Goal: Task Accomplishment & Management: Use online tool/utility

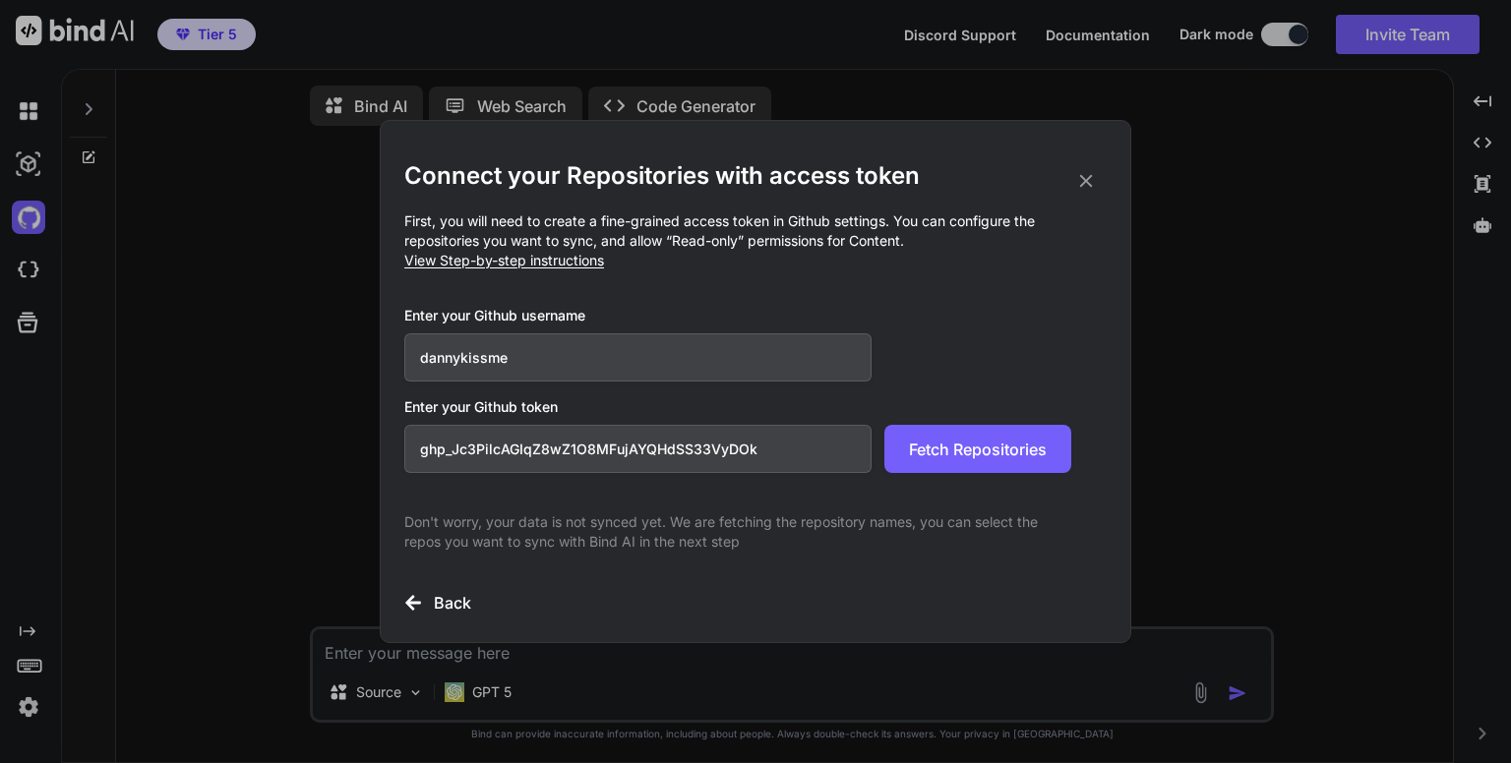
drag, startPoint x: 788, startPoint y: 449, endPoint x: 304, endPoint y: 435, distance: 484.1
click at [304, 435] on div "Connect your Repositories with access token First, you will need to create a fi…" at bounding box center [755, 381] width 1511 height 763
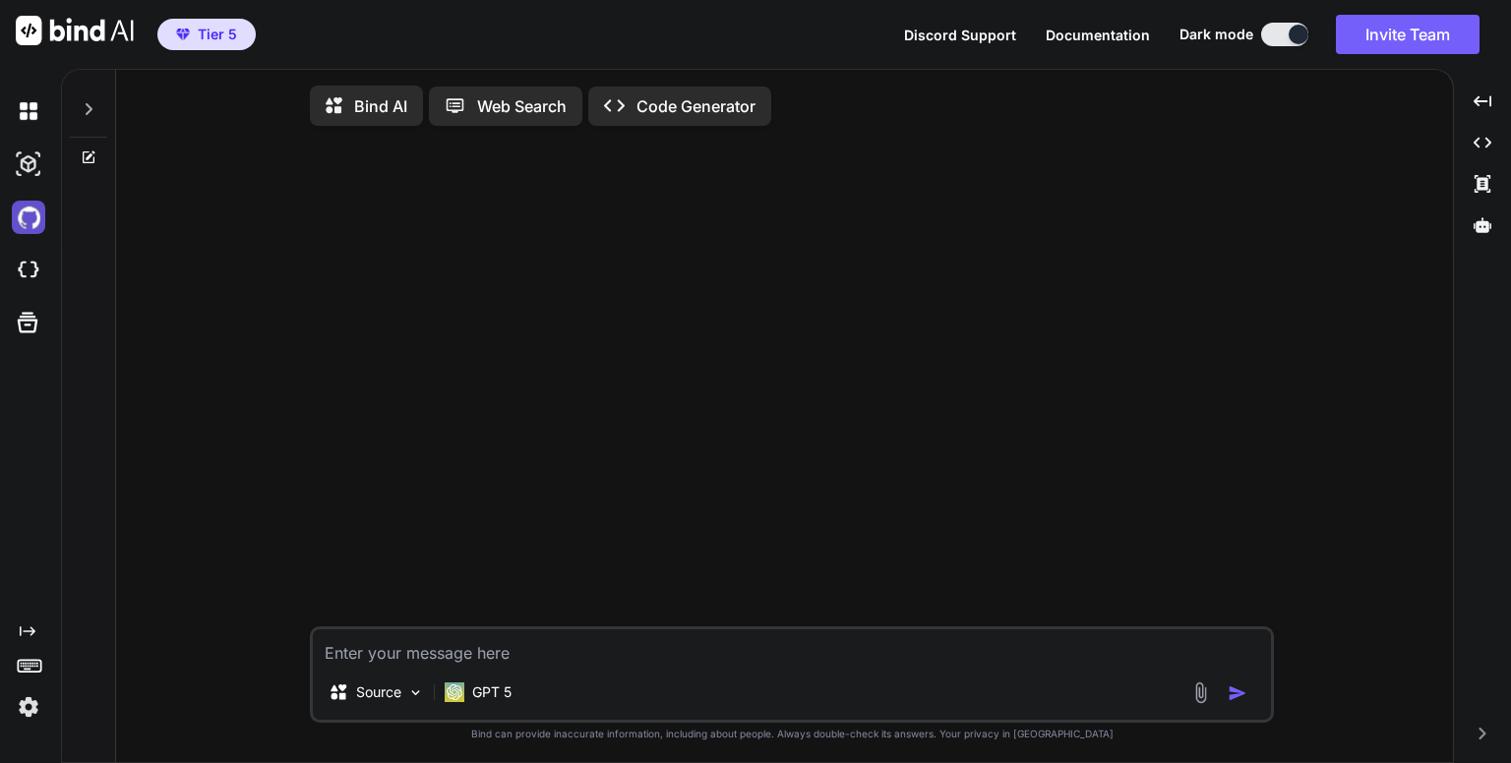
click at [26, 218] on img at bounding box center [28, 217] width 33 height 33
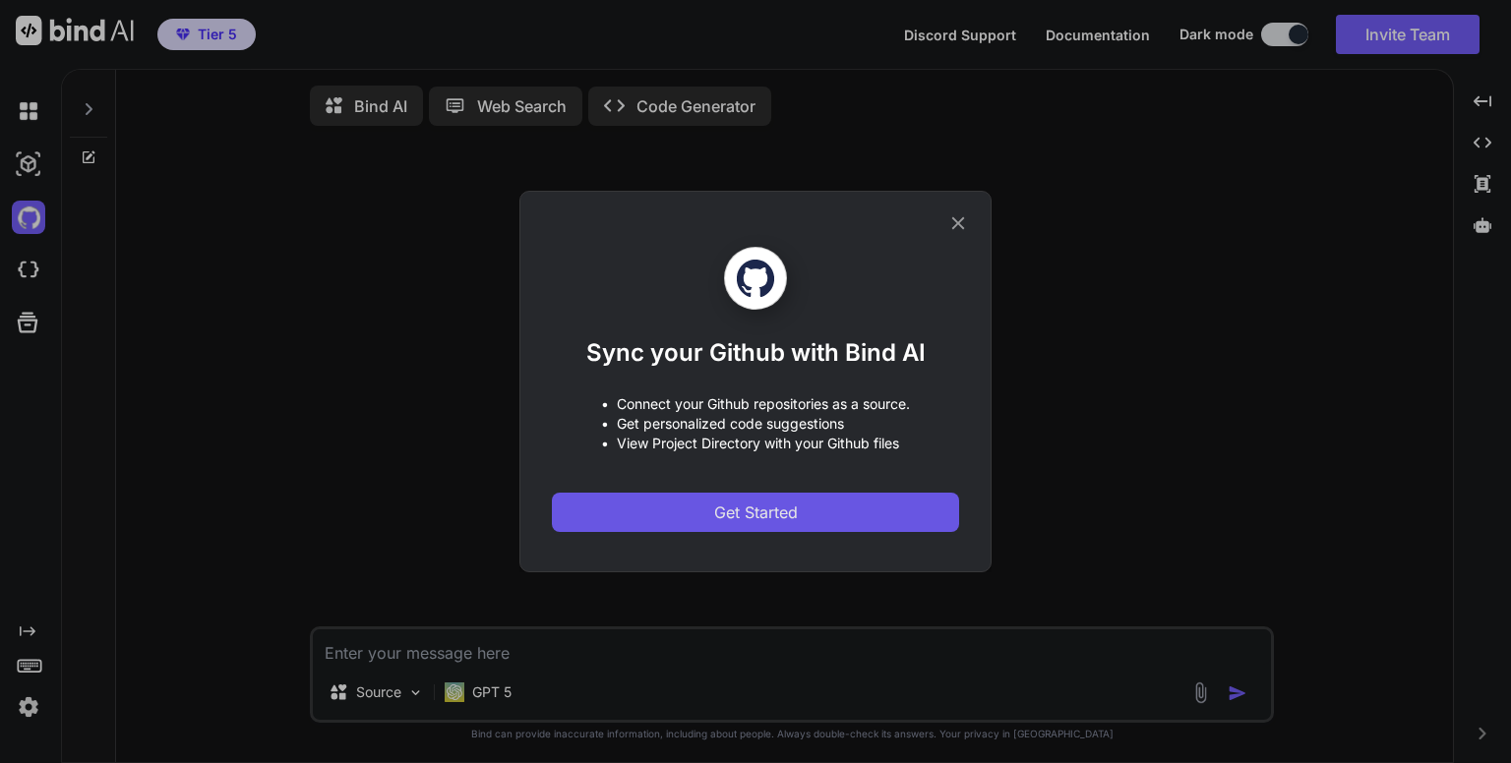
click at [736, 517] on span "Get Started" at bounding box center [756, 513] width 84 height 24
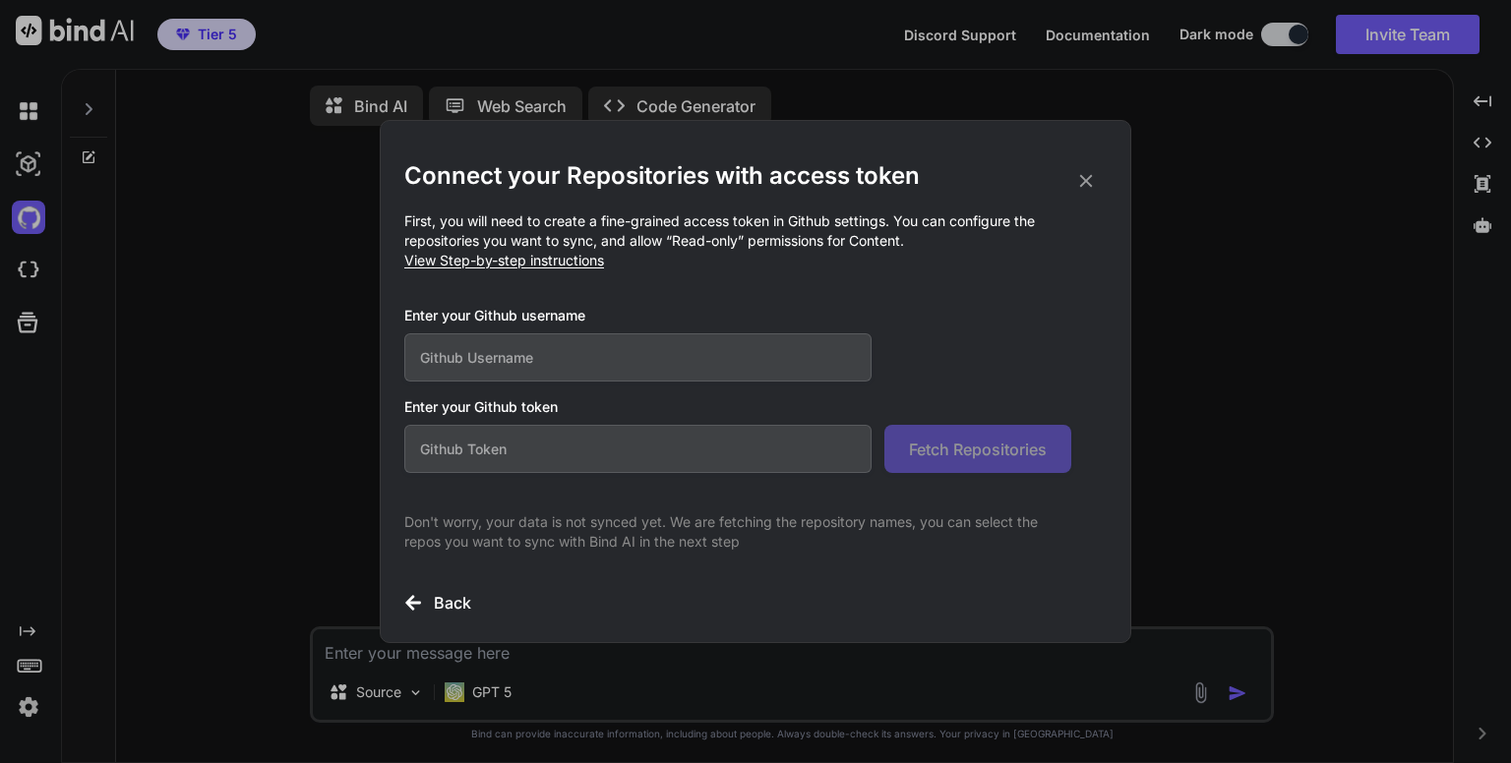
click at [642, 450] on input "text" at bounding box center [637, 449] width 467 height 48
paste input "github_pat_11ADKEOIQ0PNd9cxqwx8Q5_bxTWPN9DqSWLSN3Ps9eg6RvdeIA9FjWwkSceDpMepWWJ3…"
type input "github_pat_11ADKEOIQ0PNd9cxqwx8Q5_bxTWPN9DqSWLSN3Ps9eg6RvdeIA9FjWwkSceDpMepWWJ3…"
click at [596, 359] on input "text" at bounding box center [637, 357] width 467 height 48
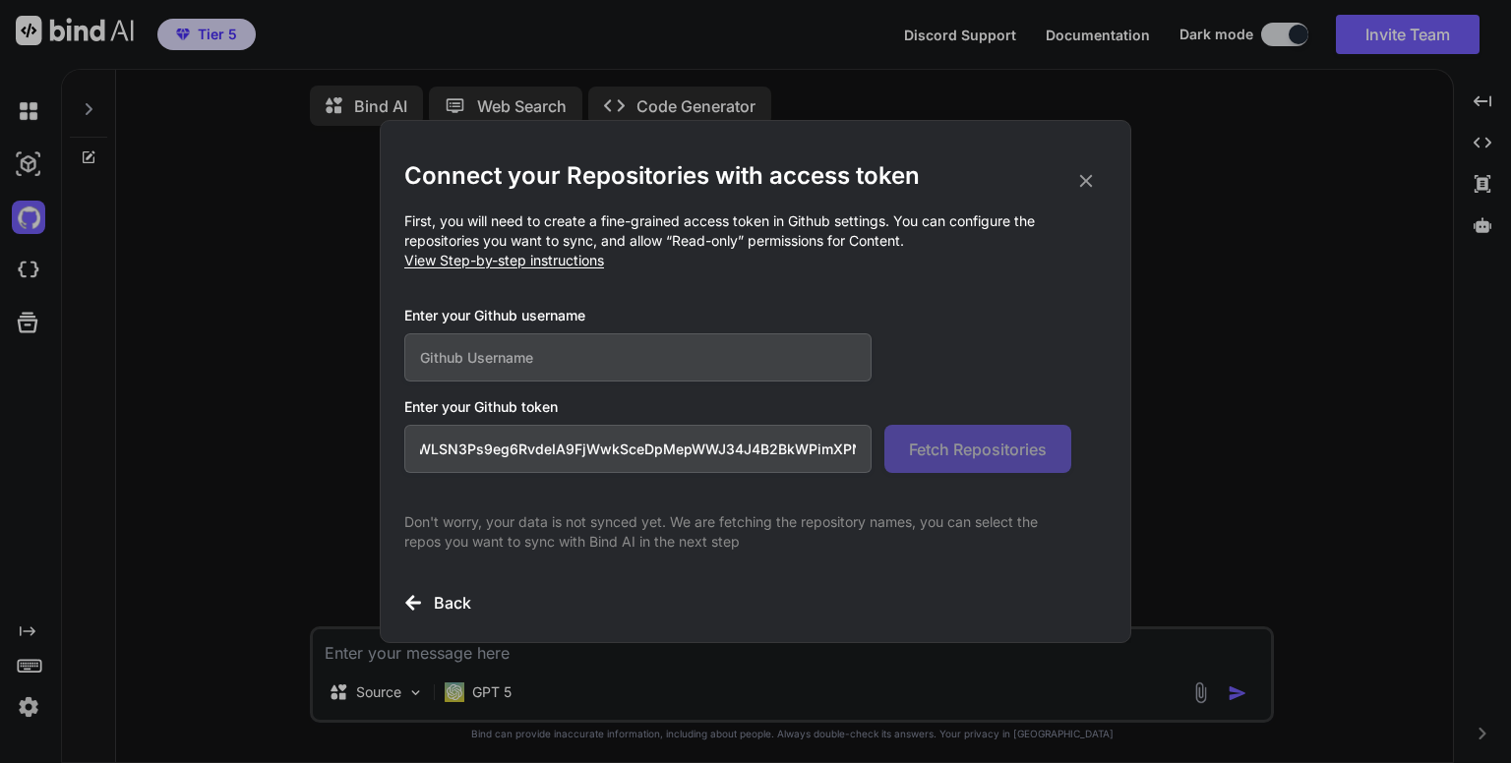
scroll to position [0, 0]
click at [967, 453] on span "Fetch Repositories" at bounding box center [978, 450] width 138 height 24
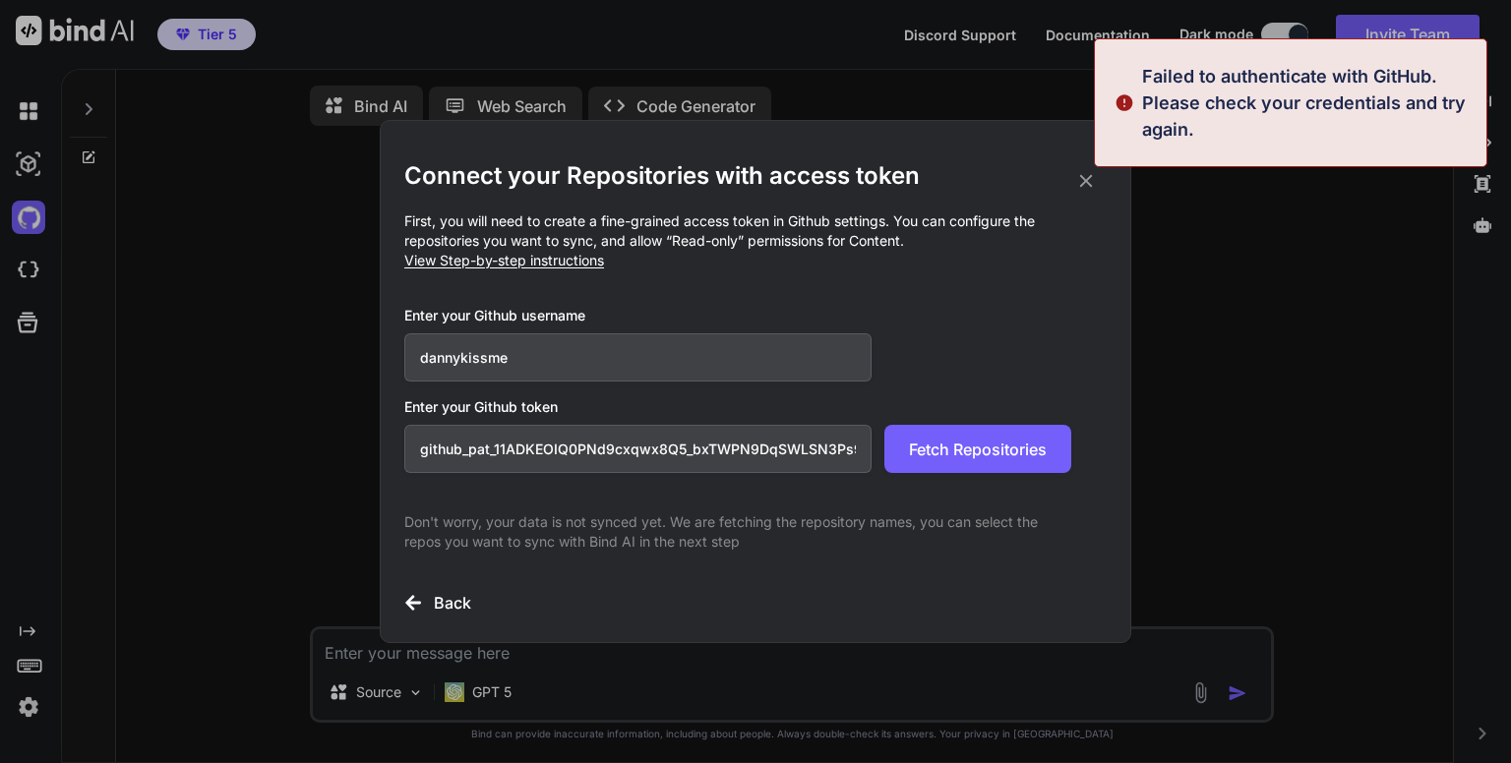
click at [421, 355] on input "dannykissme" at bounding box center [637, 357] width 467 height 48
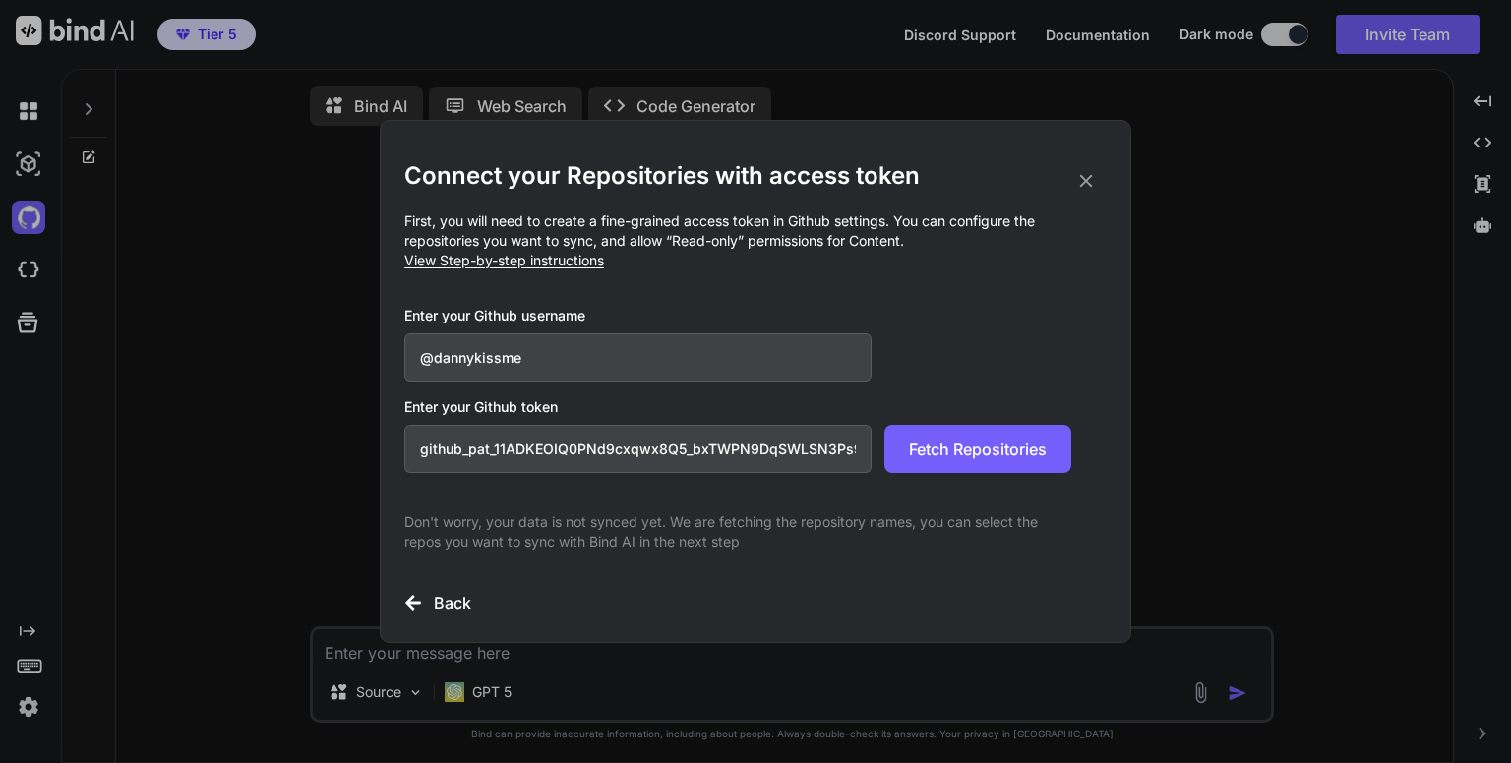
click at [796, 361] on input "@dannykissme" at bounding box center [637, 357] width 467 height 48
click at [976, 457] on span "Fetch Repositories" at bounding box center [978, 450] width 138 height 24
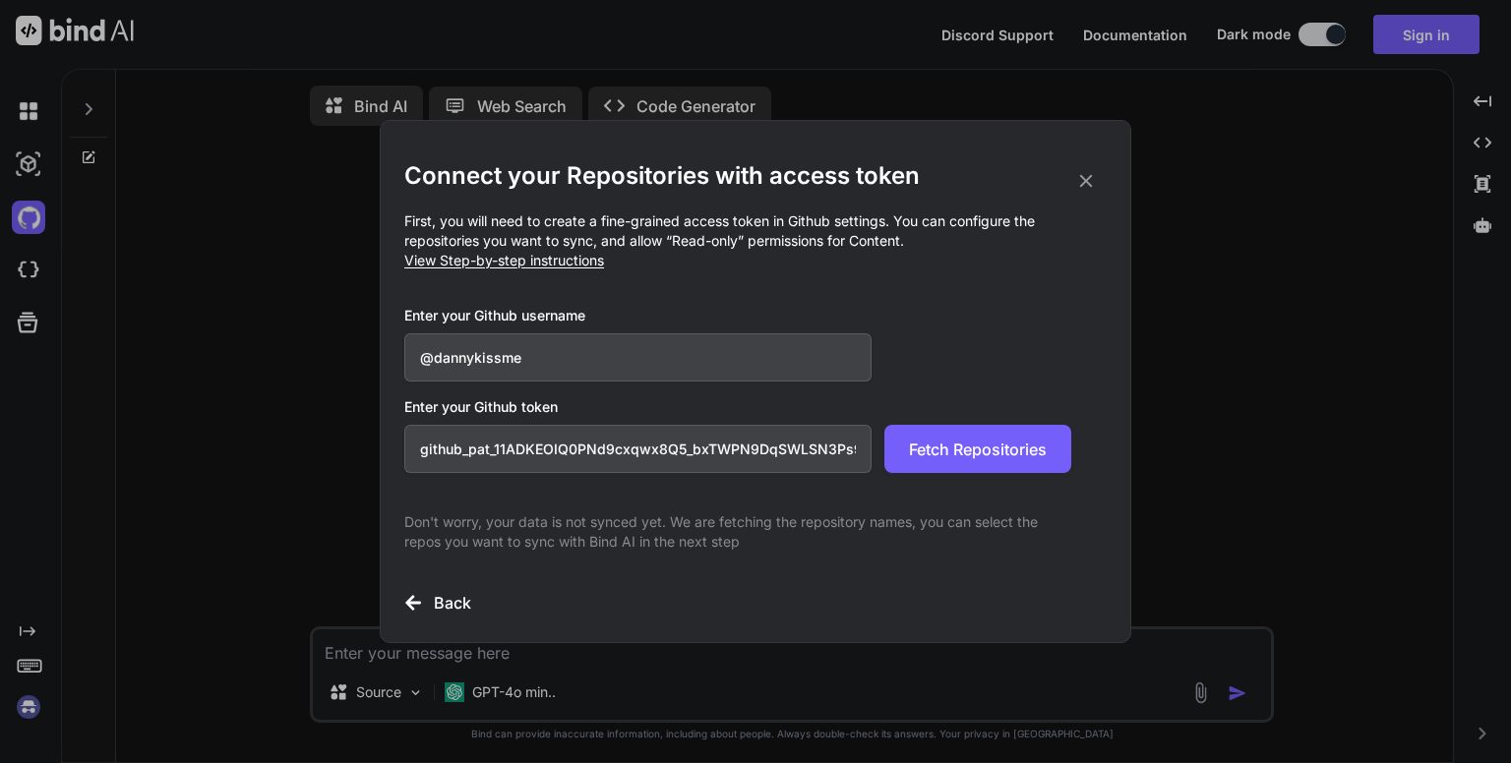
click at [436, 363] on input "@dannykissme" at bounding box center [637, 357] width 467 height 48
type input "dannykissme"
click at [921, 446] on span "Fetch Repositories" at bounding box center [978, 450] width 138 height 24
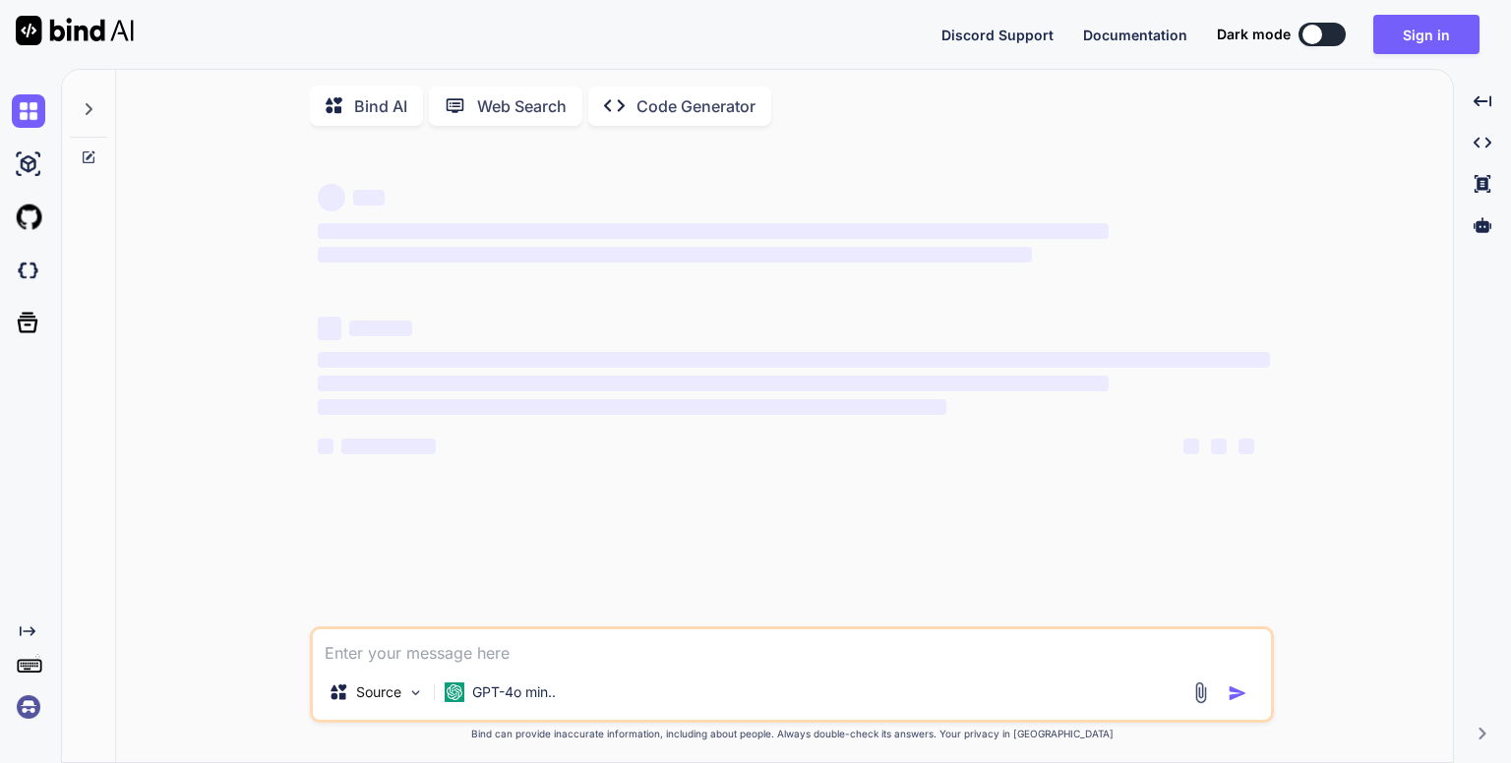
type textarea "x"
click at [1422, 40] on button "Sign in" at bounding box center [1426, 34] width 106 height 39
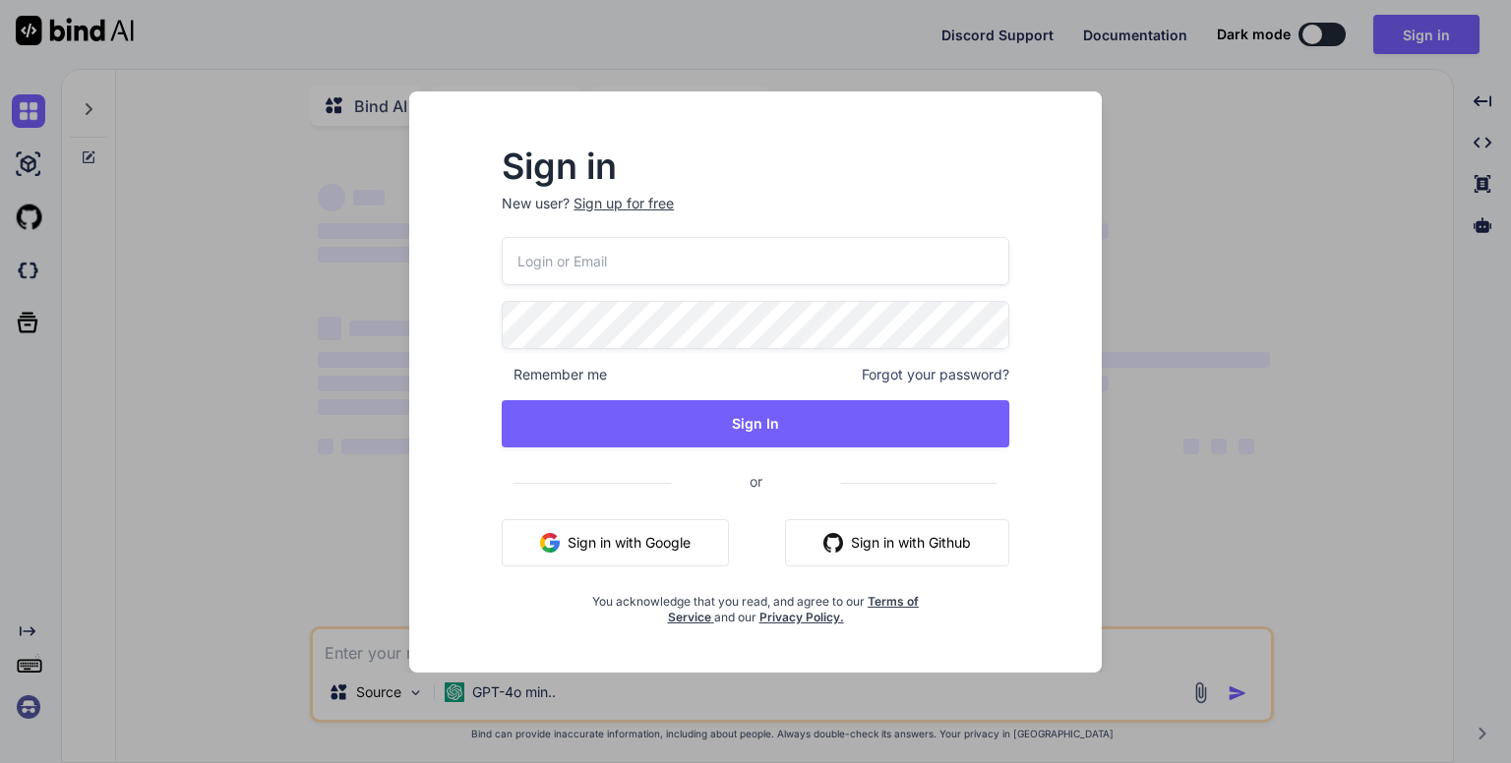
click at [616, 540] on button "Sign in with Google" at bounding box center [615, 542] width 227 height 47
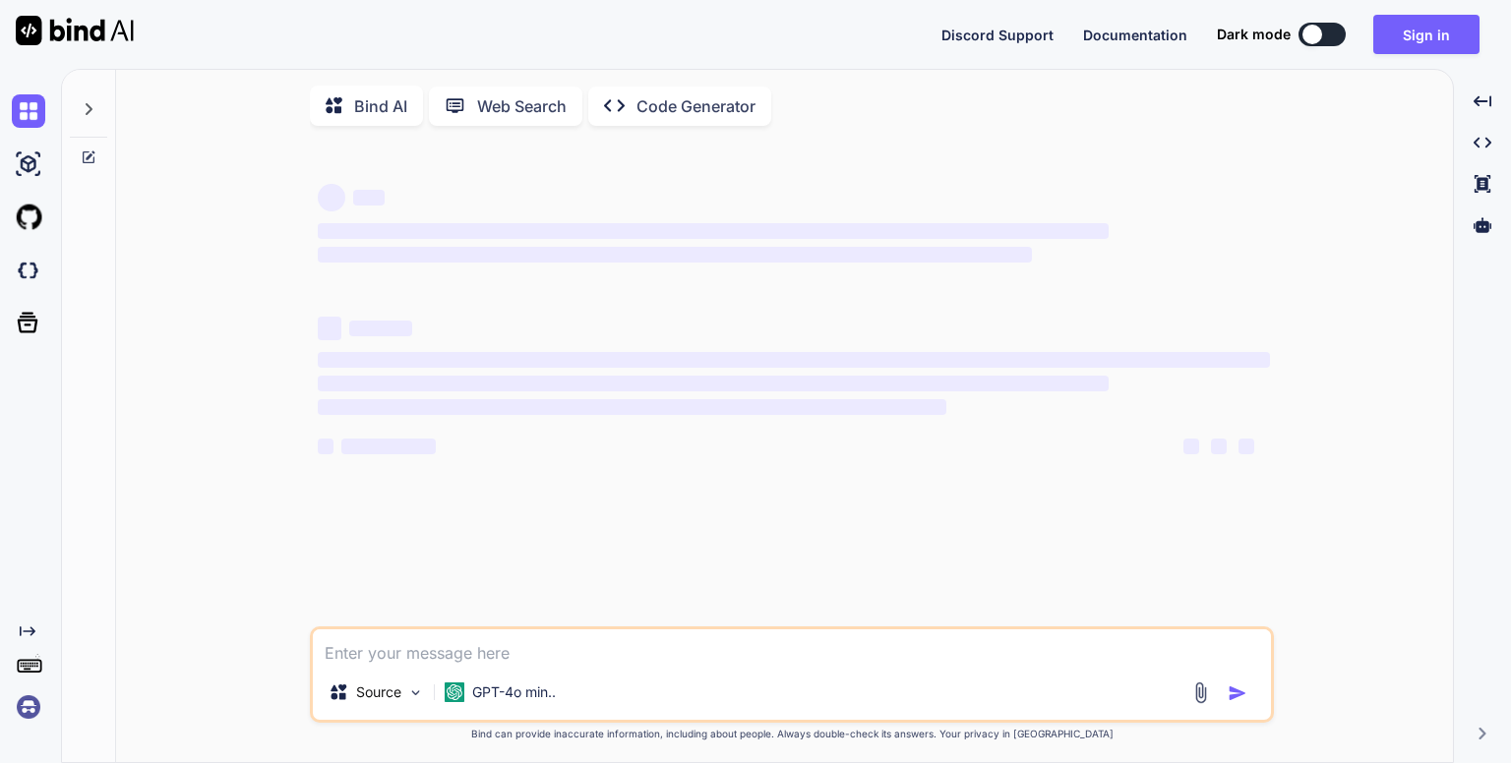
type textarea "x"
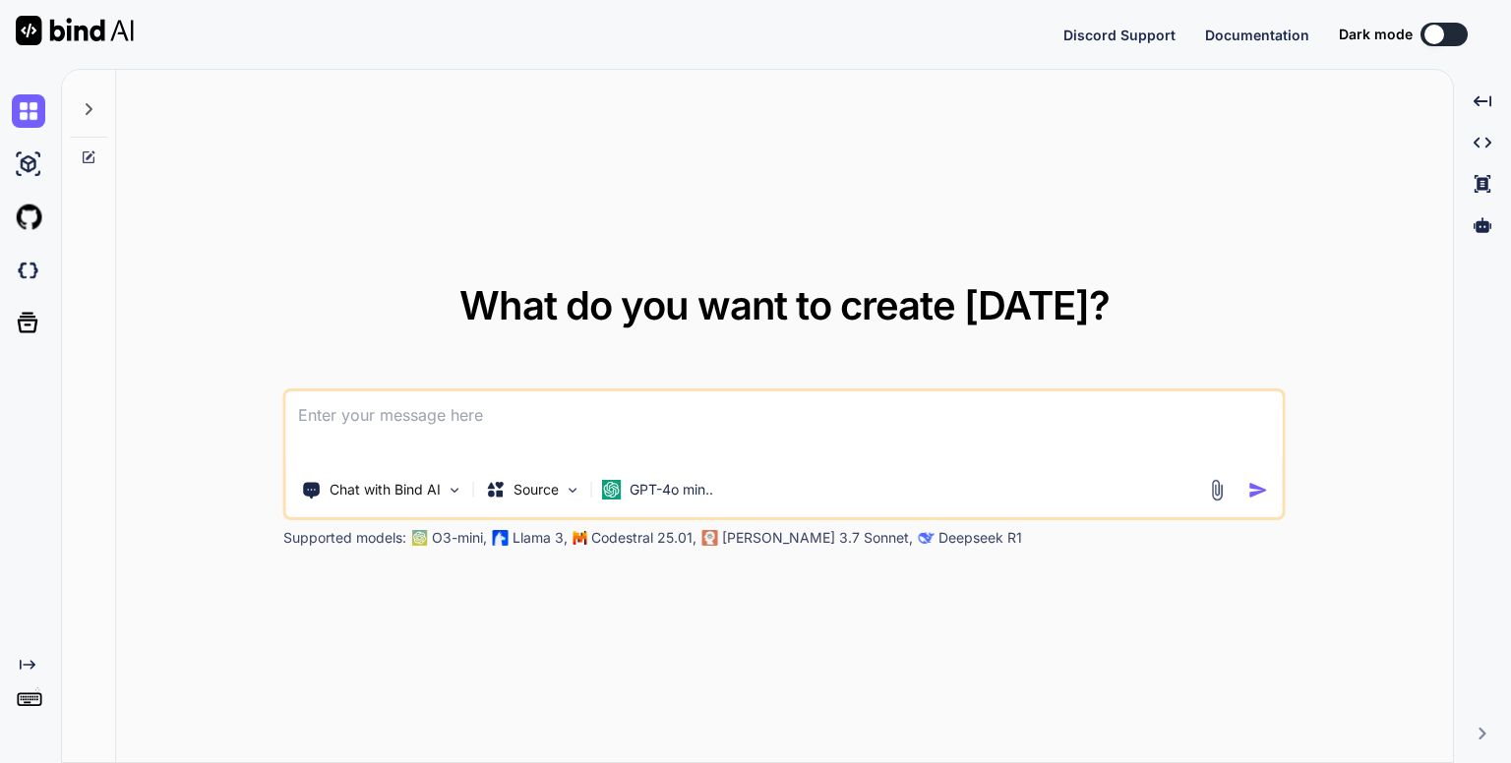
type textarea "x"
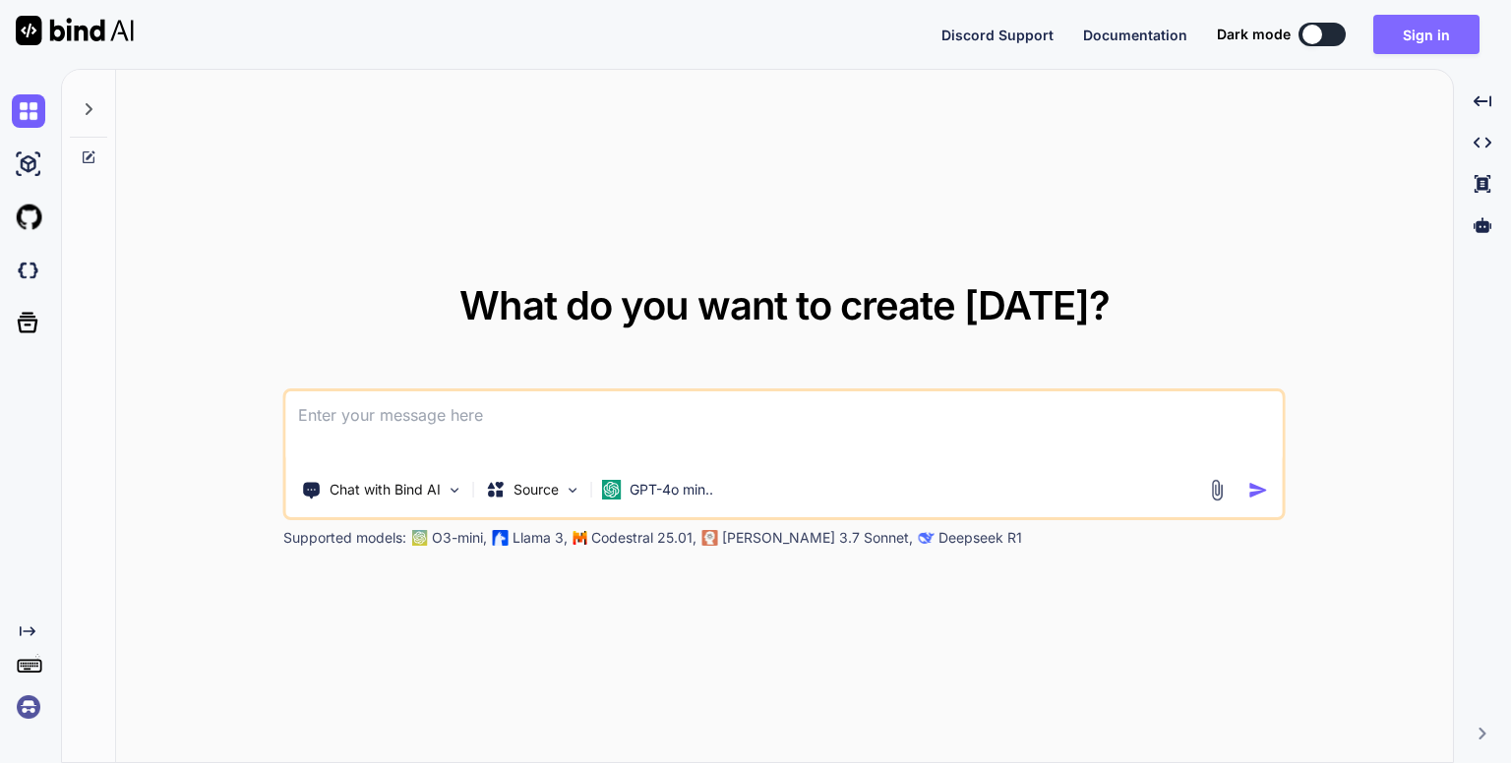
click at [1424, 32] on button "Sign in" at bounding box center [1426, 34] width 106 height 39
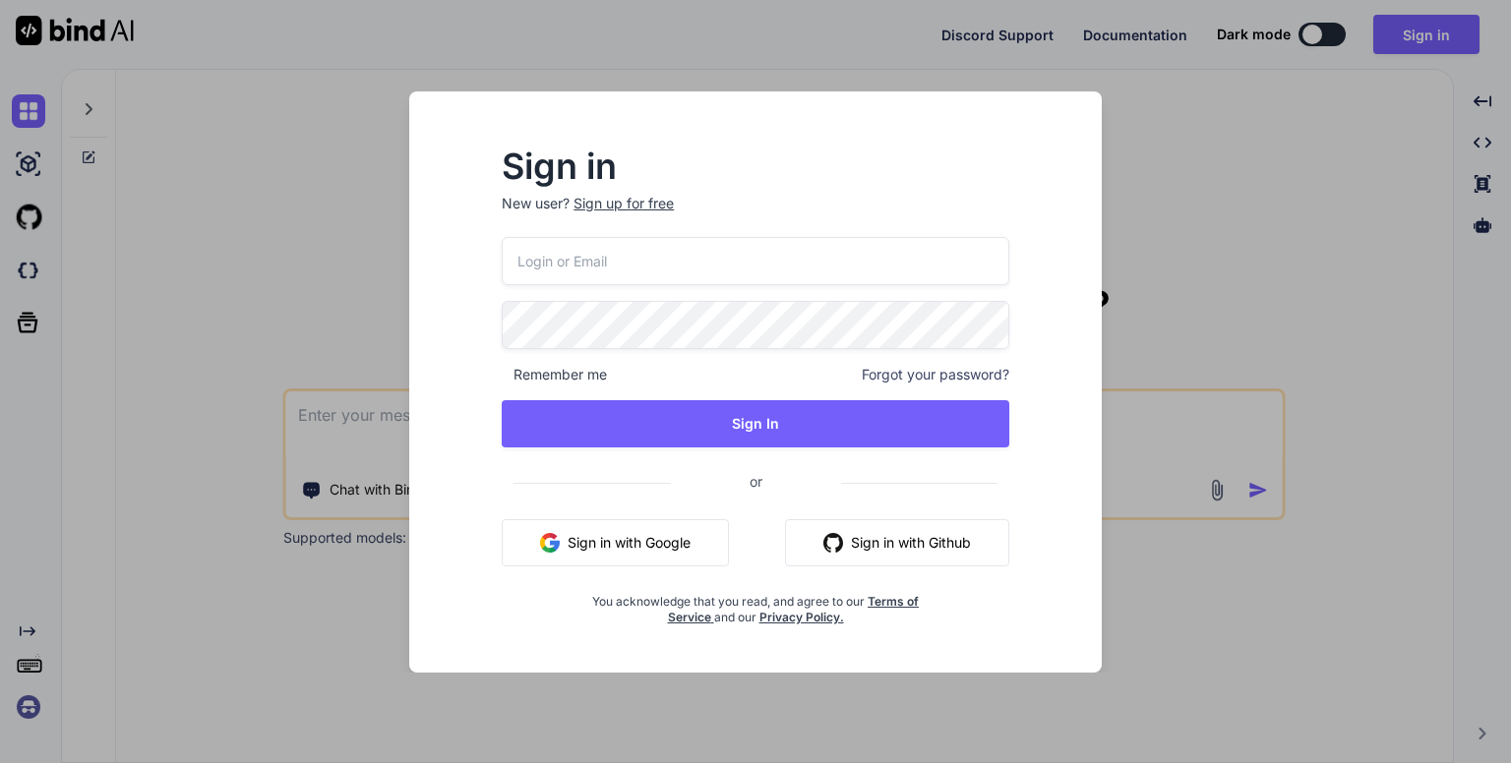
click at [731, 264] on input "email" at bounding box center [756, 261] width 508 height 48
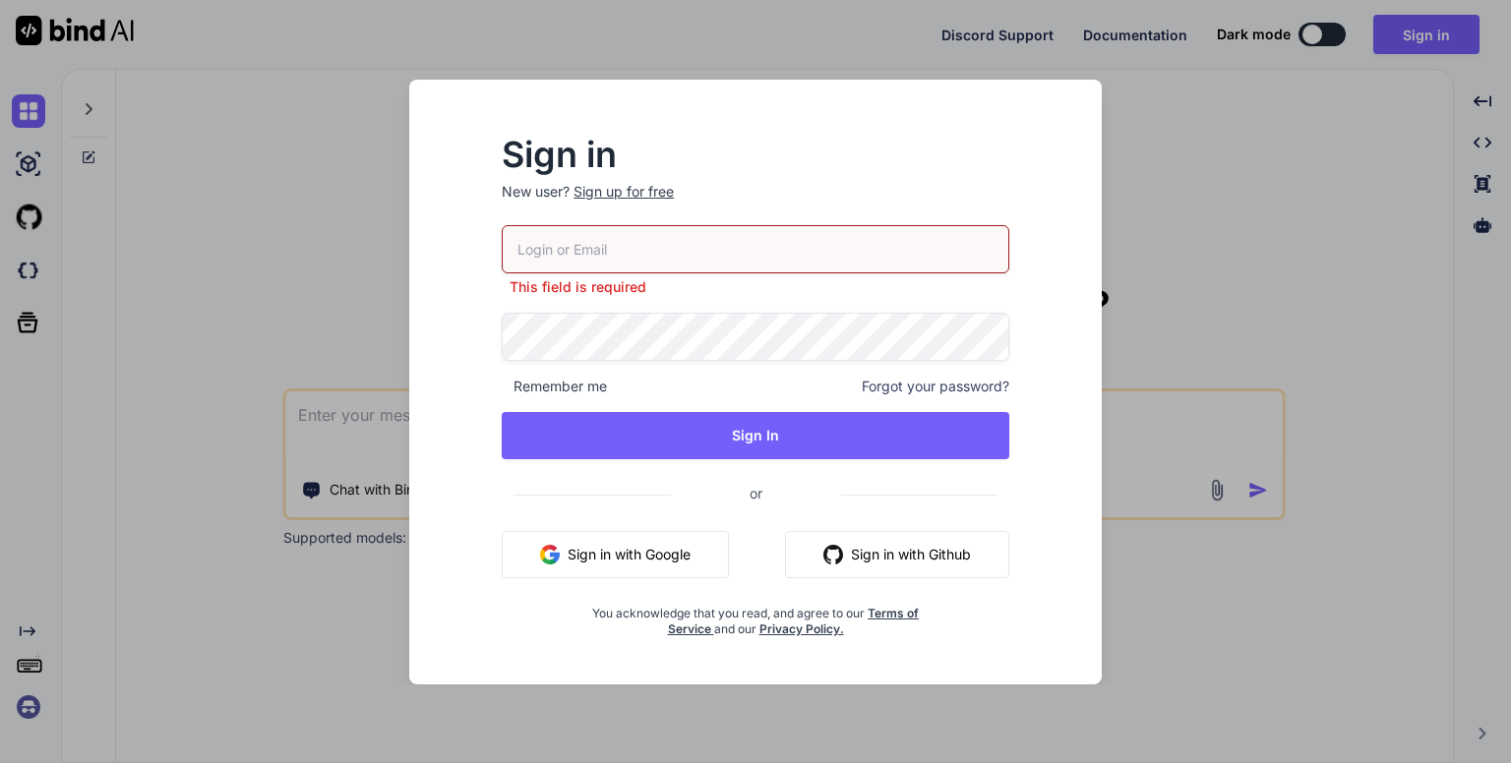
click at [617, 545] on button "Sign in with Google" at bounding box center [615, 554] width 227 height 47
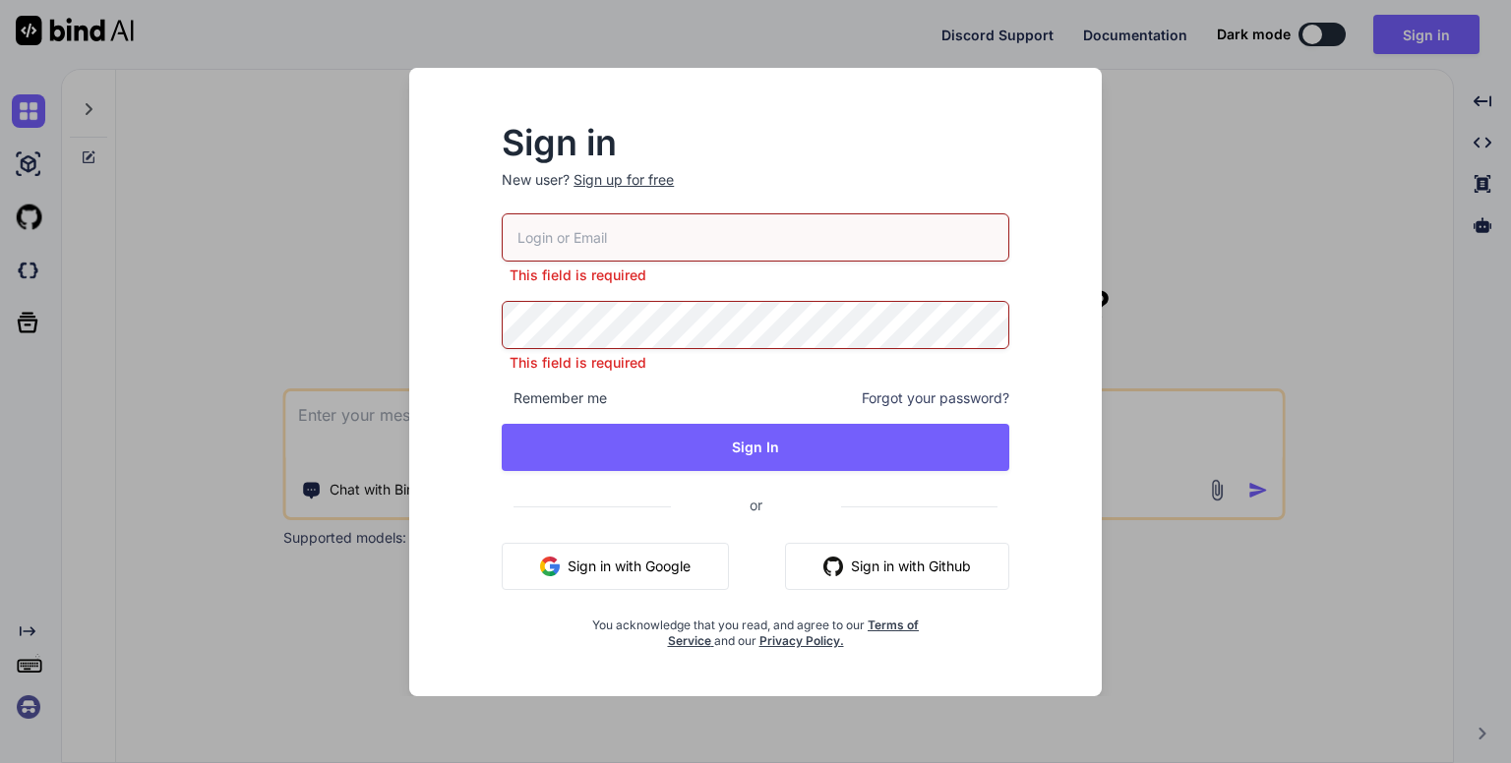
click at [1138, 261] on div "Sign in New user? Sign up for free This field is required This field is require…" at bounding box center [755, 381] width 1511 height 763
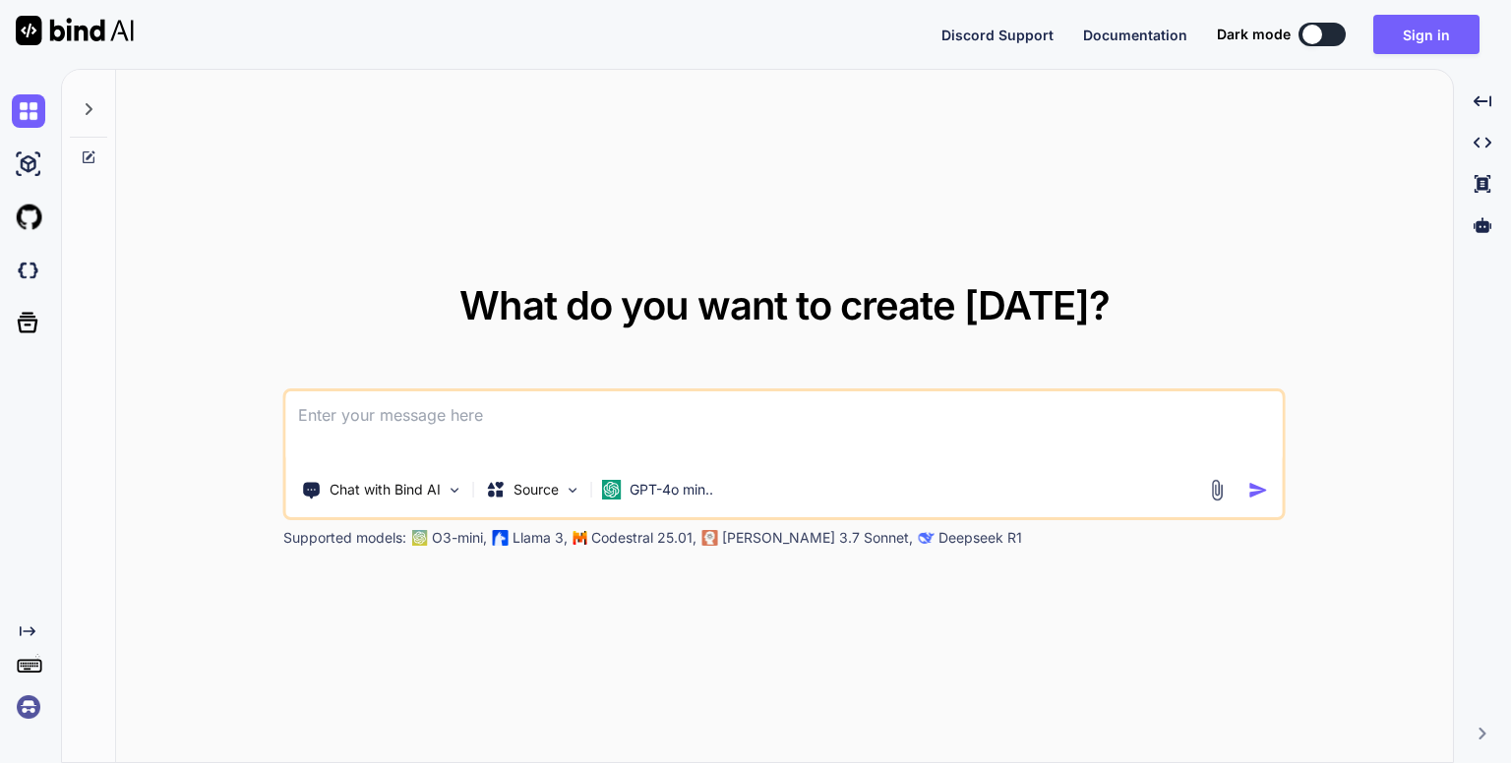
click at [1345, 272] on div "What do you want to create today? Chat with Bind AI Source GPT-4o min.. Support…" at bounding box center [784, 417] width 1337 height 694
click at [1412, 36] on button "Sign in" at bounding box center [1426, 34] width 106 height 39
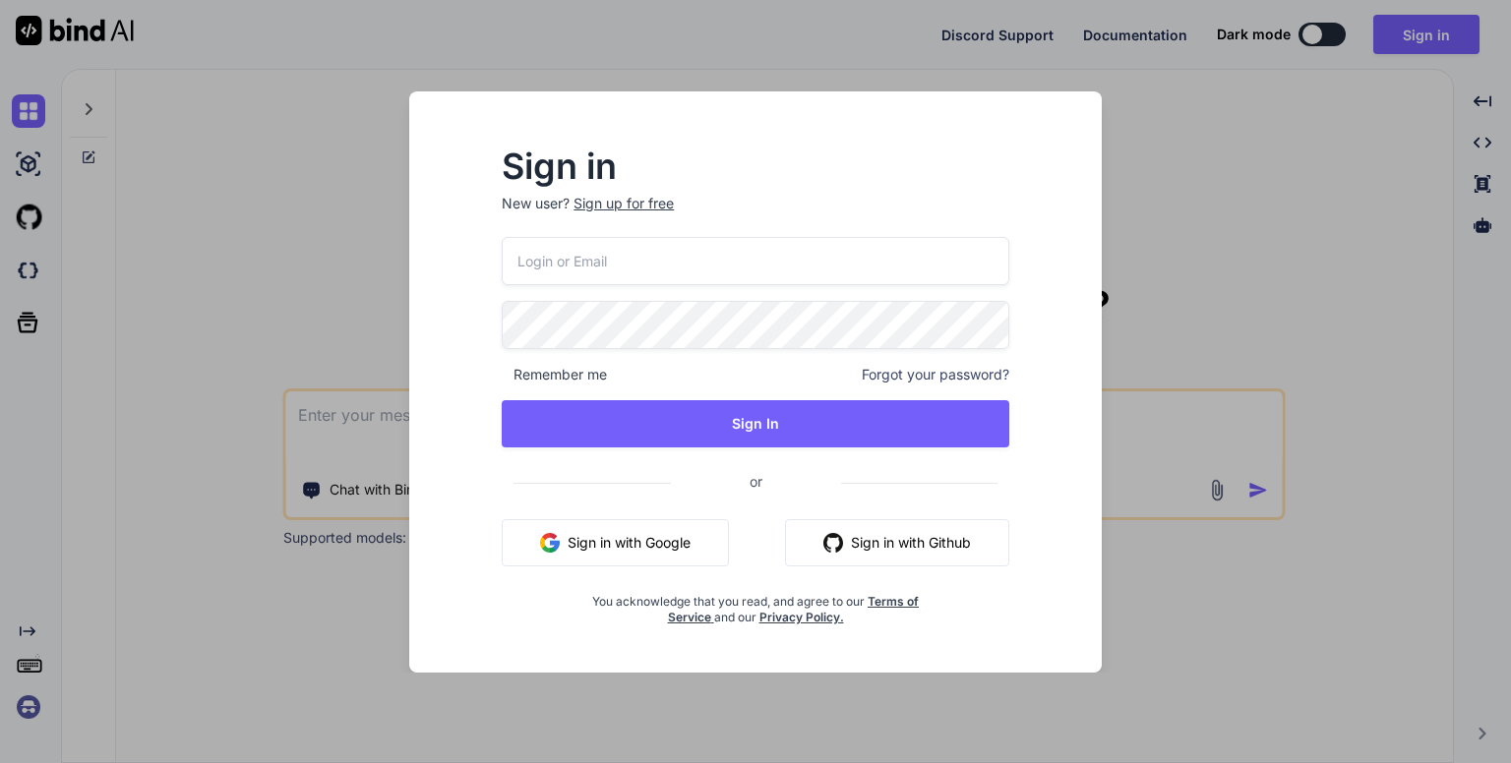
click at [791, 261] on input "email" at bounding box center [756, 261] width 508 height 48
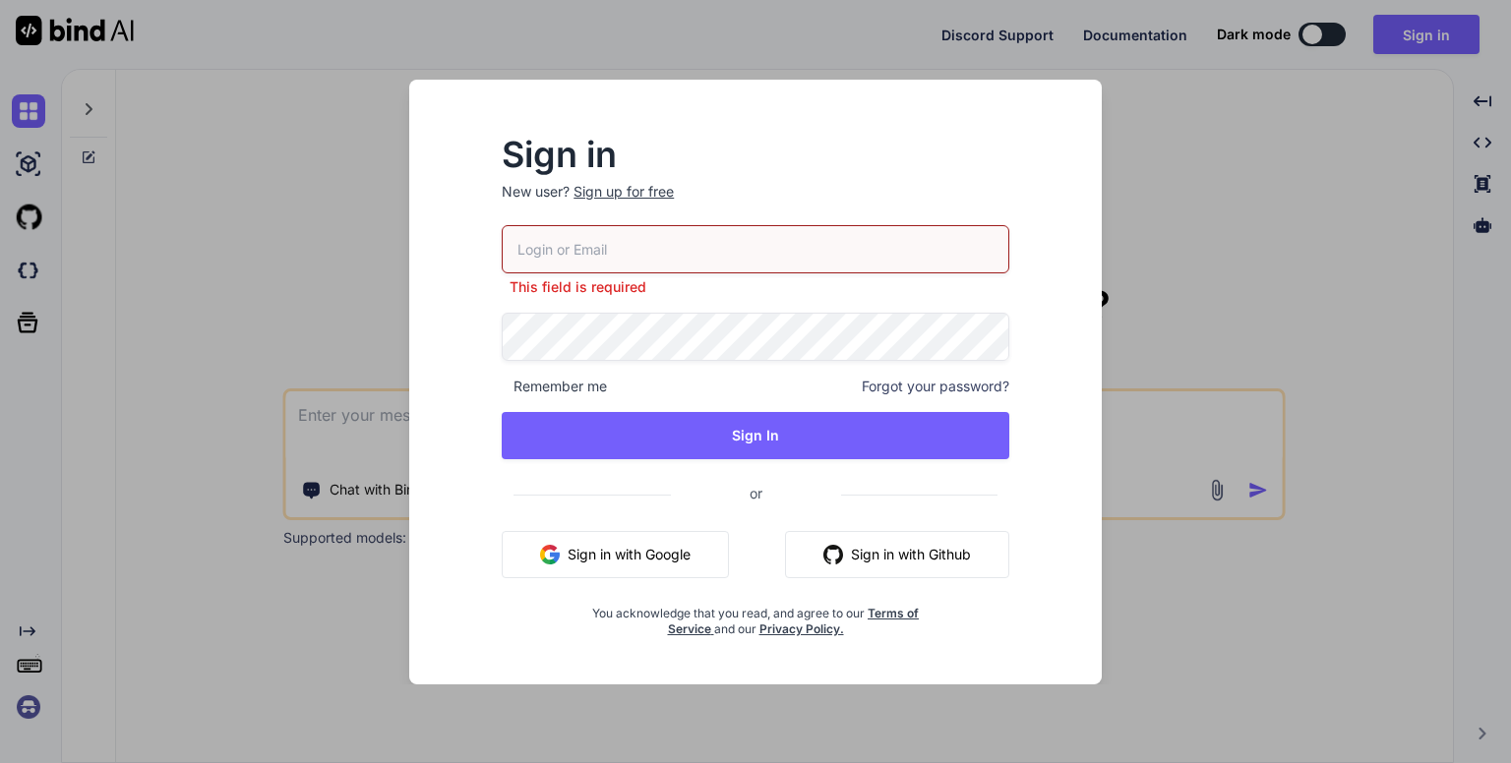
click at [814, 255] on input "email" at bounding box center [756, 249] width 508 height 48
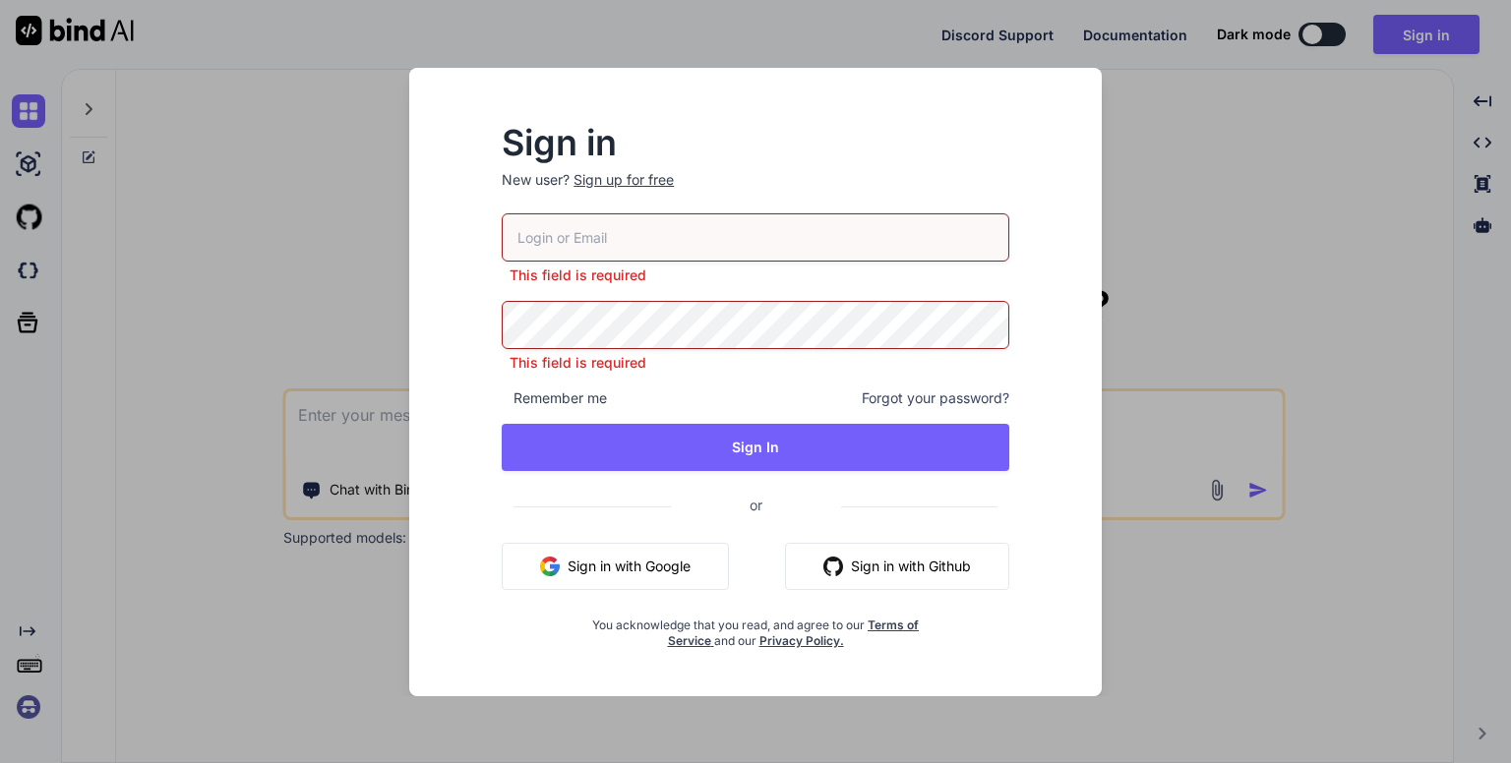
click at [814, 255] on input "email" at bounding box center [756, 237] width 508 height 48
click at [681, 567] on button "Sign in with Google" at bounding box center [615, 566] width 227 height 47
click at [1204, 280] on div "Sign in New user? Sign up for free This field is required This field is require…" at bounding box center [755, 381] width 1511 height 763
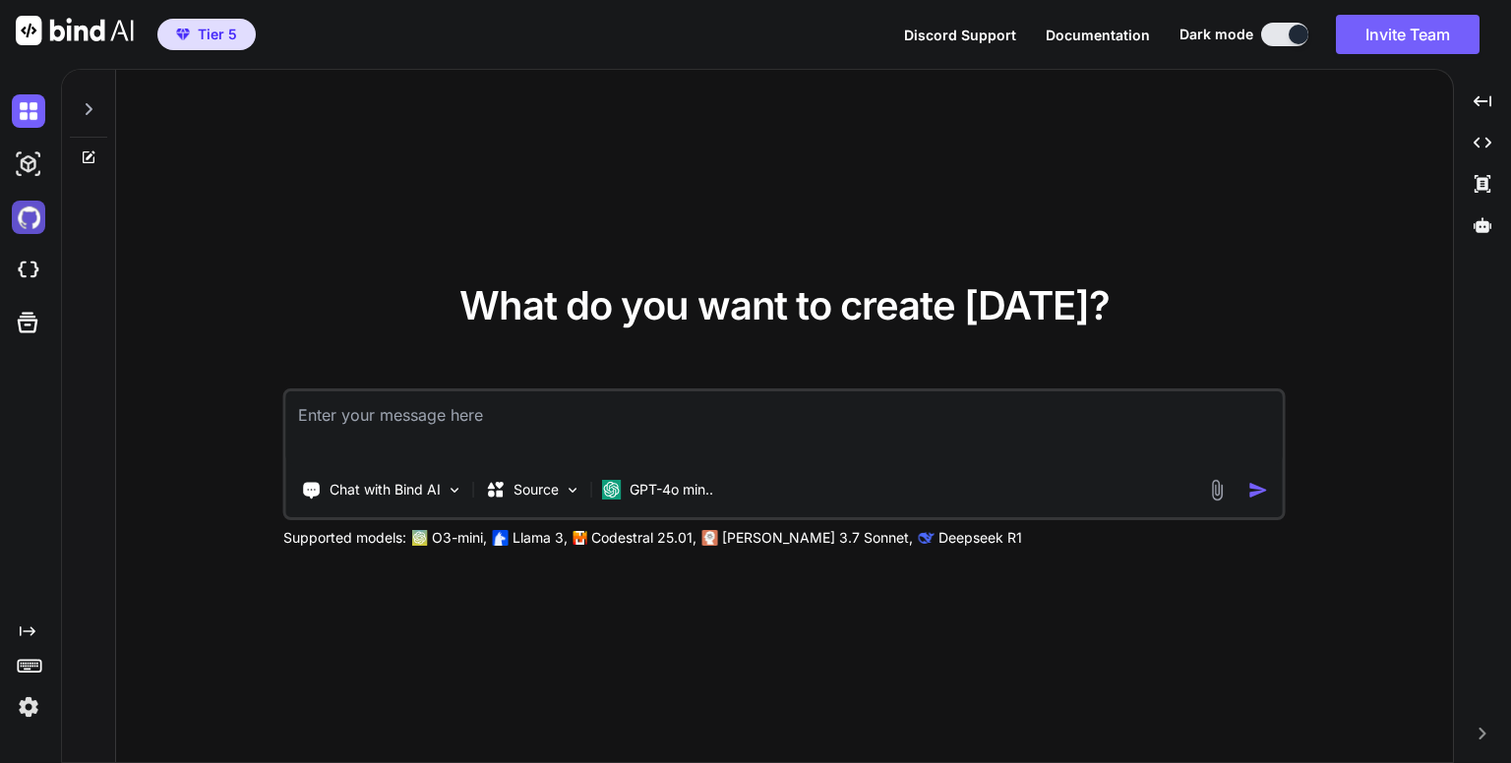
click at [29, 214] on img at bounding box center [28, 217] width 33 height 33
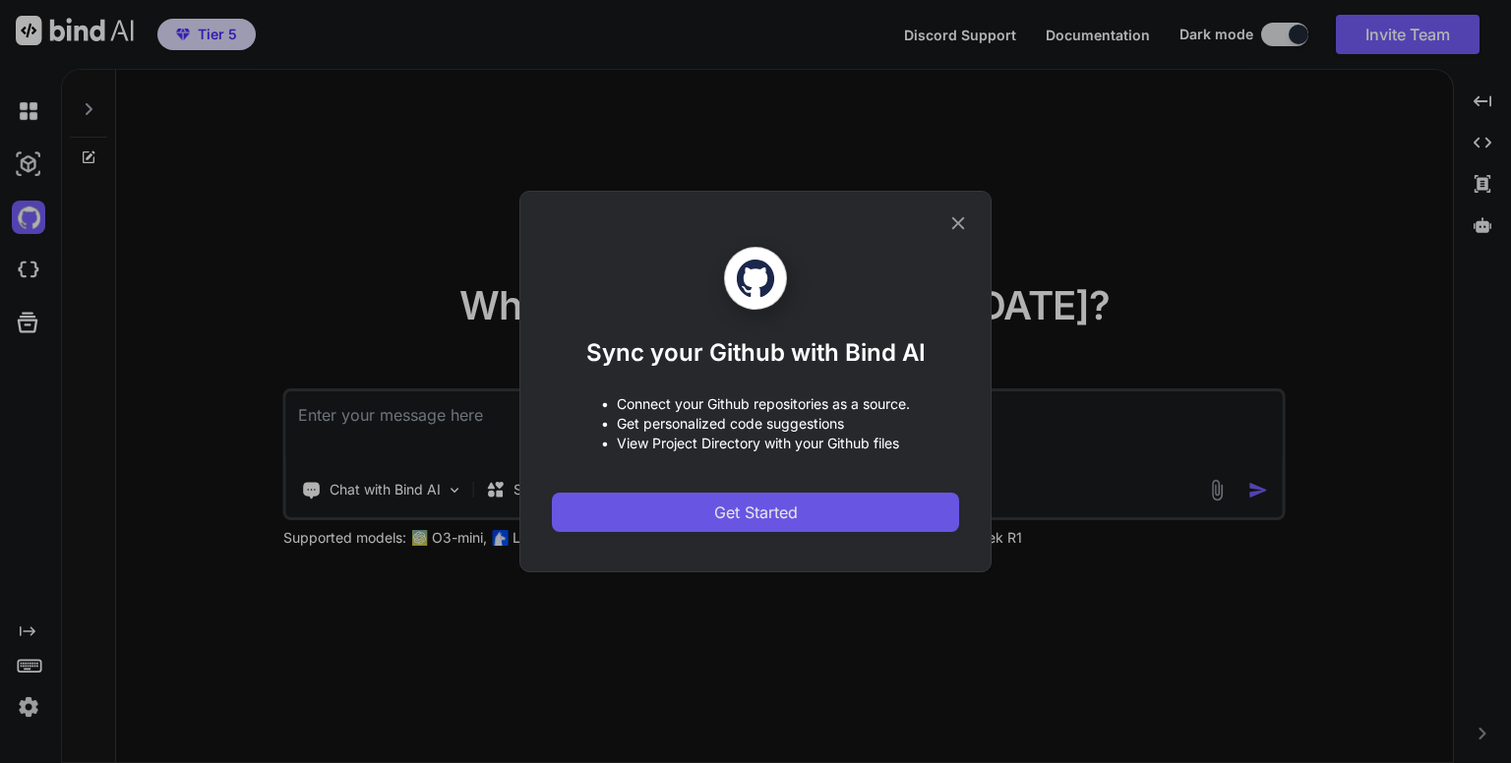
click at [771, 515] on span "Get Started" at bounding box center [756, 513] width 84 height 24
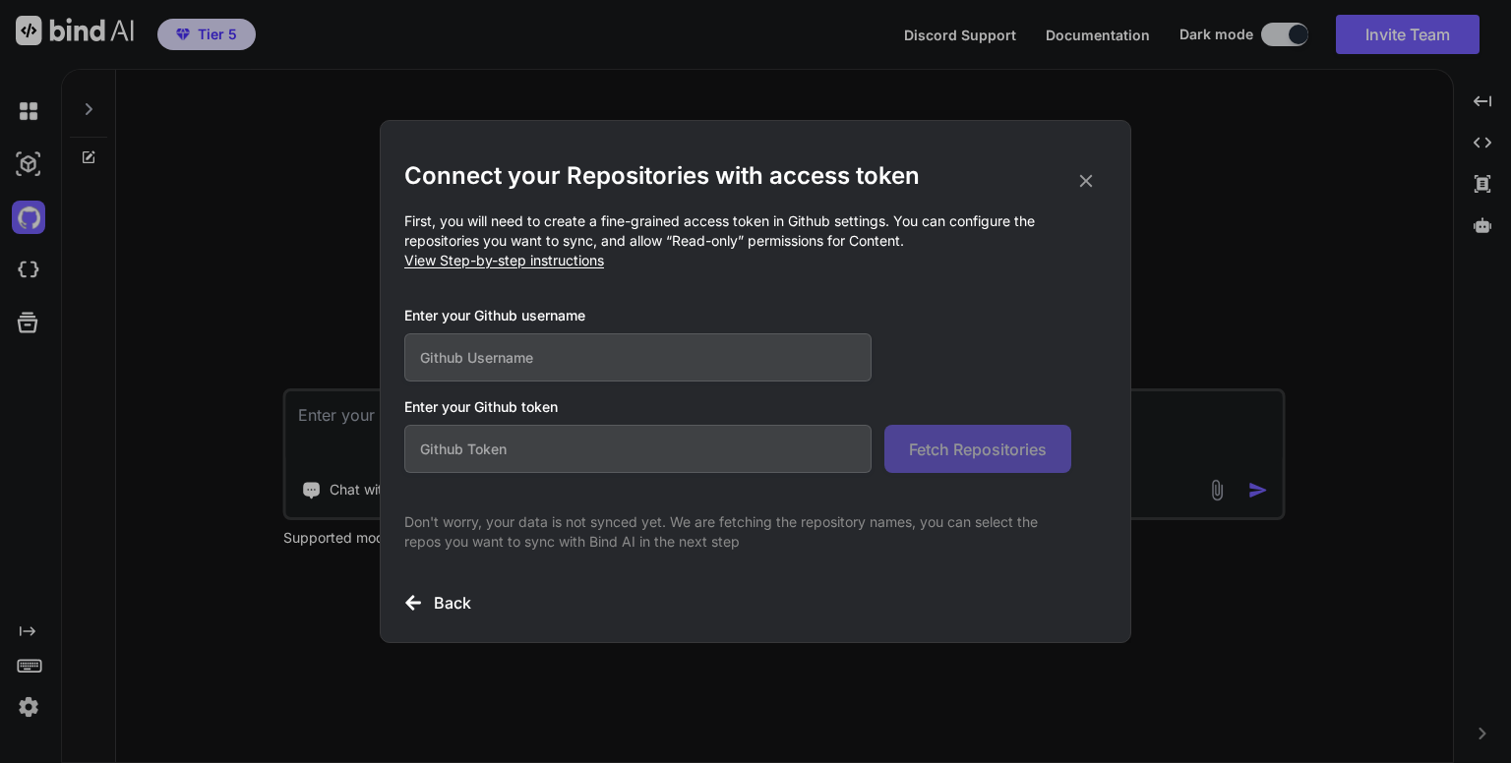
click at [736, 458] on input "text" at bounding box center [637, 449] width 467 height 48
paste input "github_pat_11ADKEOIQ0PNd9cxqwx8Q5_bxTWPN9DqSWLSN3Ps9eg6RvdeIA9FjWwkSceDpMepWWJ3…"
type input "github_pat_11ADKEOIQ0PNd9cxqwx8Q5_bxTWPN9DqSWLSN3Ps9eg6RvdeIA9FjWwkSceDpMepWWJ3…"
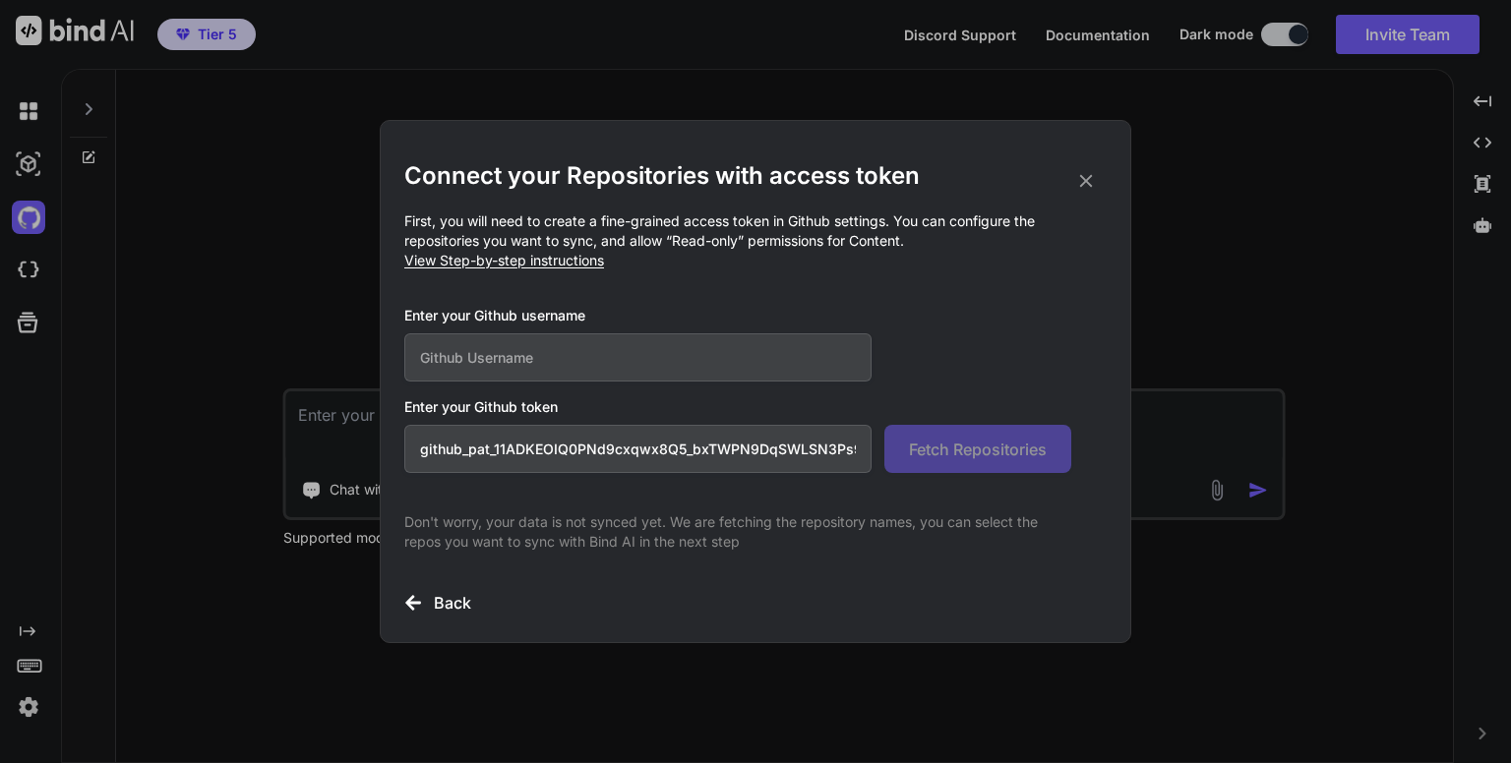
click at [716, 358] on input "text" at bounding box center [637, 357] width 467 height 48
type input "dannykissme"
click at [963, 457] on span "Fetch Repositories" at bounding box center [978, 450] width 138 height 24
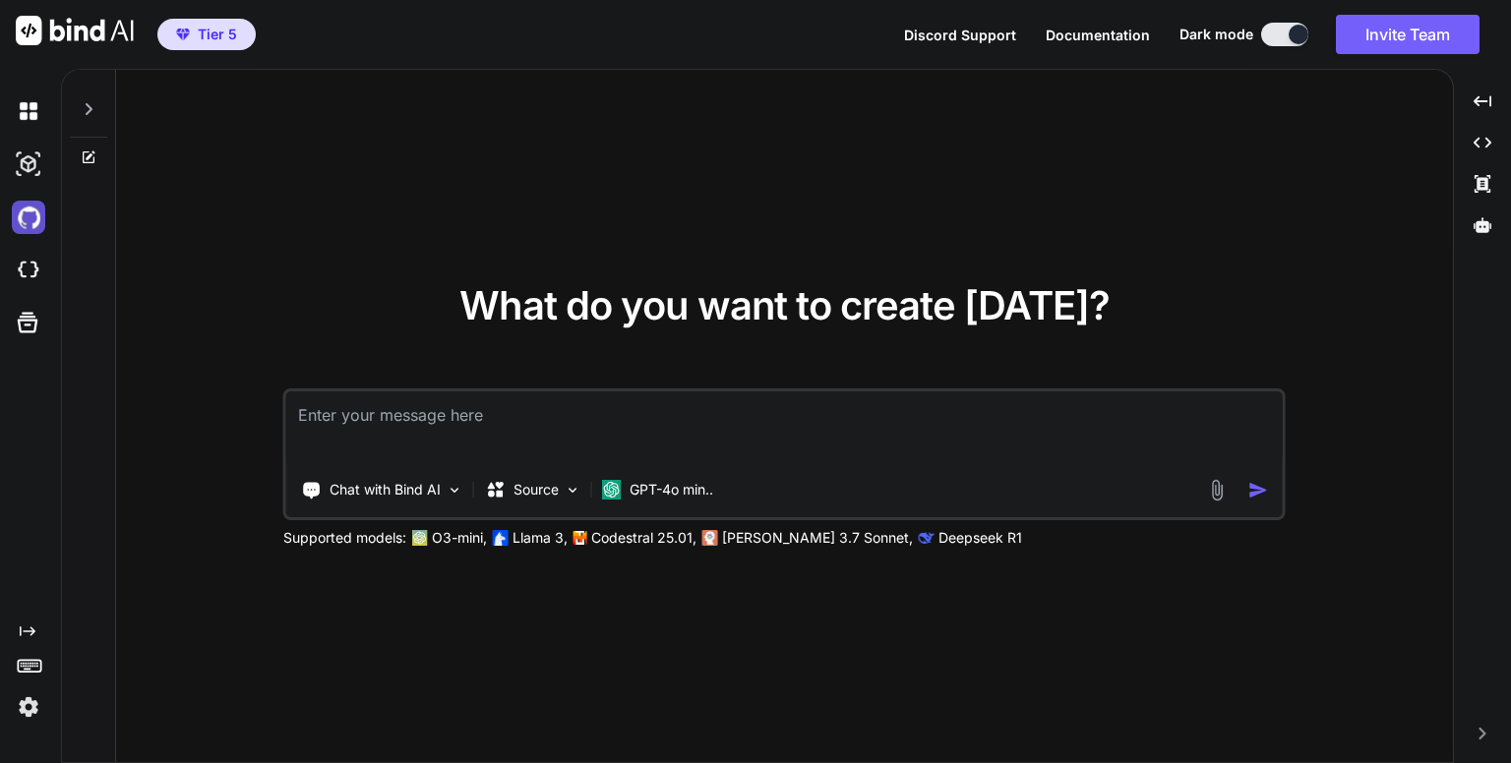
click at [31, 213] on img at bounding box center [28, 217] width 33 height 33
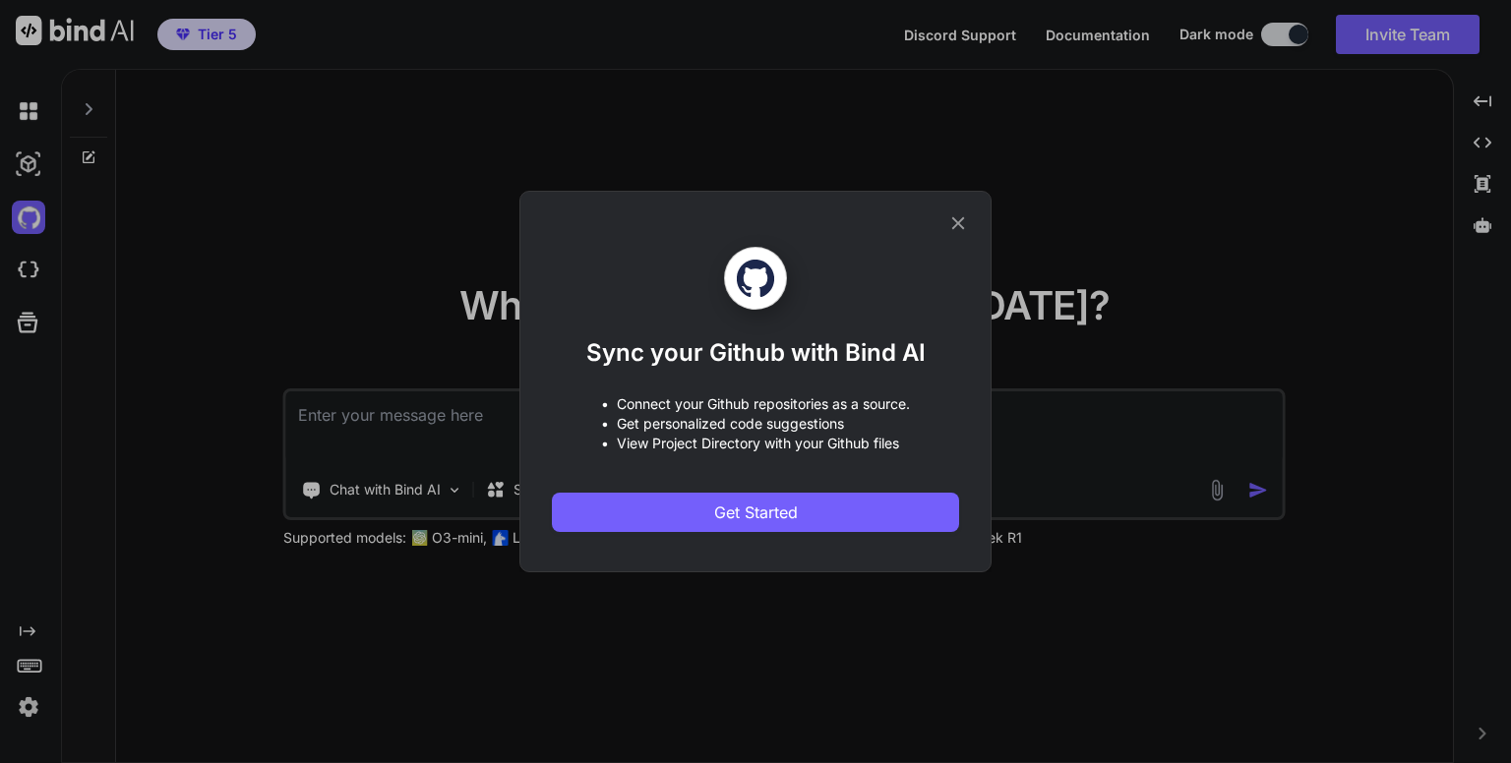
click at [960, 219] on icon at bounding box center [958, 223] width 13 height 13
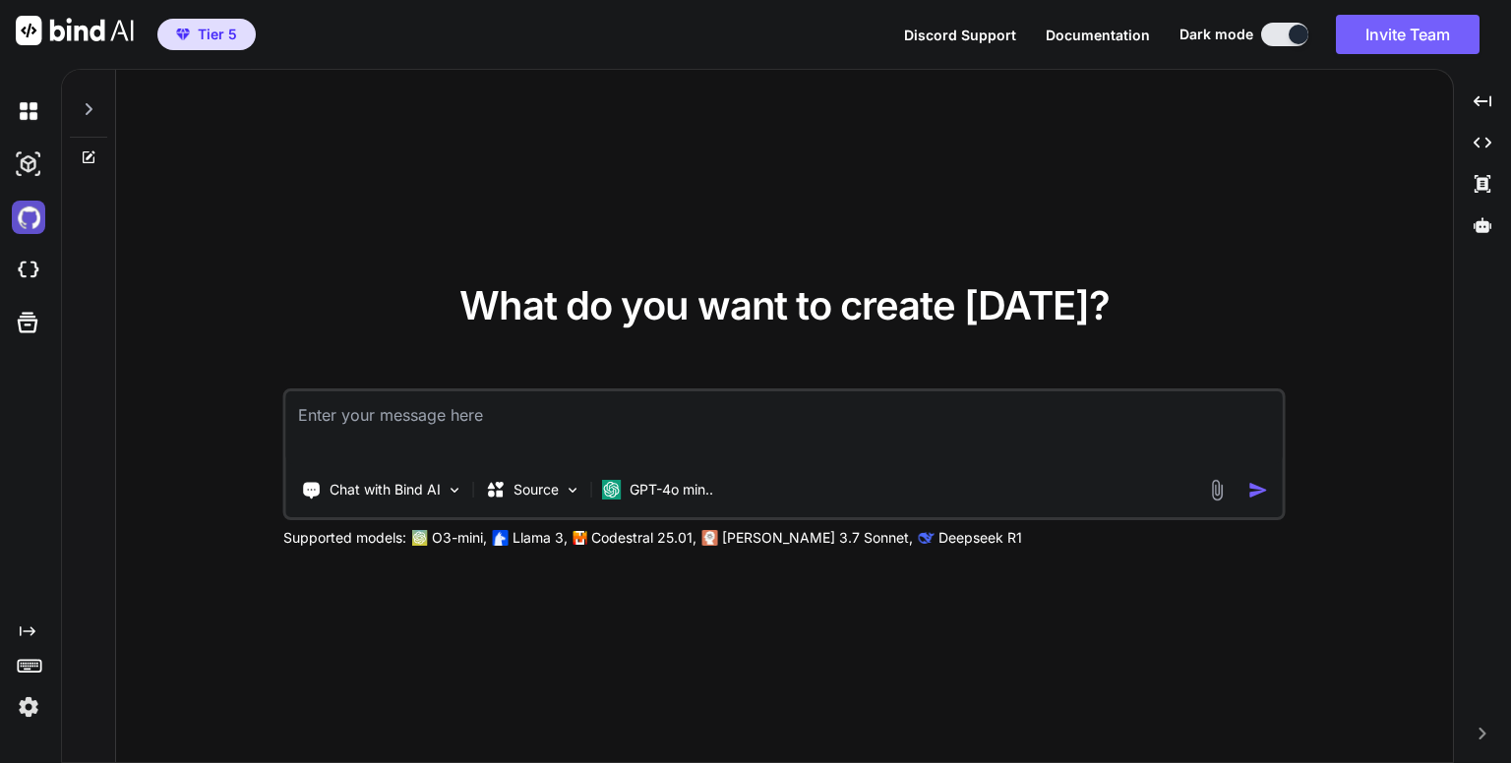
click at [29, 217] on img at bounding box center [28, 217] width 33 height 33
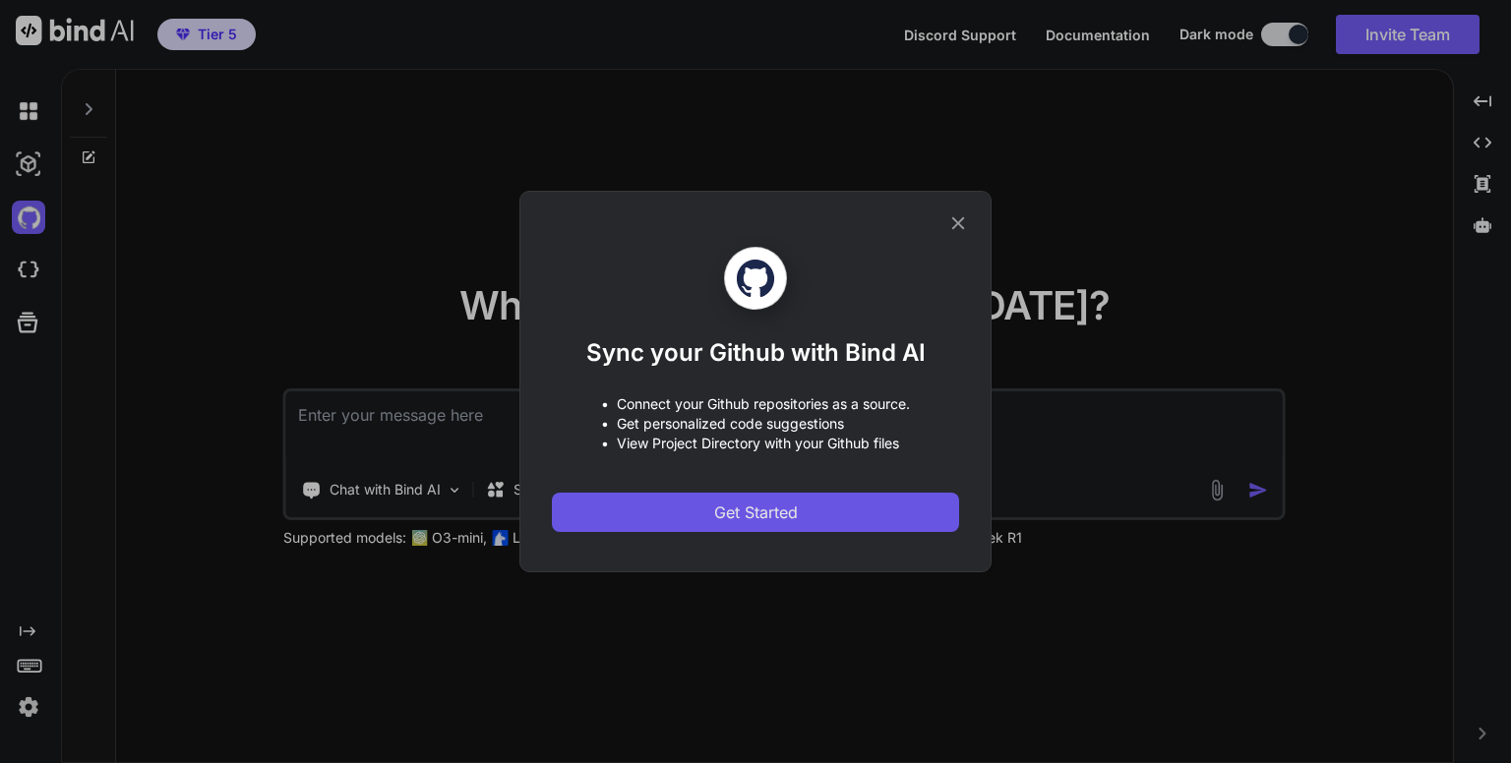
click at [761, 520] on span "Get Started" at bounding box center [756, 513] width 84 height 24
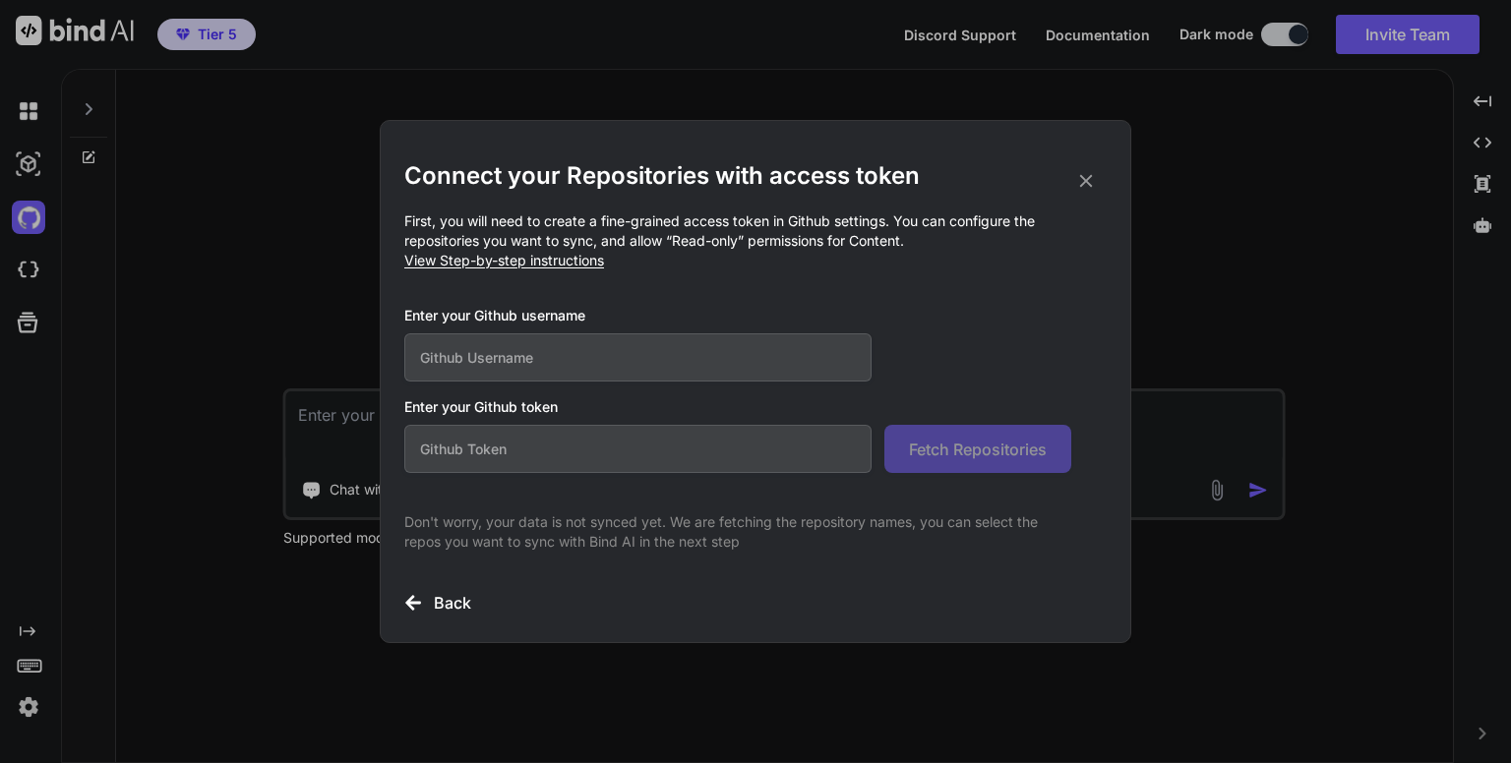
click at [658, 363] on input "text" at bounding box center [637, 357] width 467 height 48
click at [629, 455] on input "text" at bounding box center [637, 449] width 467 height 48
paste input "github_pat_11ADKEOIQ0PNd9cxqwx8Q5_bxTWPN9DqSWLSN3Ps9eg6RvdeIA9FjWwkSceDpMepWWJ3…"
type input "github_pat_11ADKEOIQ0PNd9cxqwx8Q5_bxTWPN9DqSWLSN3Ps9eg6RvdeIA9FjWwkSceDpMepWWJ3…"
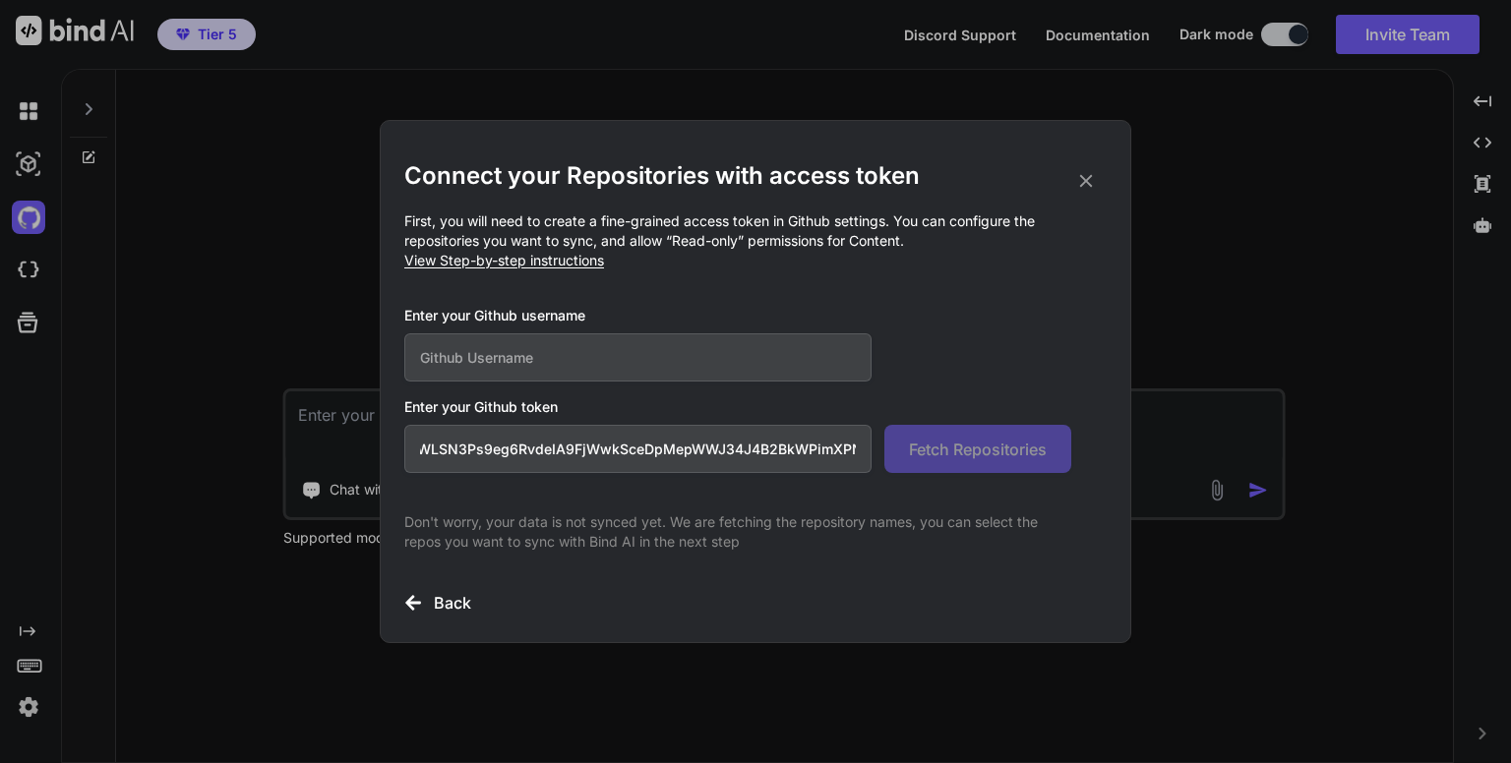
click at [646, 357] on input "text" at bounding box center [637, 357] width 467 height 48
type input "dannykissme"
click at [952, 446] on span "Fetch Repositories" at bounding box center [978, 450] width 138 height 24
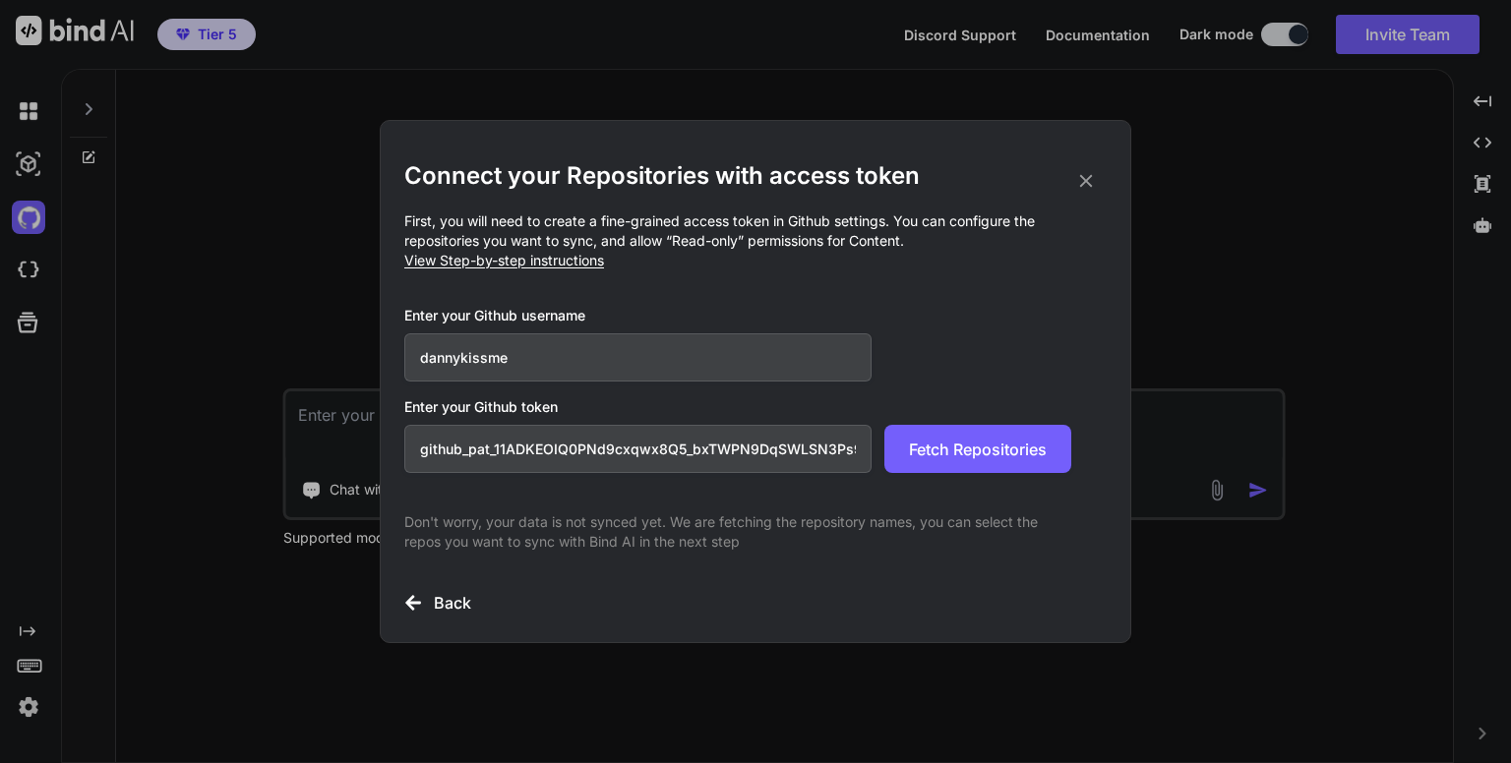
click at [1084, 190] on icon at bounding box center [1086, 181] width 22 height 22
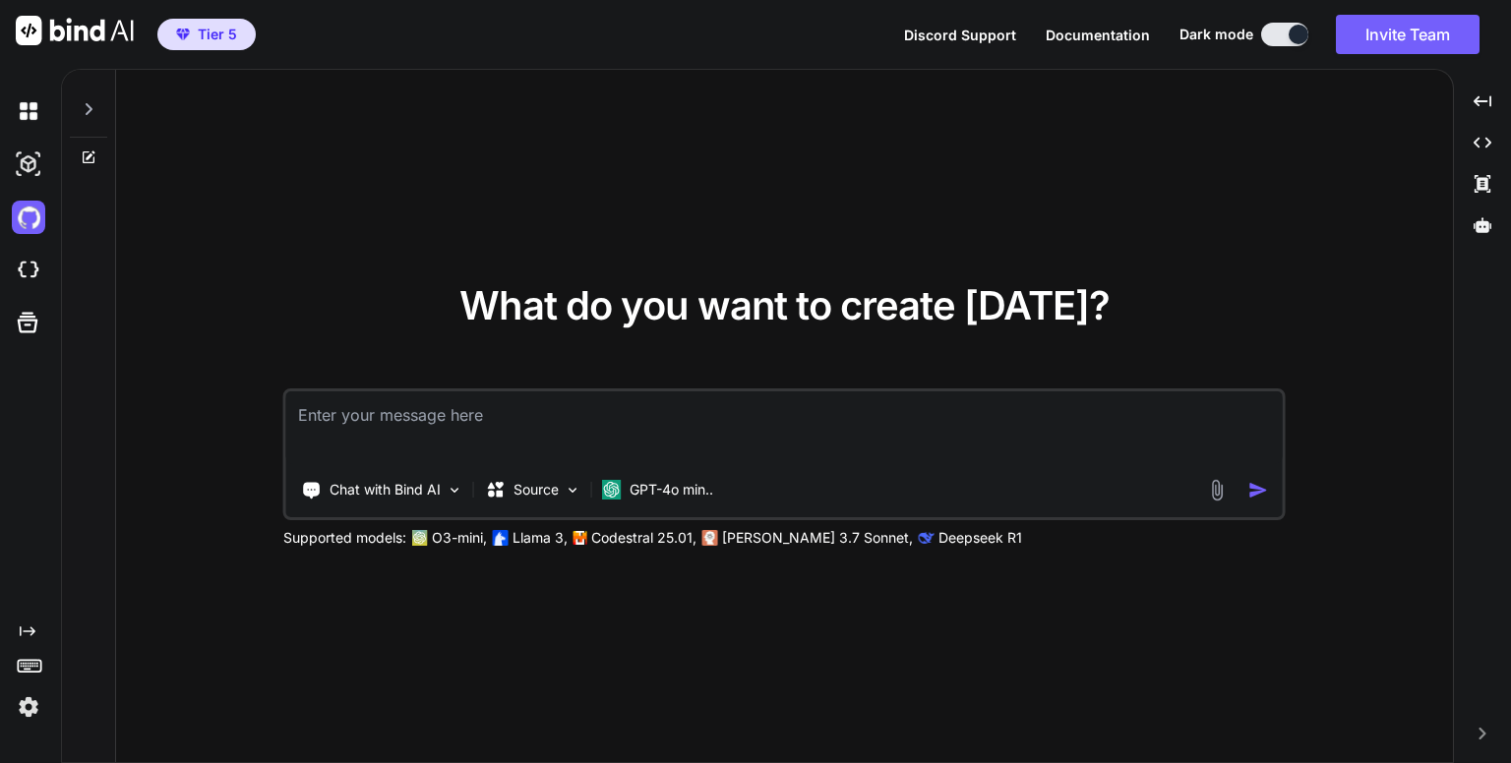
click at [732, 149] on div "What do you want to create [DATE]? Chat with Bind AI Source GPT-4o min.. Suppor…" at bounding box center [784, 417] width 1337 height 694
click at [31, 221] on img at bounding box center [28, 217] width 33 height 33
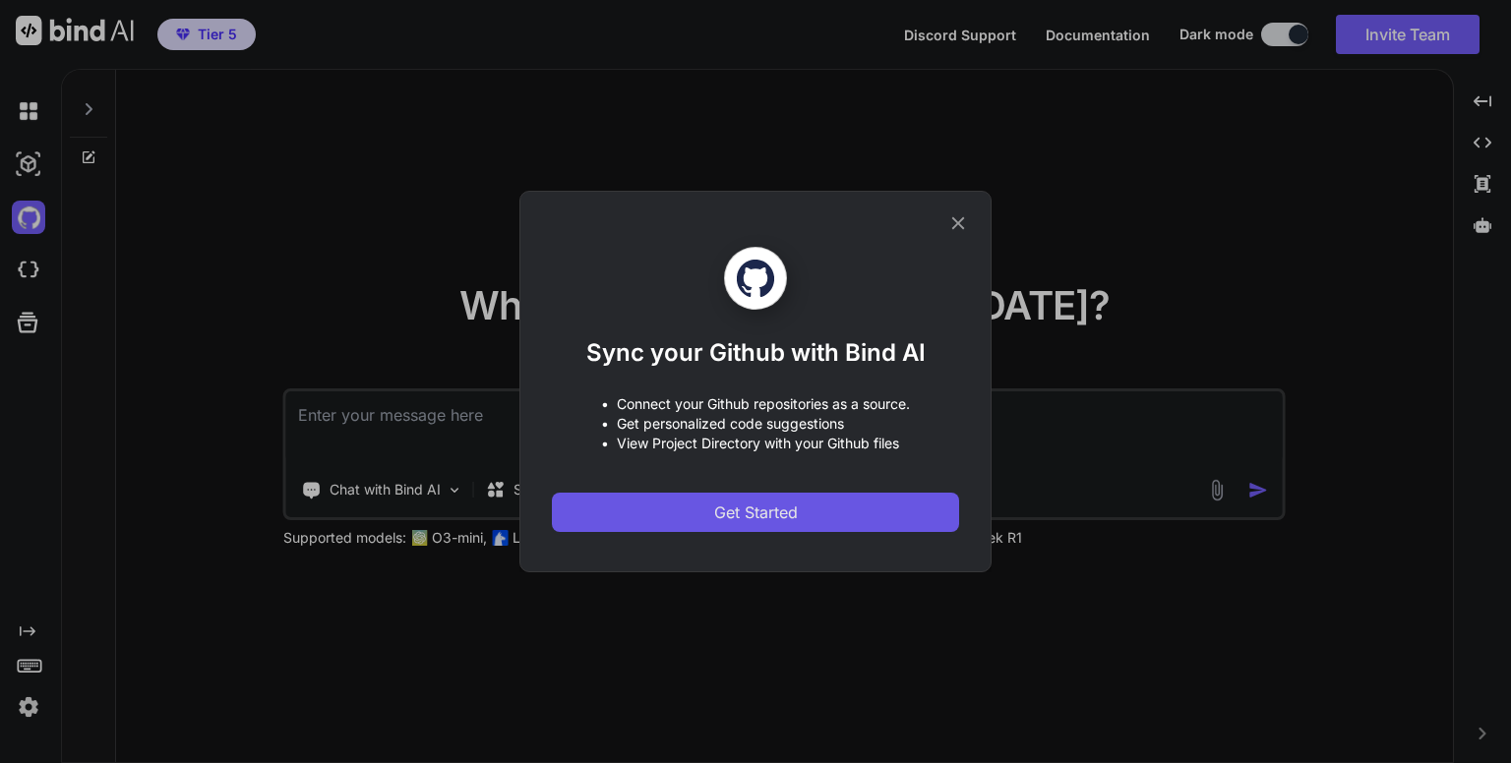
click at [768, 513] on span "Get Started" at bounding box center [756, 513] width 84 height 24
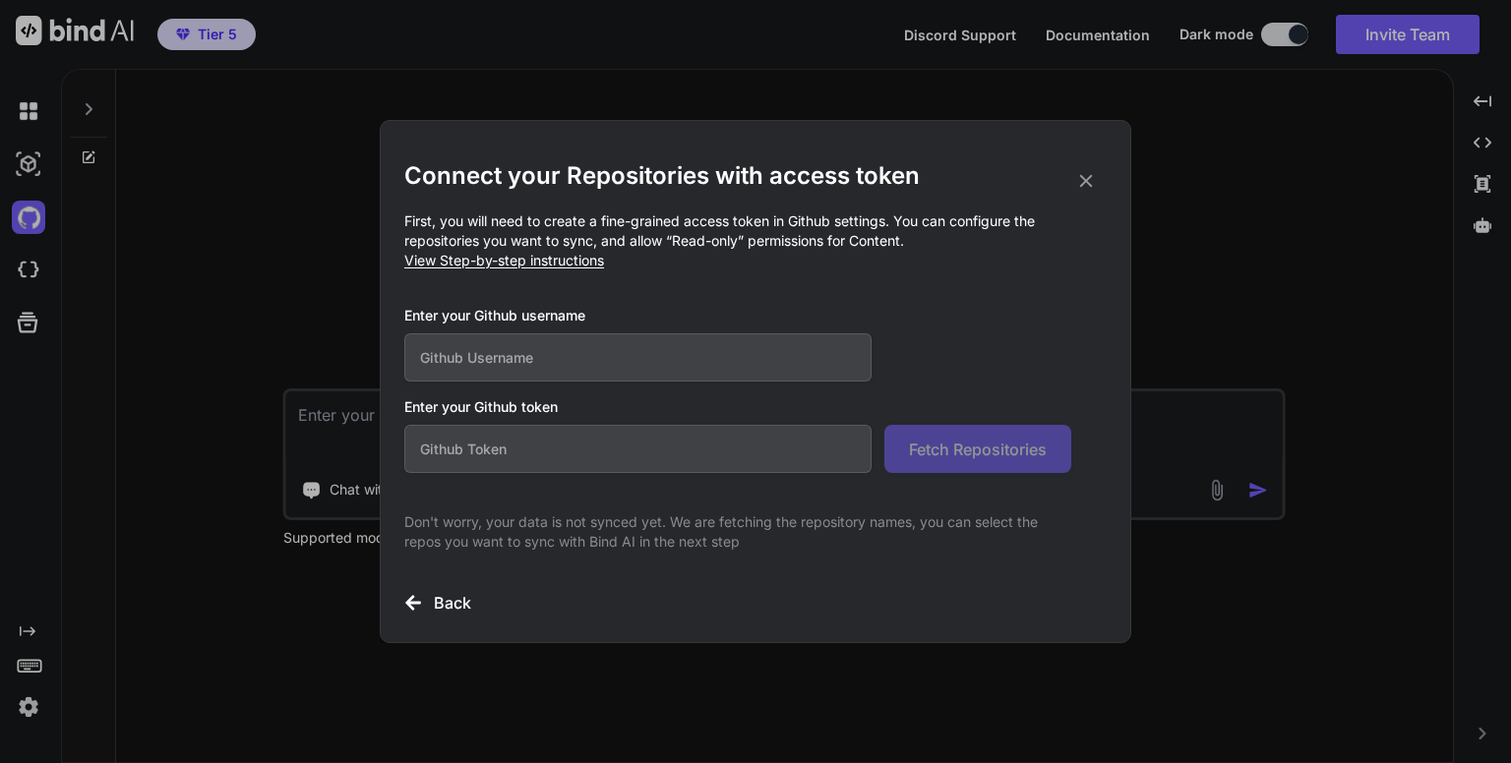
click at [738, 363] on input "text" at bounding box center [637, 357] width 467 height 48
type input "dannykissme"
click at [616, 444] on input "text" at bounding box center [637, 449] width 467 height 48
click at [597, 447] on input "text" at bounding box center [637, 449] width 467 height 48
click at [701, 465] on input "text" at bounding box center [637, 449] width 467 height 48
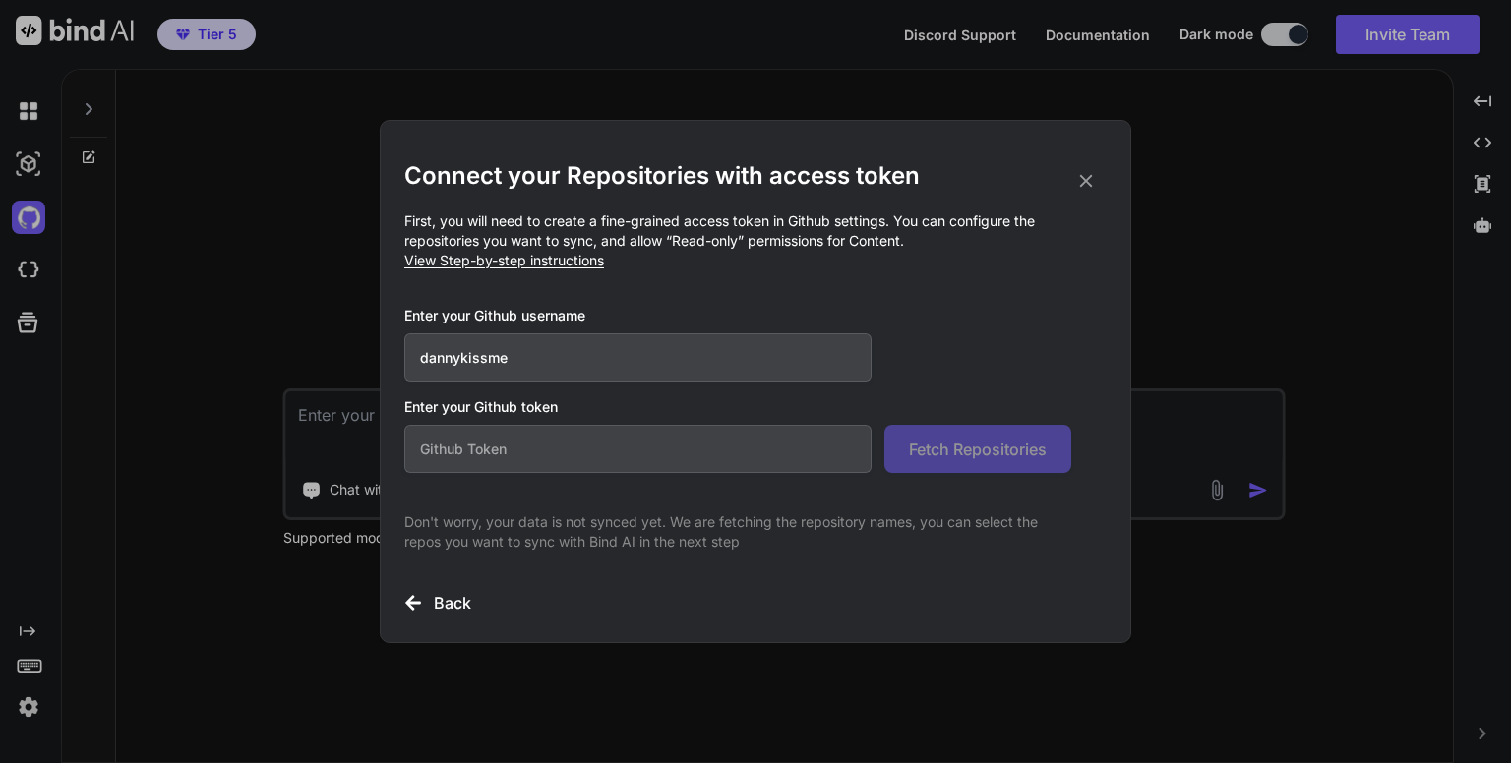
click at [1090, 180] on icon at bounding box center [1086, 181] width 22 height 22
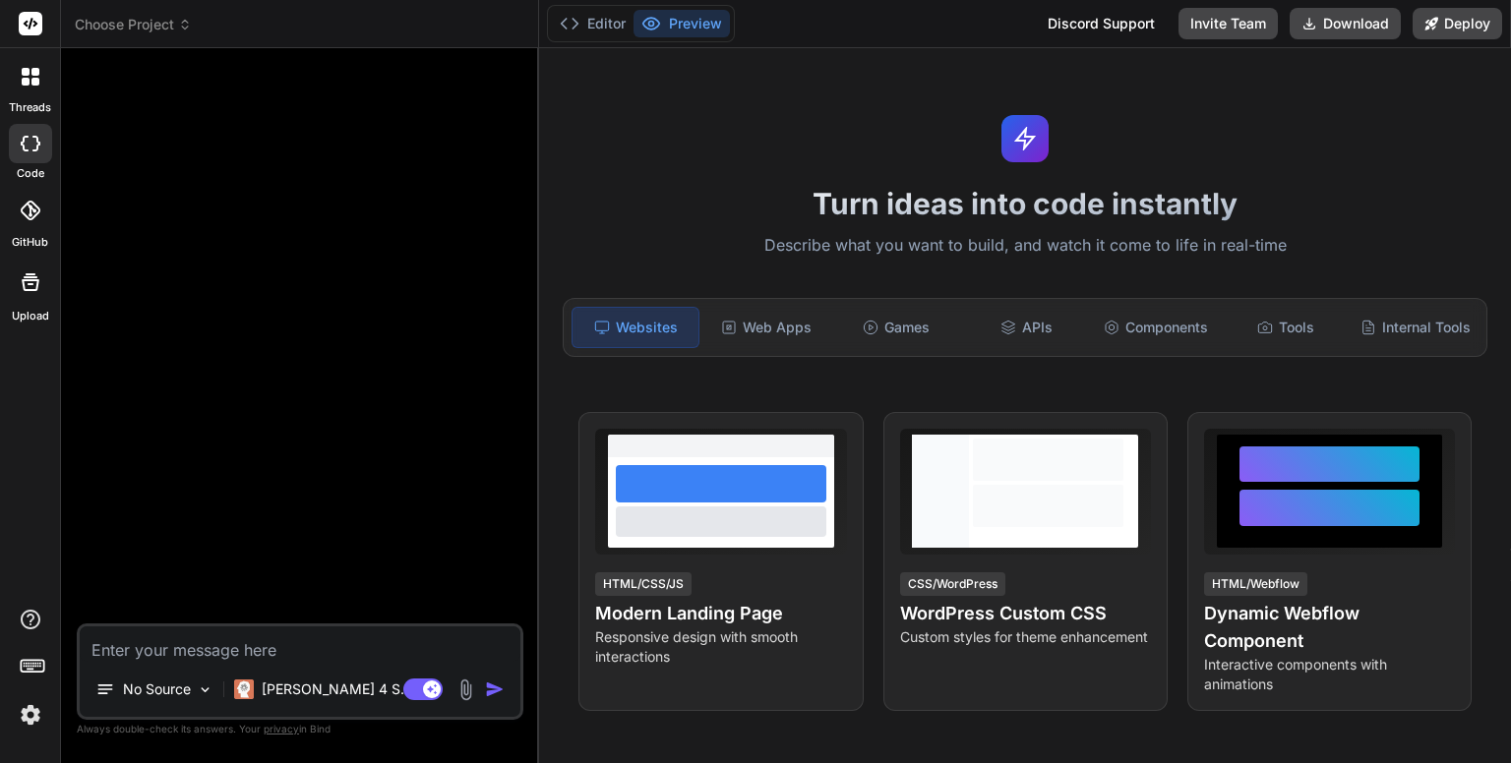
scroll to position [75, 0]
click at [24, 210] on icon at bounding box center [31, 211] width 20 height 20
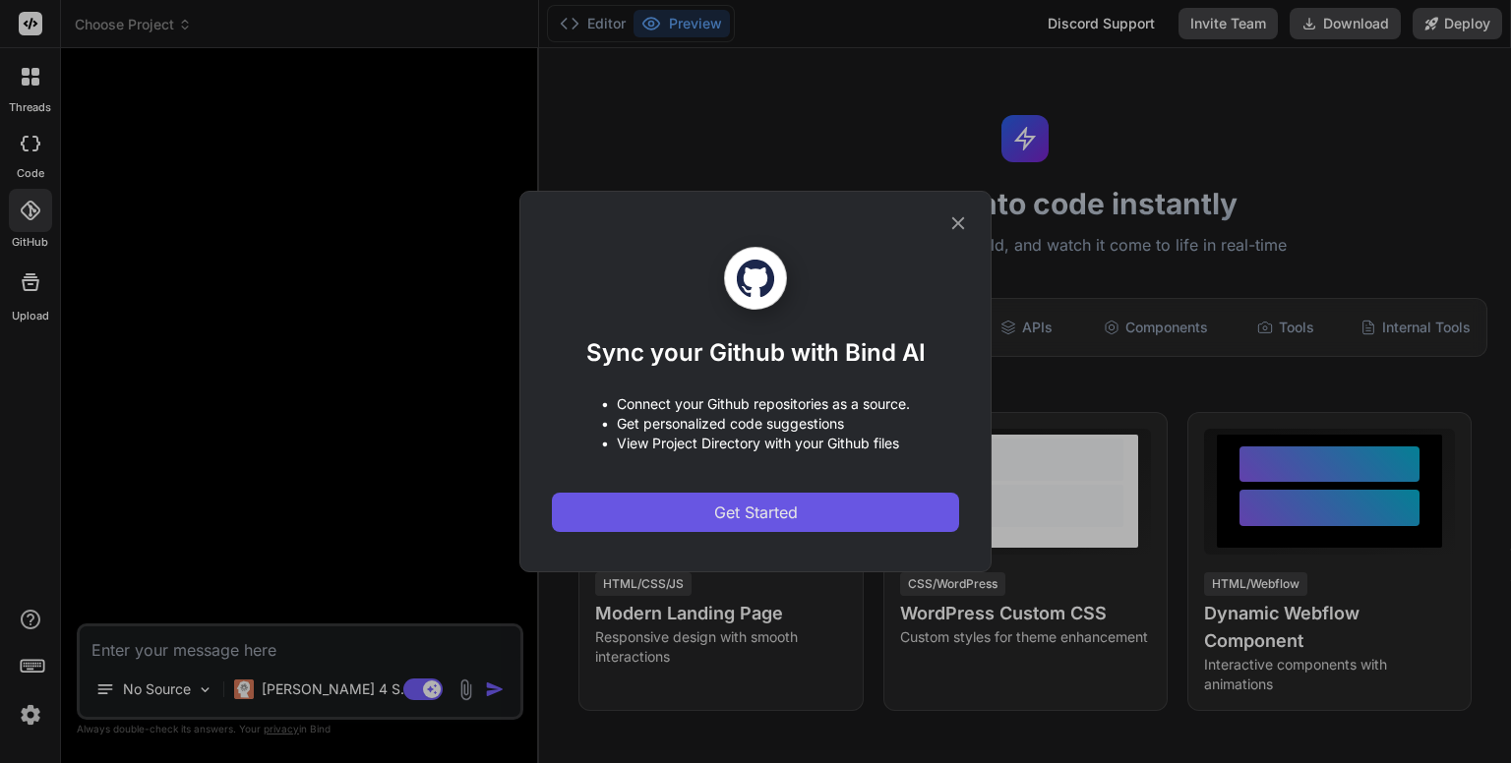
click at [749, 516] on span "Get Started" at bounding box center [756, 513] width 84 height 24
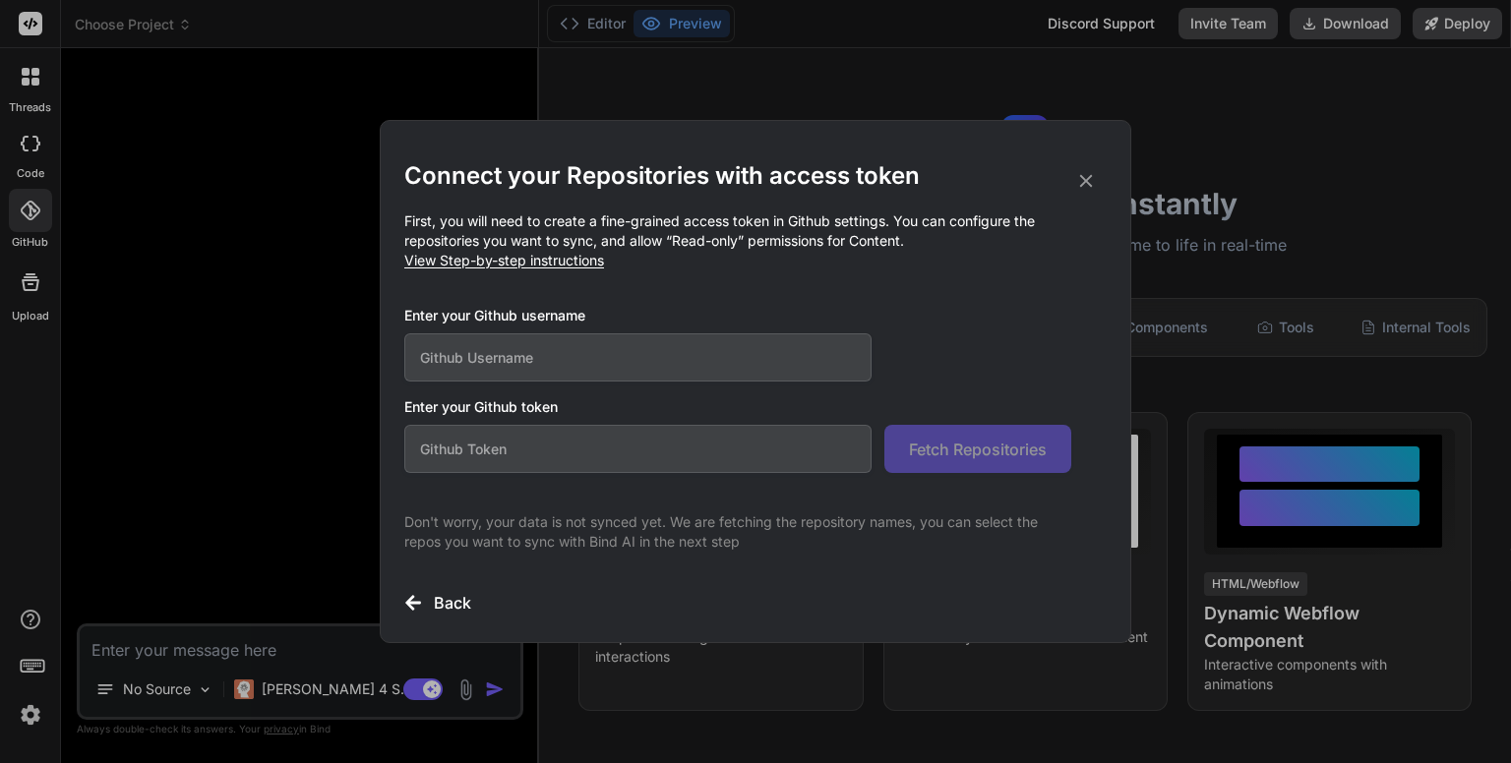
click at [701, 356] on input "text" at bounding box center [637, 357] width 467 height 48
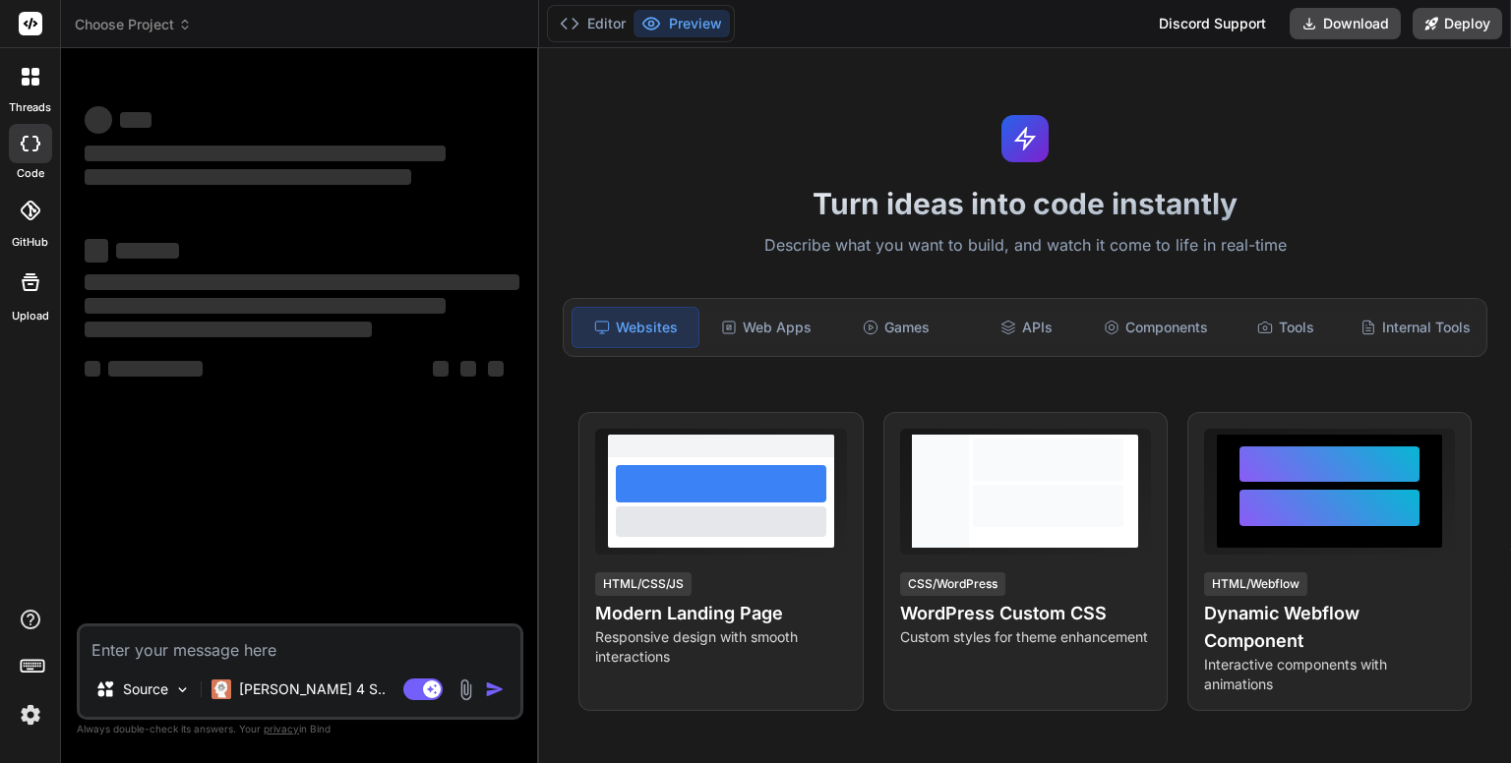
type textarea "x"
click at [1329, 136] on div "Turn ideas into code instantly Describe what you want to build, and watch it co…" at bounding box center [1025, 405] width 972 height 715
click at [185, 27] on icon at bounding box center [185, 25] width 14 height 14
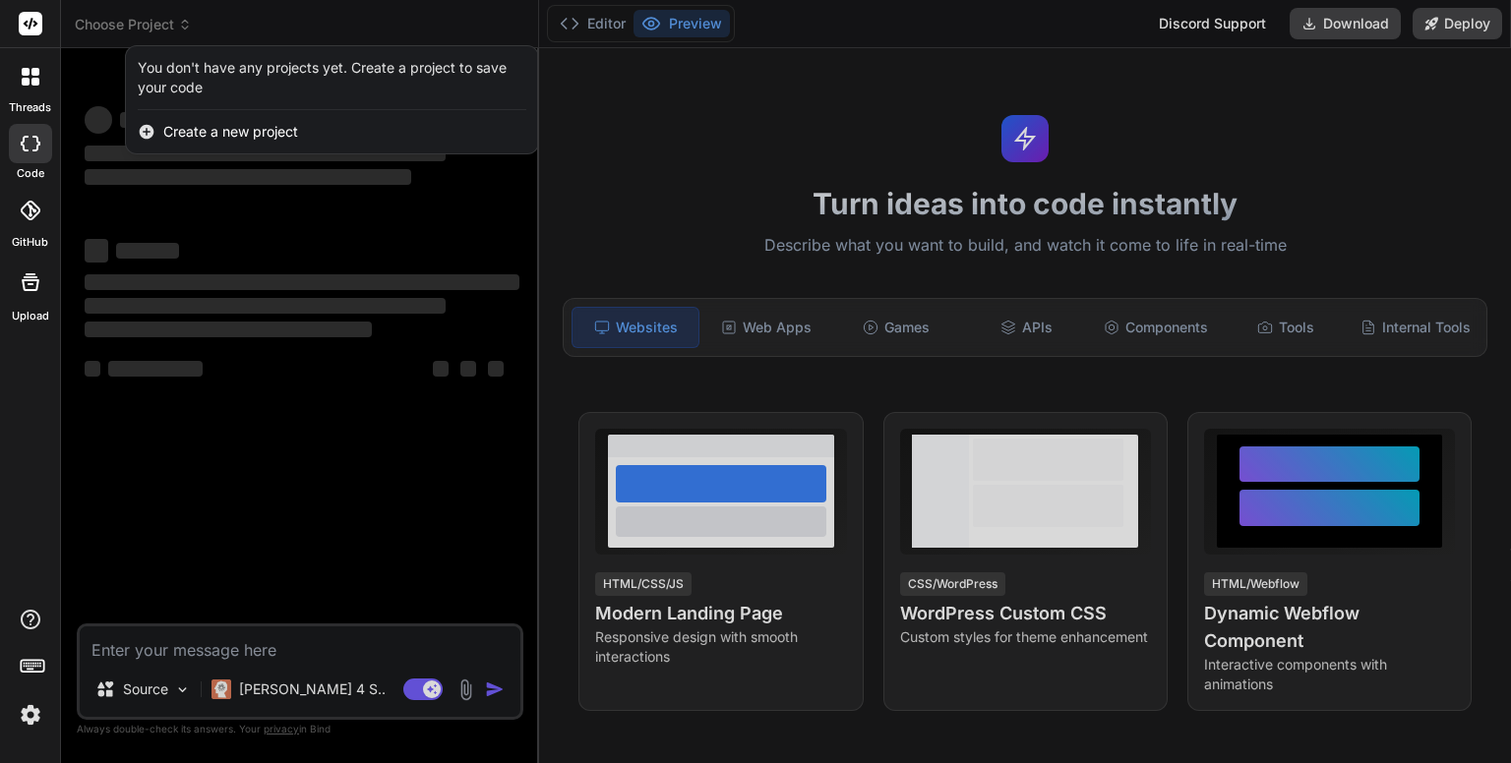
click at [889, 121] on div at bounding box center [755, 381] width 1511 height 763
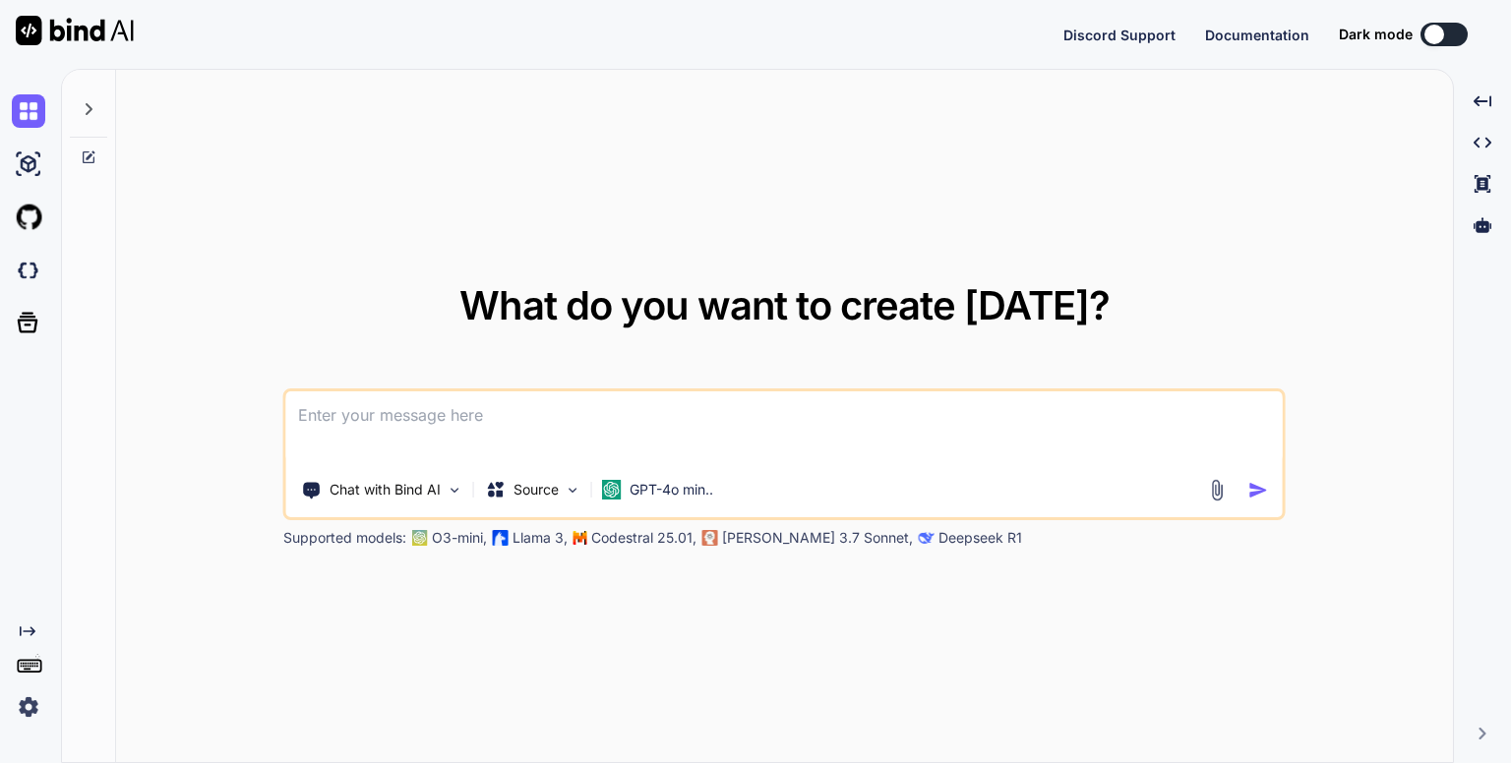
click at [937, 446] on textarea at bounding box center [784, 427] width 996 height 73
click at [1458, 32] on button at bounding box center [1443, 35] width 47 height 24
click at [1442, 36] on div at bounding box center [1434, 35] width 20 height 20
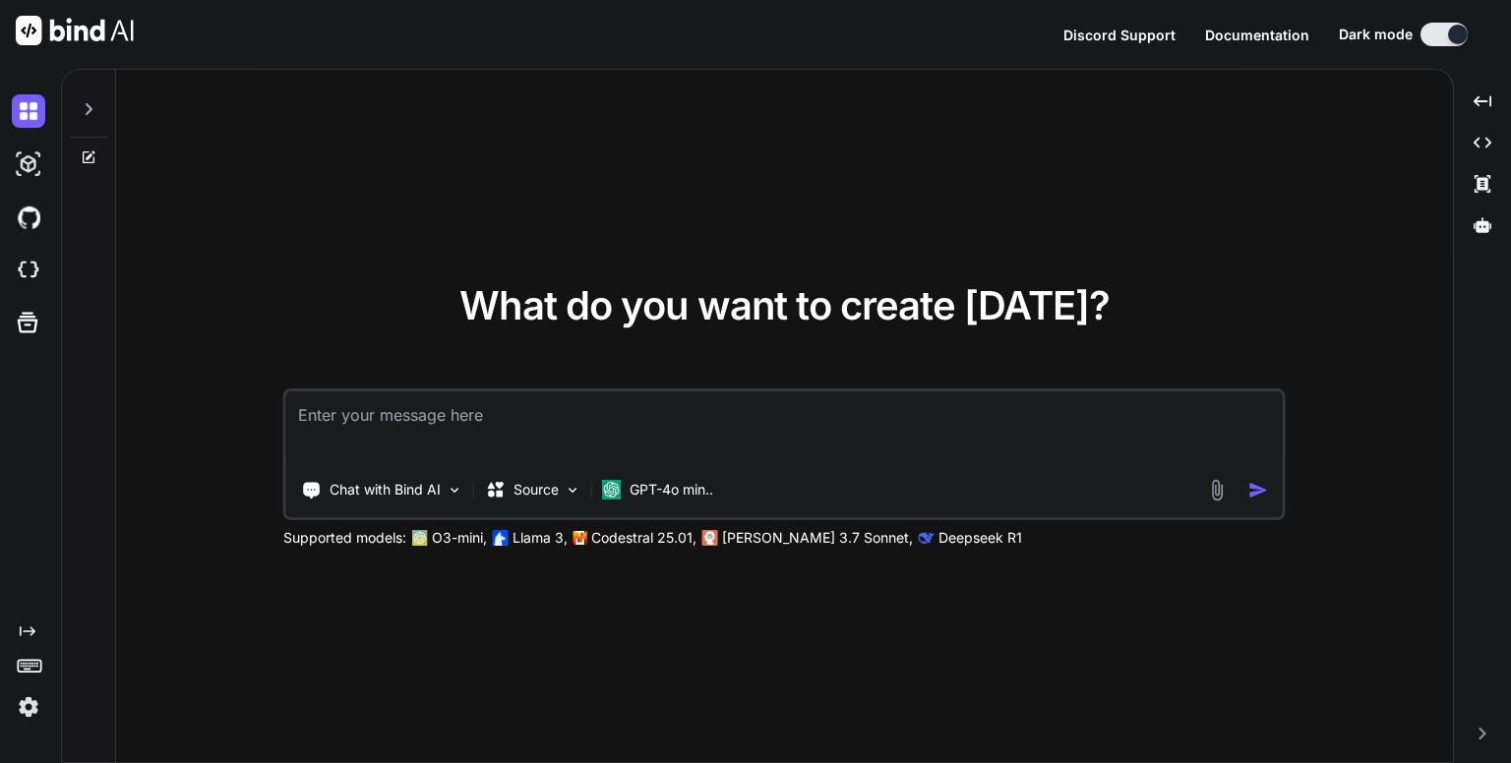
click at [25, 705] on img at bounding box center [28, 706] width 33 height 33
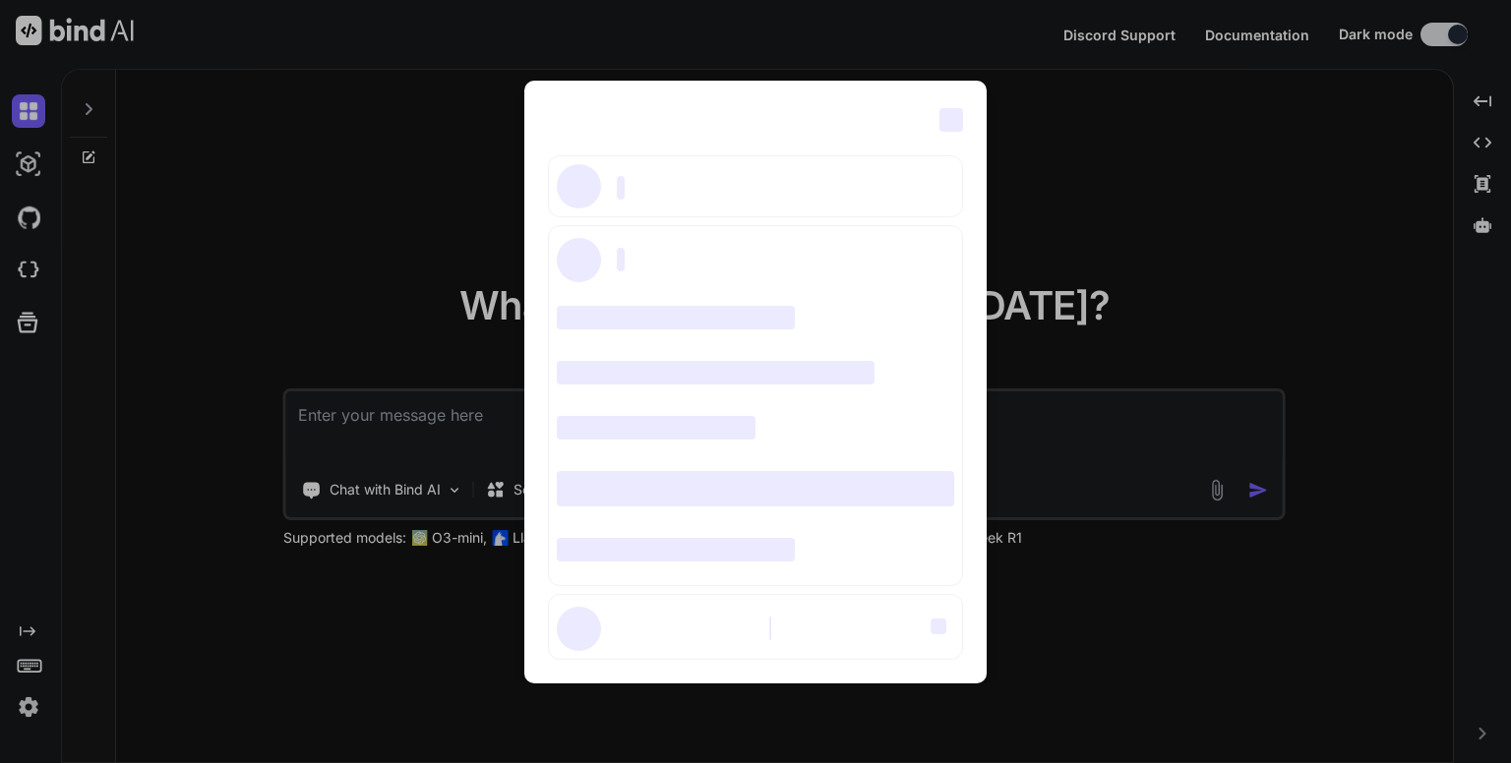
click at [1062, 202] on div "‌ ‌ ‌ ‌ ‌ ‌ ‌ ‌ ‌ ‌ ‌ ‌ ‌ ‌ ‌" at bounding box center [755, 381] width 1511 height 763
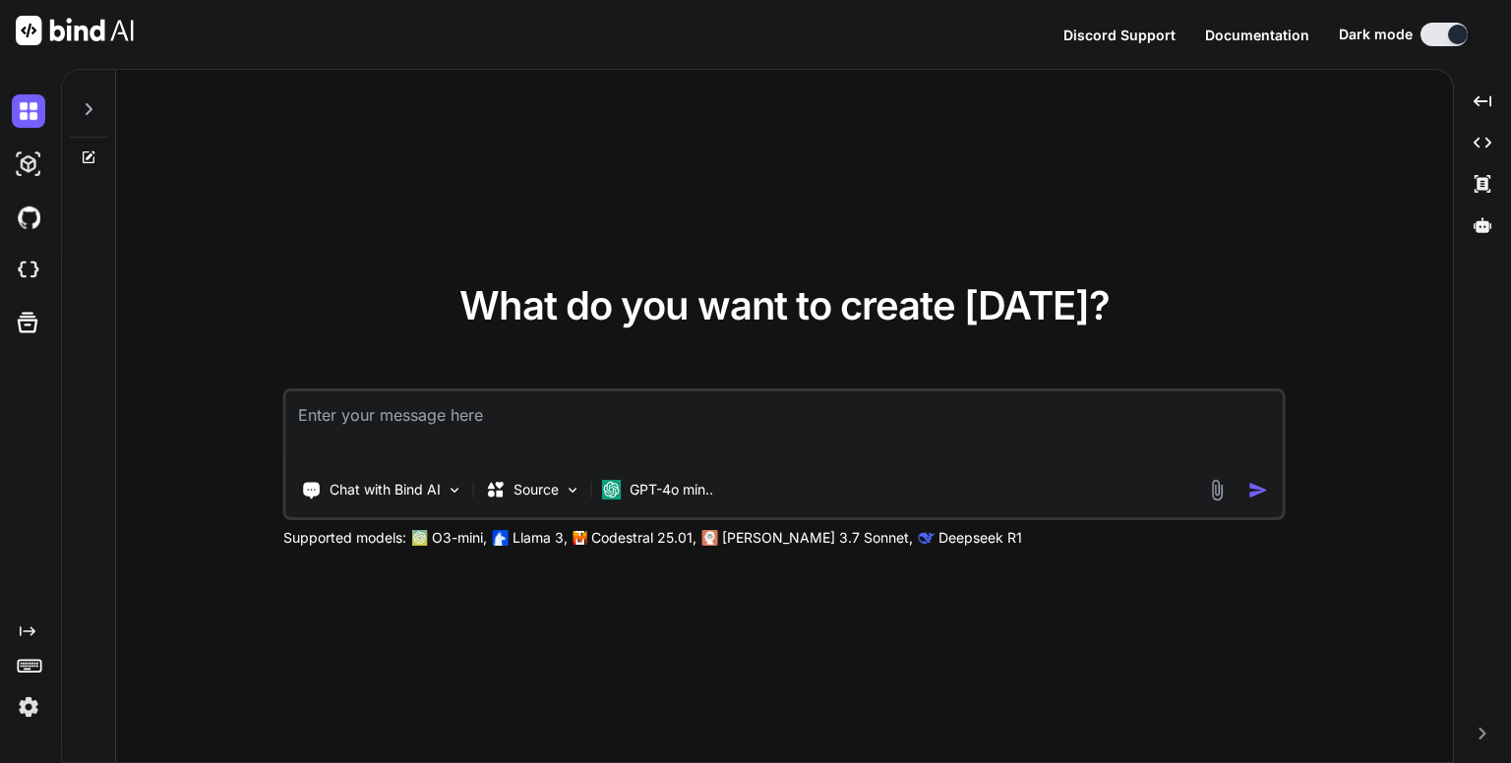
click at [38, 709] on img at bounding box center [28, 706] width 33 height 33
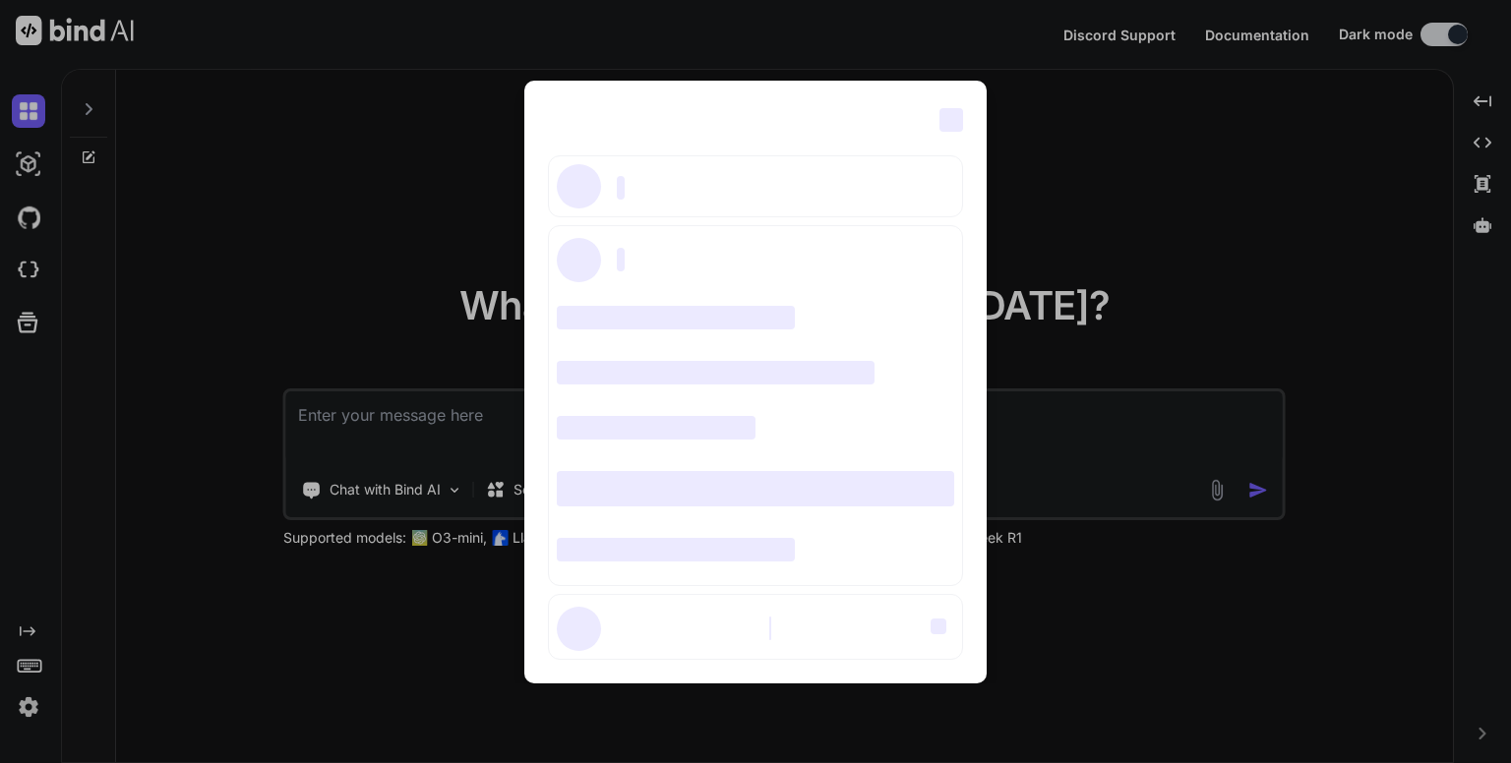
click at [1102, 189] on div "‌ ‌ ‌ ‌ ‌ ‌ ‌ ‌ ‌ ‌ ‌ ‌ ‌ ‌ ‌" at bounding box center [755, 381] width 1511 height 763
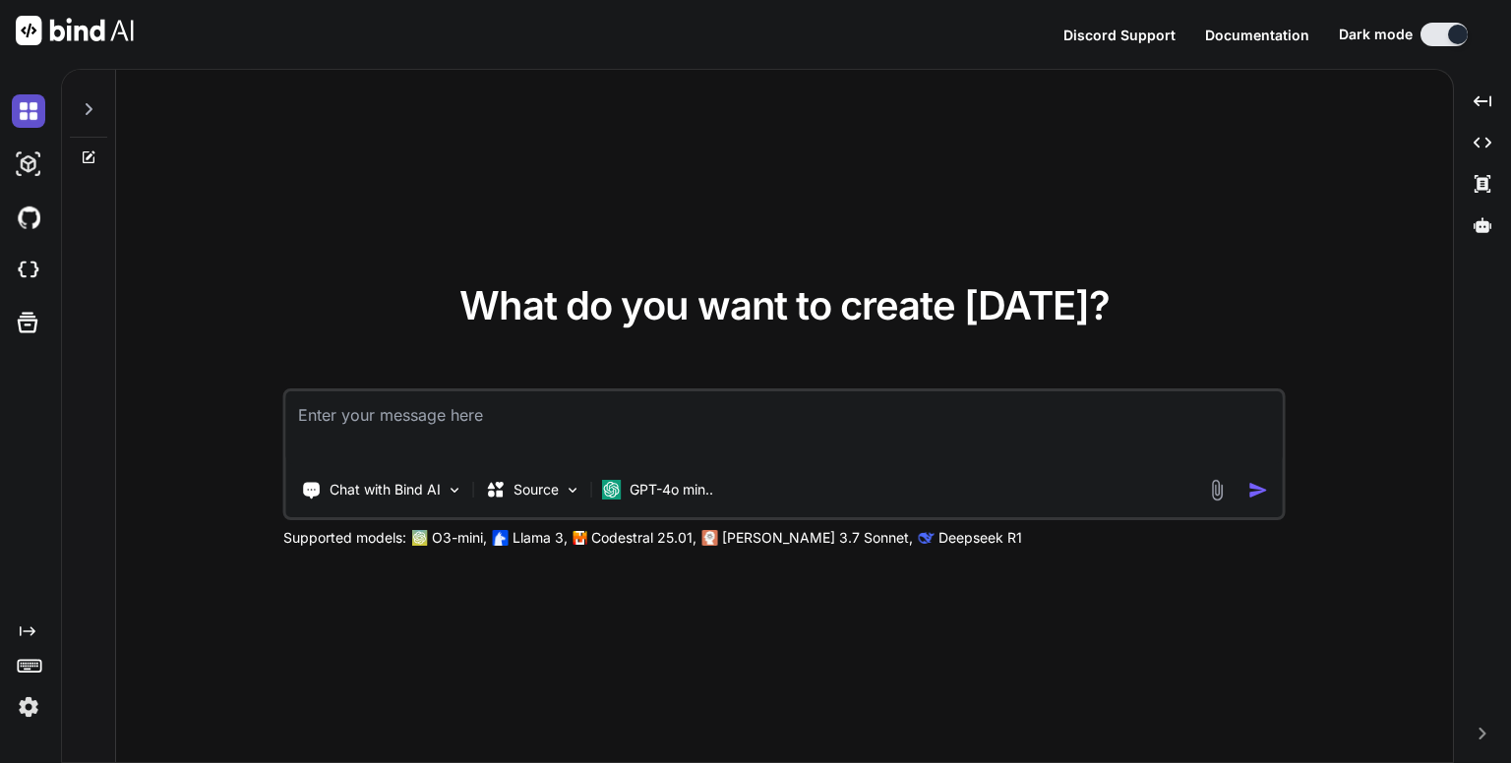
click at [35, 111] on img at bounding box center [28, 110] width 33 height 33
click at [34, 163] on img at bounding box center [28, 164] width 33 height 33
type textarea "x"
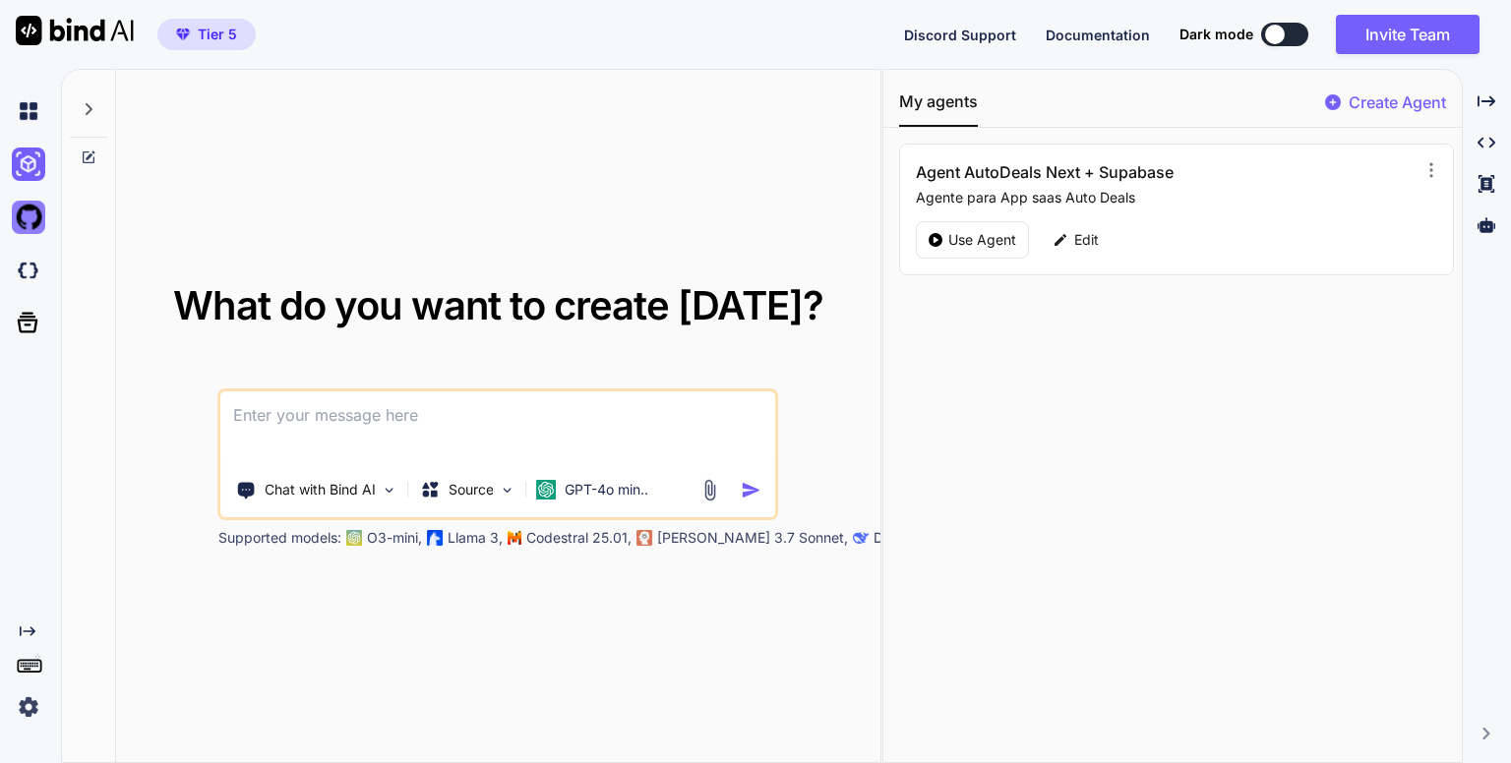
click at [34, 218] on img at bounding box center [28, 217] width 33 height 33
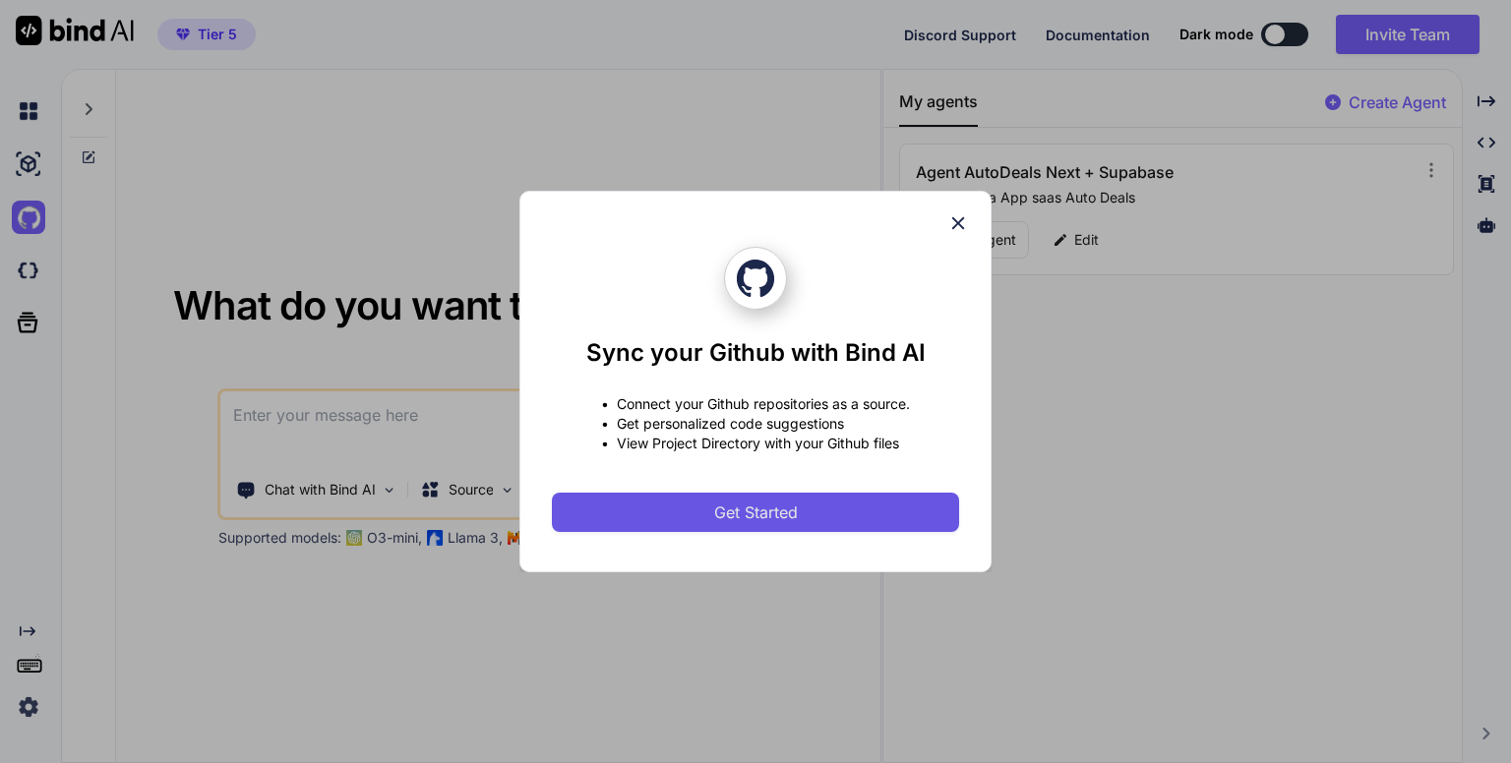
click at [736, 509] on span "Get Started" at bounding box center [756, 513] width 84 height 24
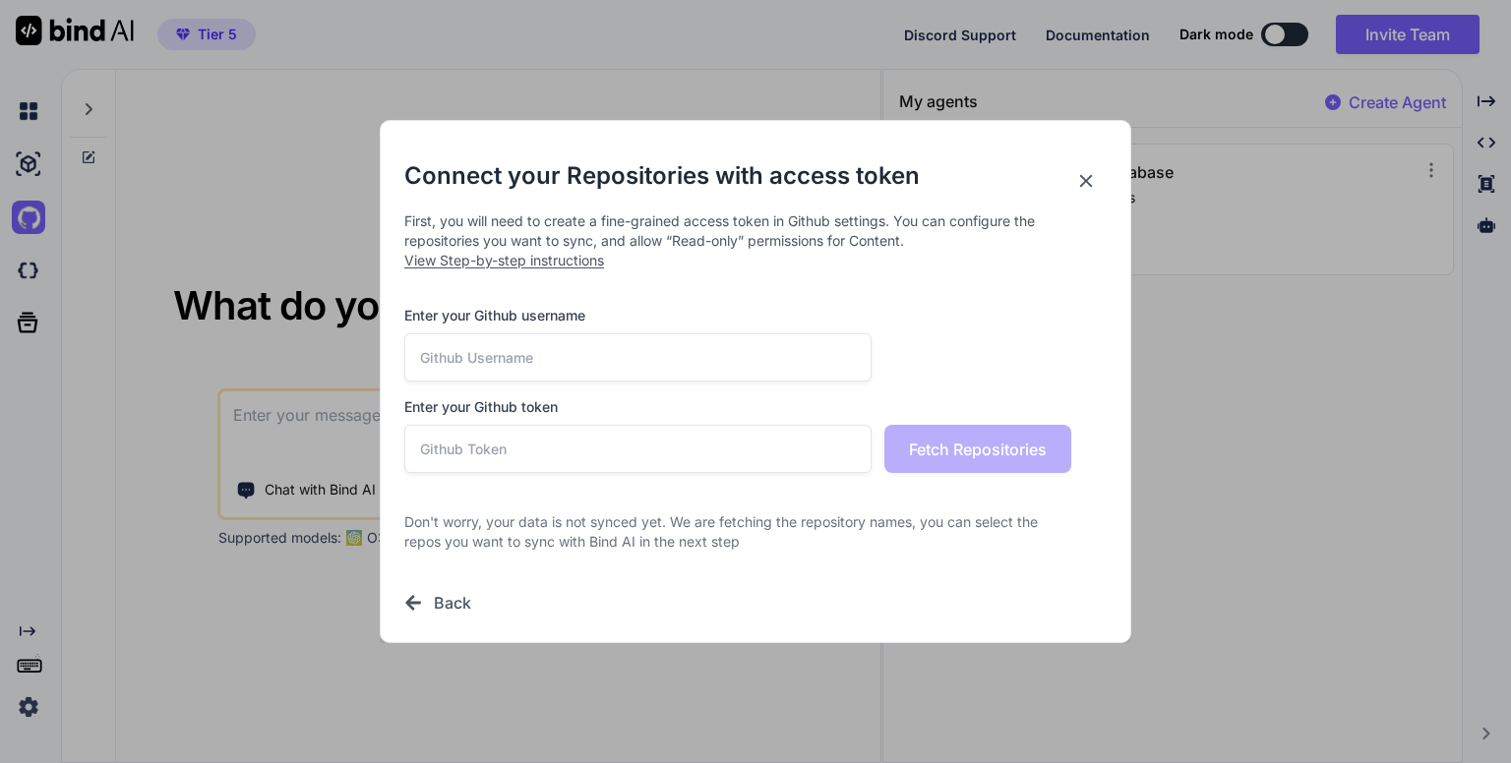
click at [695, 359] on input "text" at bounding box center [637, 357] width 467 height 48
type input "dannykissme"
click at [657, 445] on input "text" at bounding box center [637, 449] width 467 height 48
paste input "github_pat_11ADKEOIQ0PNd9cxqwx8Q5_bxTWPN9DqSWLSN3Ps9eg6RvdeIA9FjWwkSceDpMepWWJ3…"
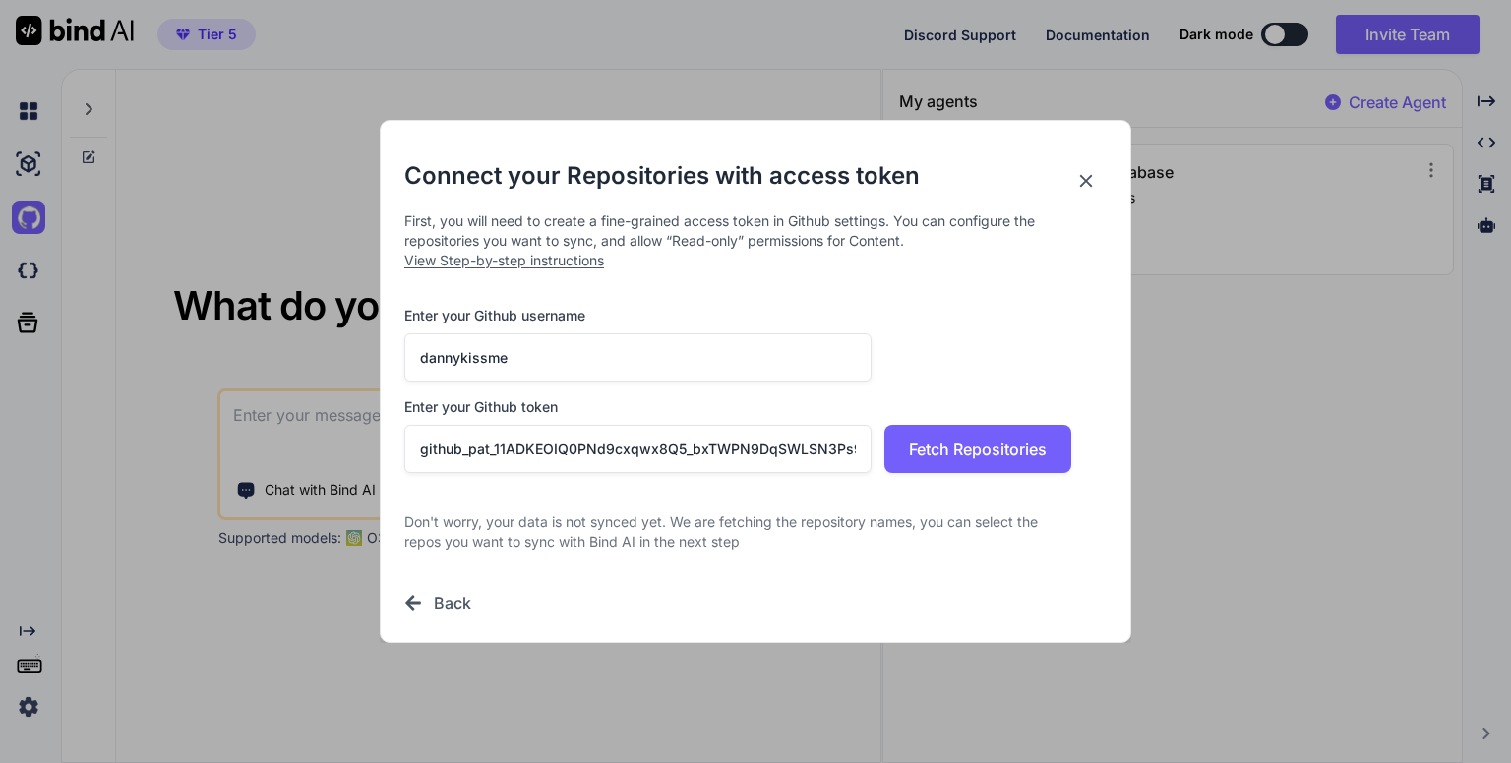
scroll to position [0, 370]
type input "github_pat_11ADKEOIQ0PNd9cxqwx8Q5_bxTWPN9DqSWLSN3Ps9eg6RvdeIA9FjWwkSceDpMepWWJ3…"
click at [964, 444] on span "Fetch Repositories" at bounding box center [978, 450] width 138 height 24
click at [981, 450] on span "Fetch Repositories" at bounding box center [978, 450] width 138 height 24
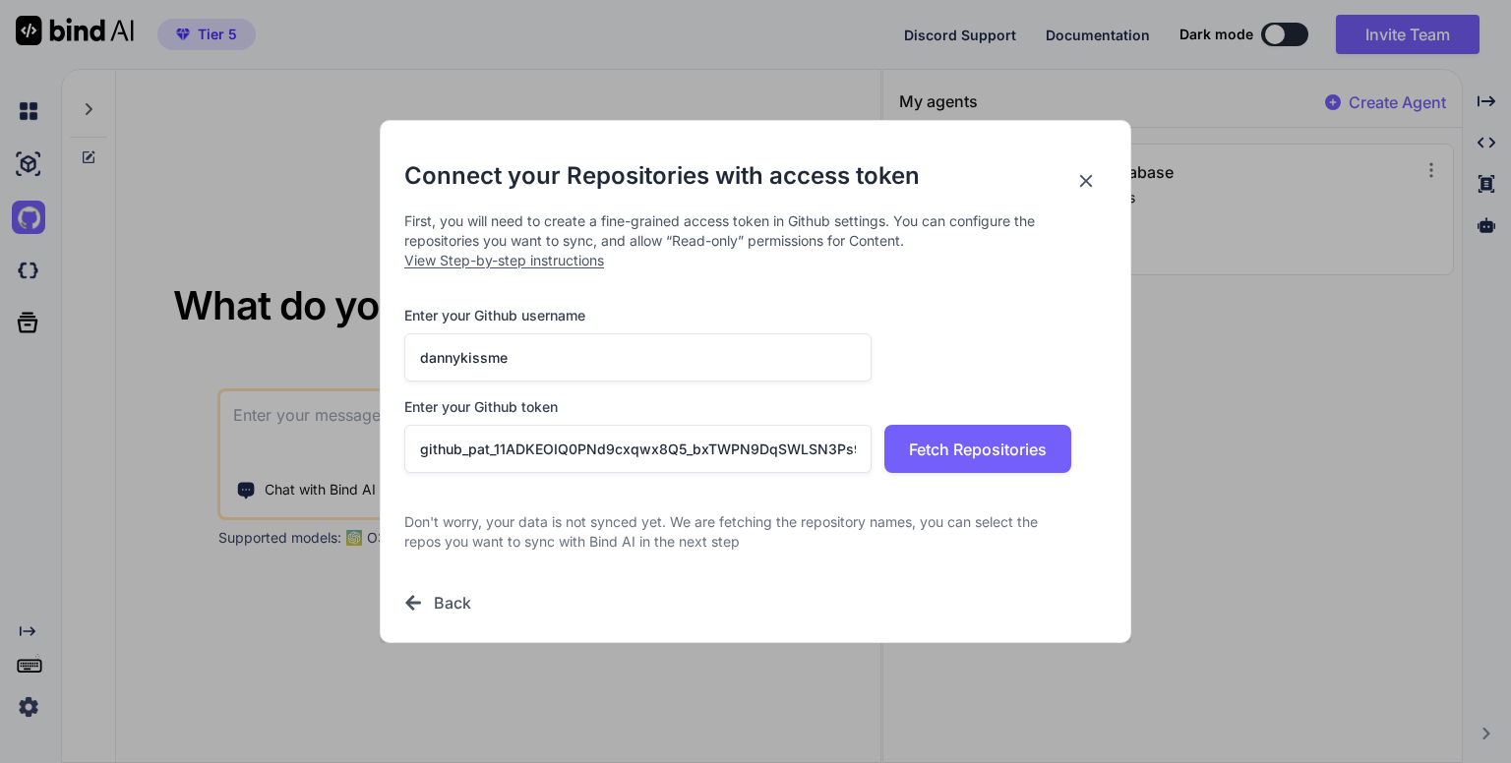
click at [1085, 179] on icon at bounding box center [1086, 181] width 13 height 13
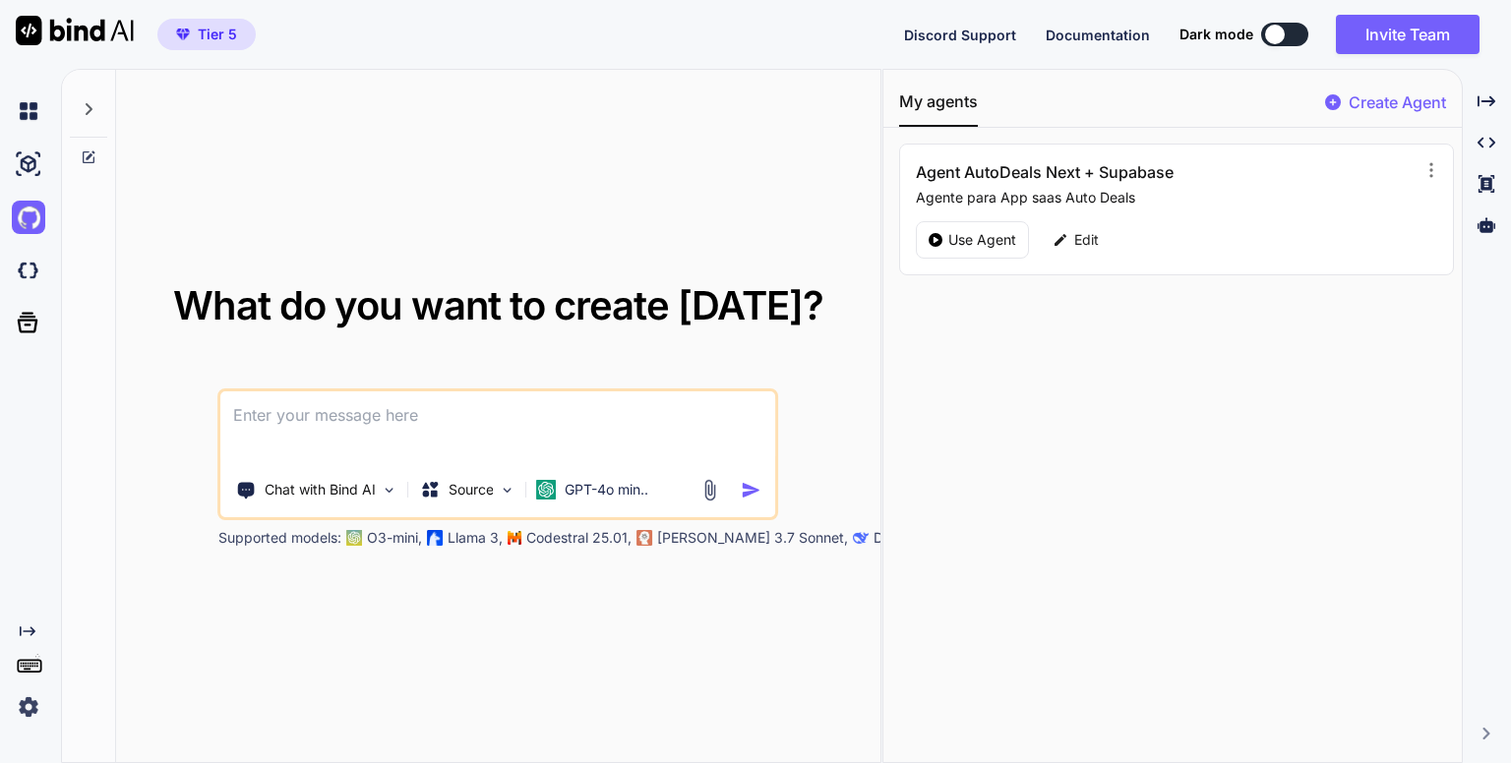
click at [656, 150] on div "What do you want to create [DATE]? Chat with Bind AI Source GPT-4o min.. Suppor…" at bounding box center [498, 417] width 764 height 694
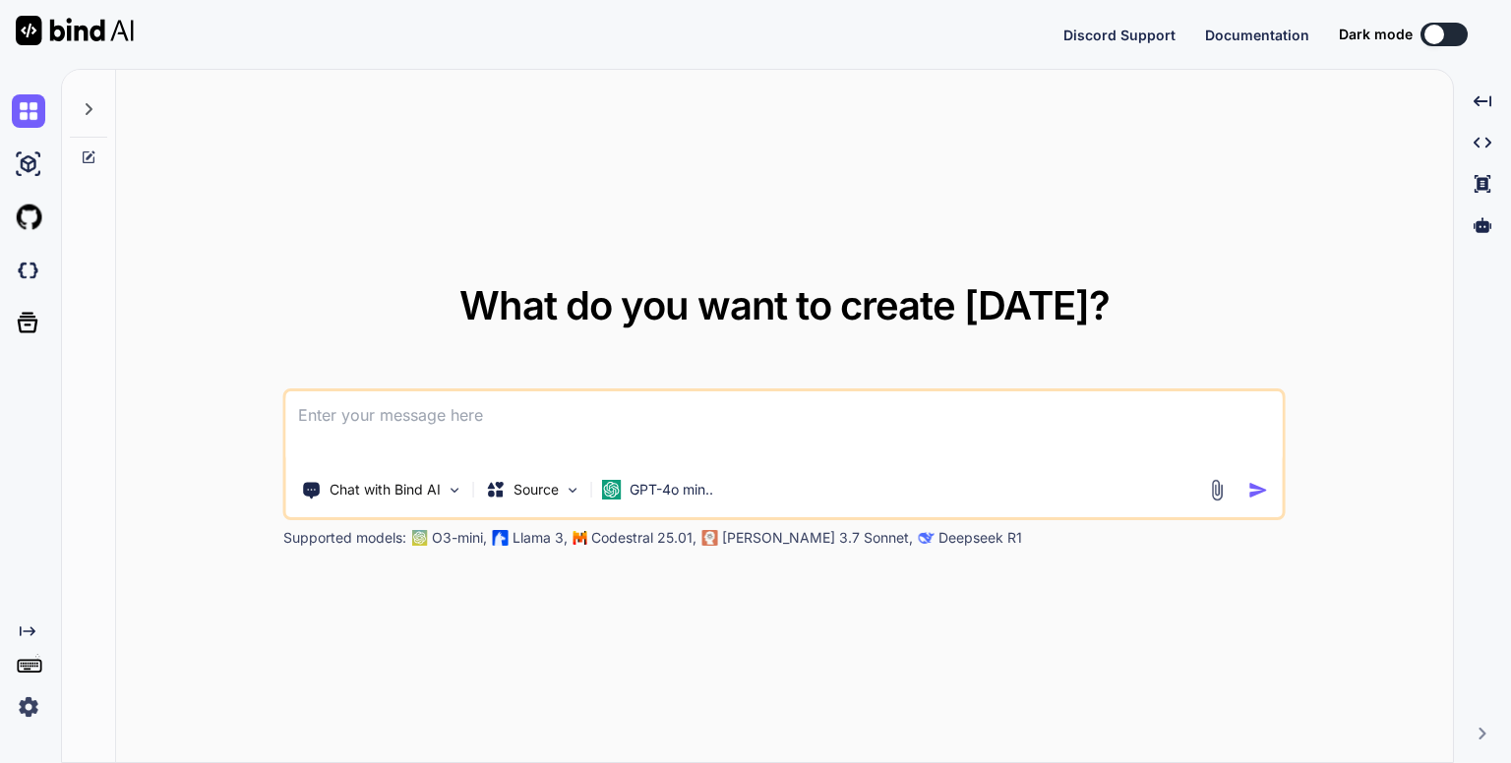
click at [29, 709] on img at bounding box center [28, 706] width 33 height 33
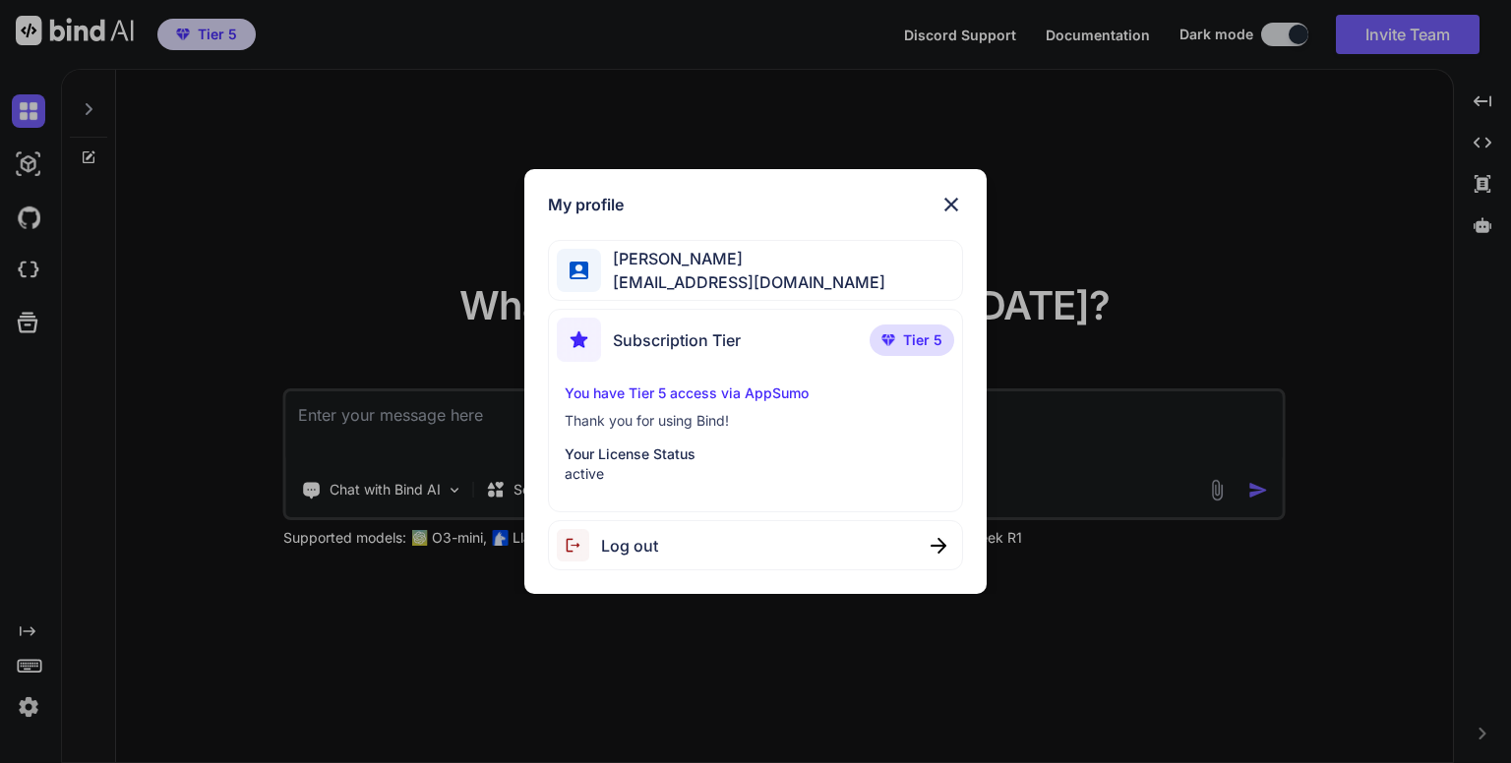
type textarea "x"
click at [957, 202] on img at bounding box center [951, 205] width 24 height 24
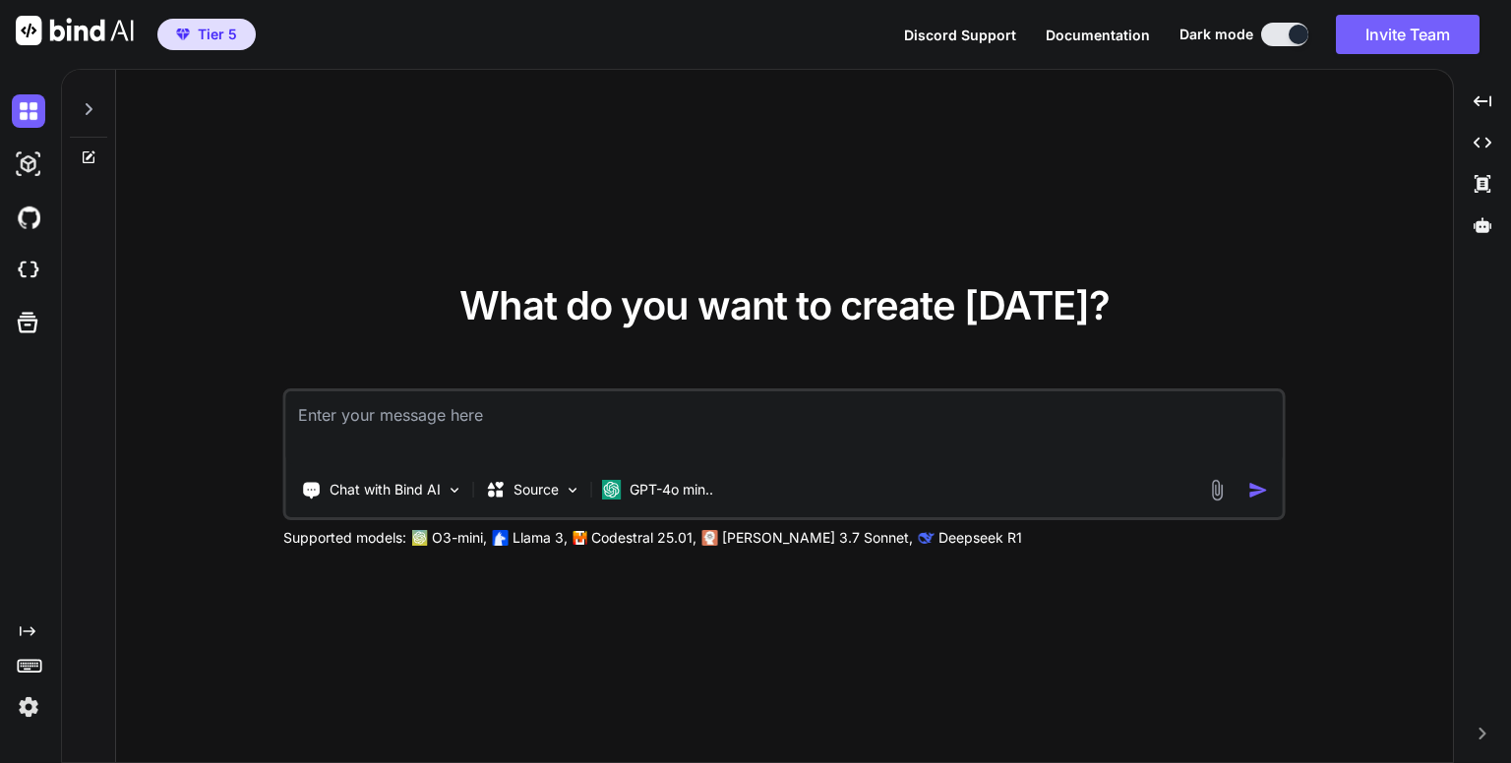
click at [493, 146] on div "What do you want to create [DATE]? Chat with Bind AI Source GPT-4o min.. Suppor…" at bounding box center [784, 417] width 1337 height 694
type textarea "x"
click at [28, 226] on img at bounding box center [28, 217] width 33 height 33
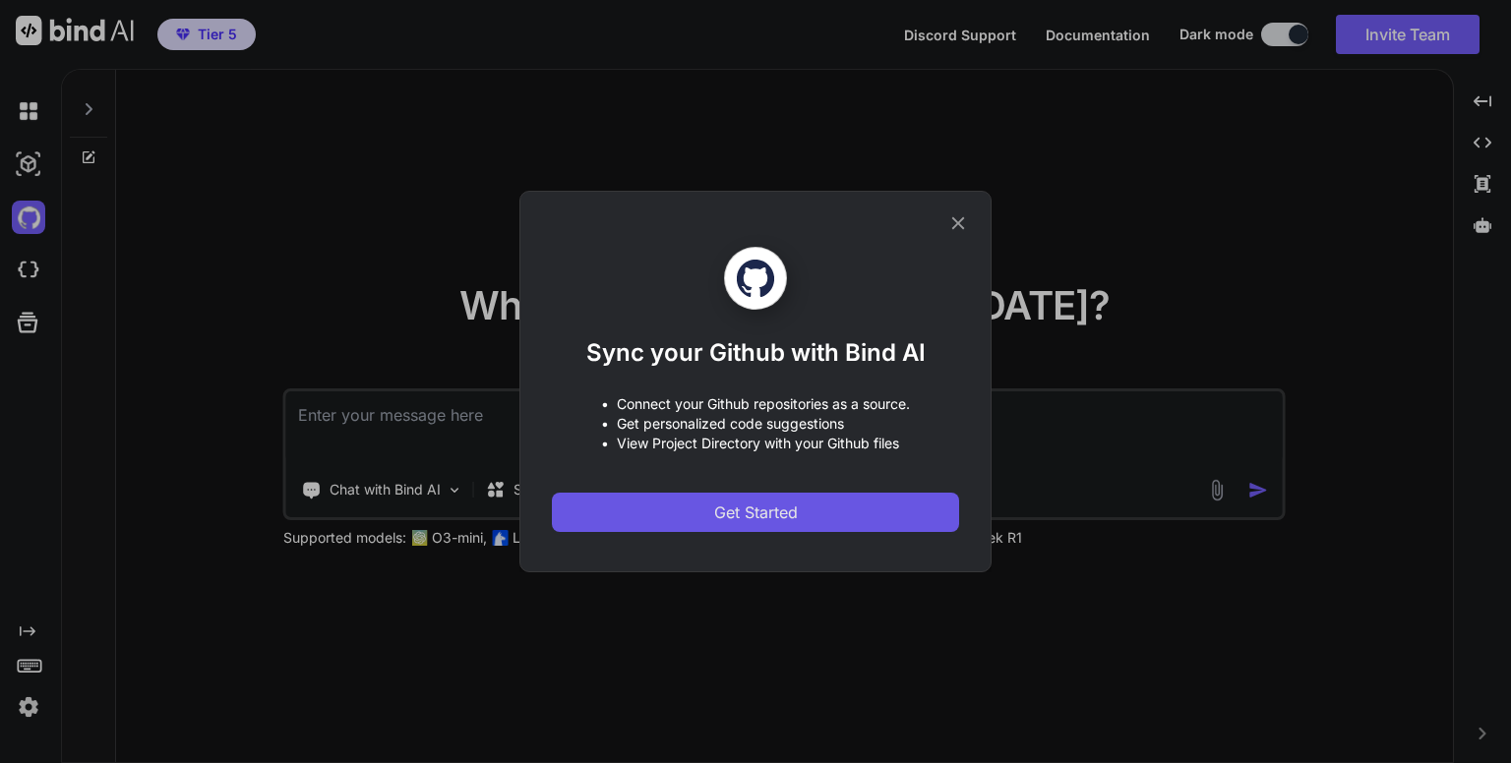
click at [767, 505] on span "Get Started" at bounding box center [756, 513] width 84 height 24
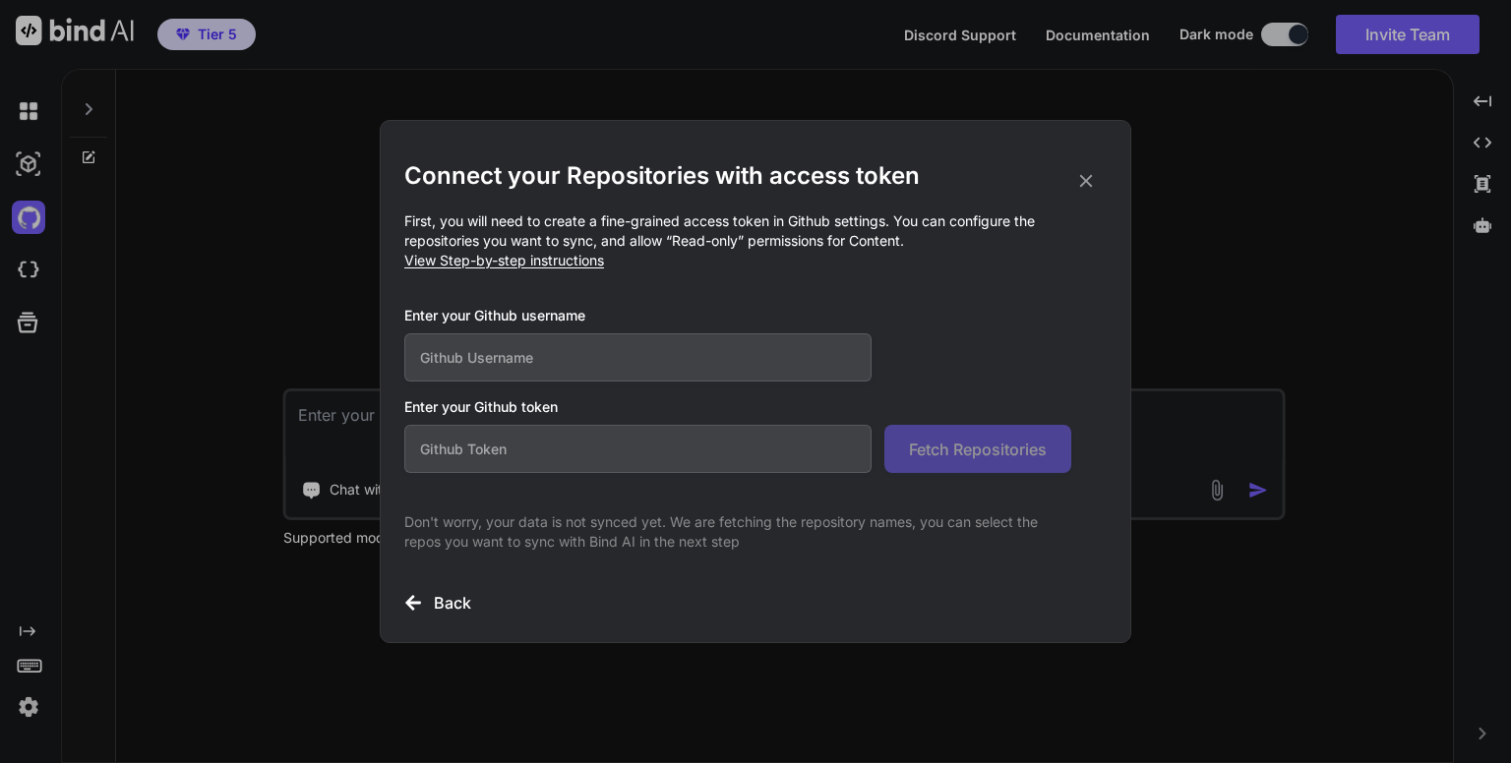
click at [744, 370] on input "text" at bounding box center [637, 357] width 467 height 48
click at [657, 458] on input "text" at bounding box center [637, 449] width 467 height 48
paste input "github_pat_11ADKEOIQ0PNd9cxqwx8Q5_bxTWPN9DqSWLSN3Ps9eg6RvdeIA9FjWwkSceDpMepWWJ3…"
type input "github_pat_11ADKEOIQ0PNd9cxqwx8Q5_bxTWPN9DqSWLSN3Ps9eg6RvdeIA9FjWwkSceDpMepWWJ3…"
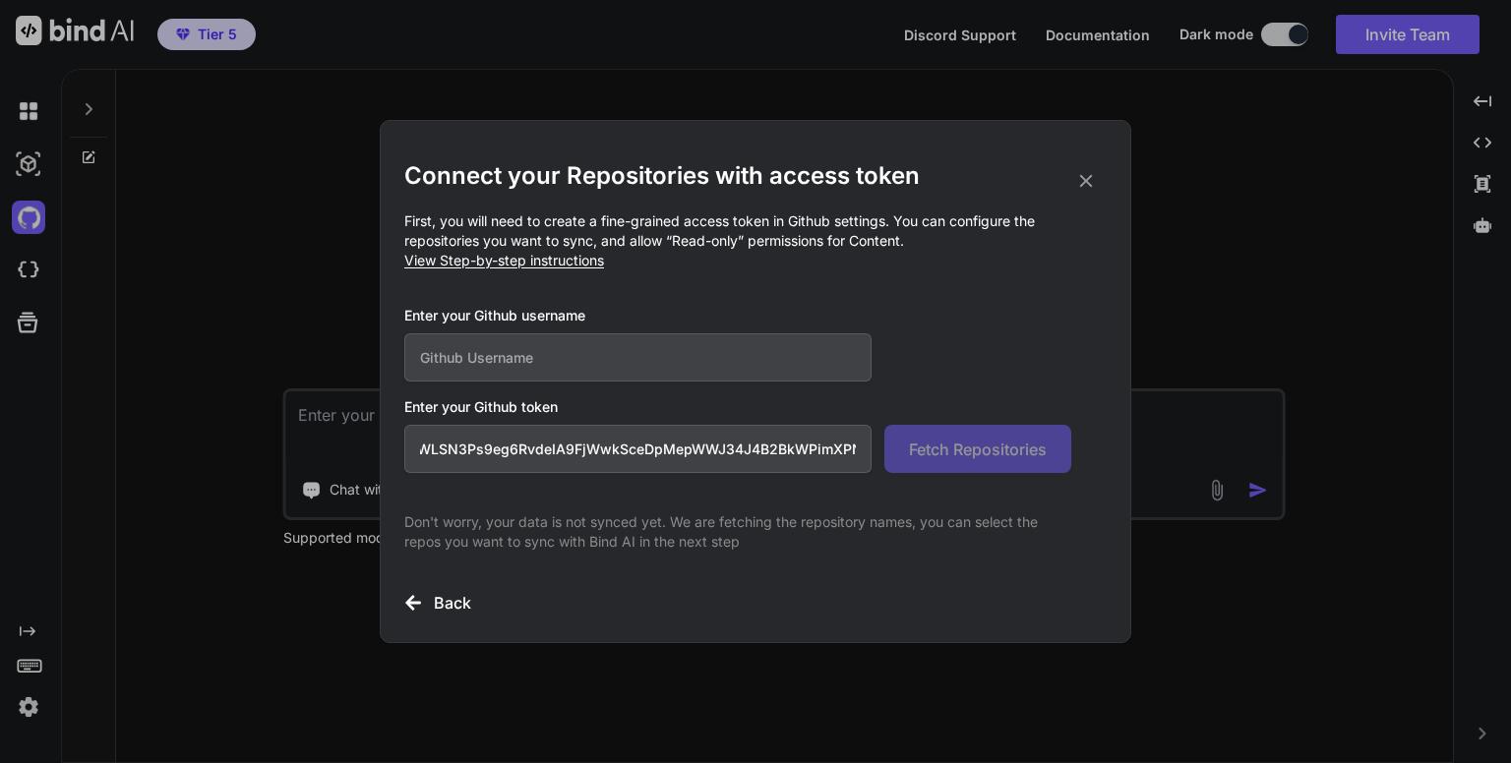
scroll to position [0, 0]
click at [688, 353] on input "text" at bounding box center [637, 357] width 467 height 48
type input "dannykissme"
click at [992, 449] on span "Fetch Repositories" at bounding box center [978, 450] width 138 height 24
click at [1086, 182] on icon at bounding box center [1086, 181] width 22 height 22
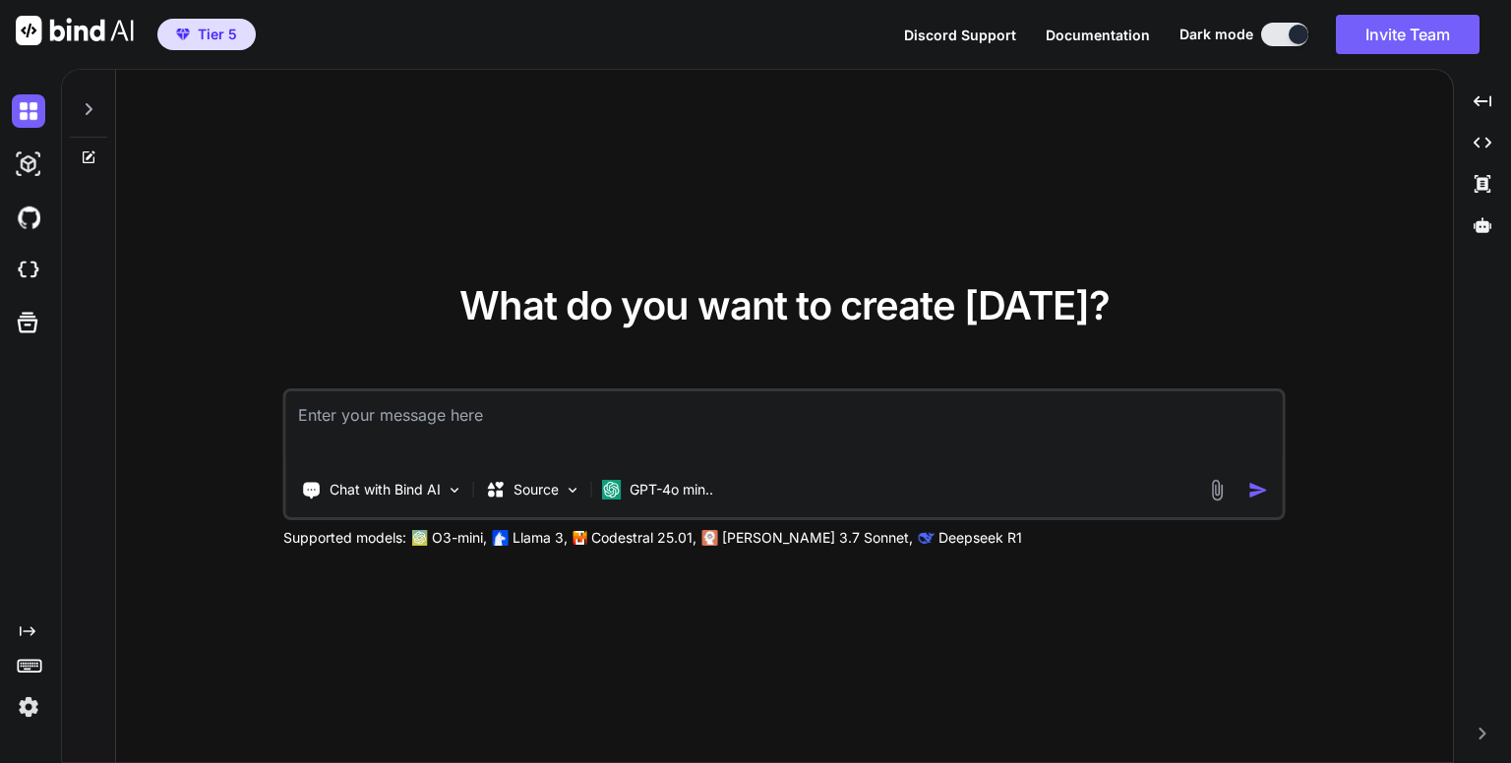
type textarea "x"
click at [22, 221] on img at bounding box center [28, 217] width 33 height 33
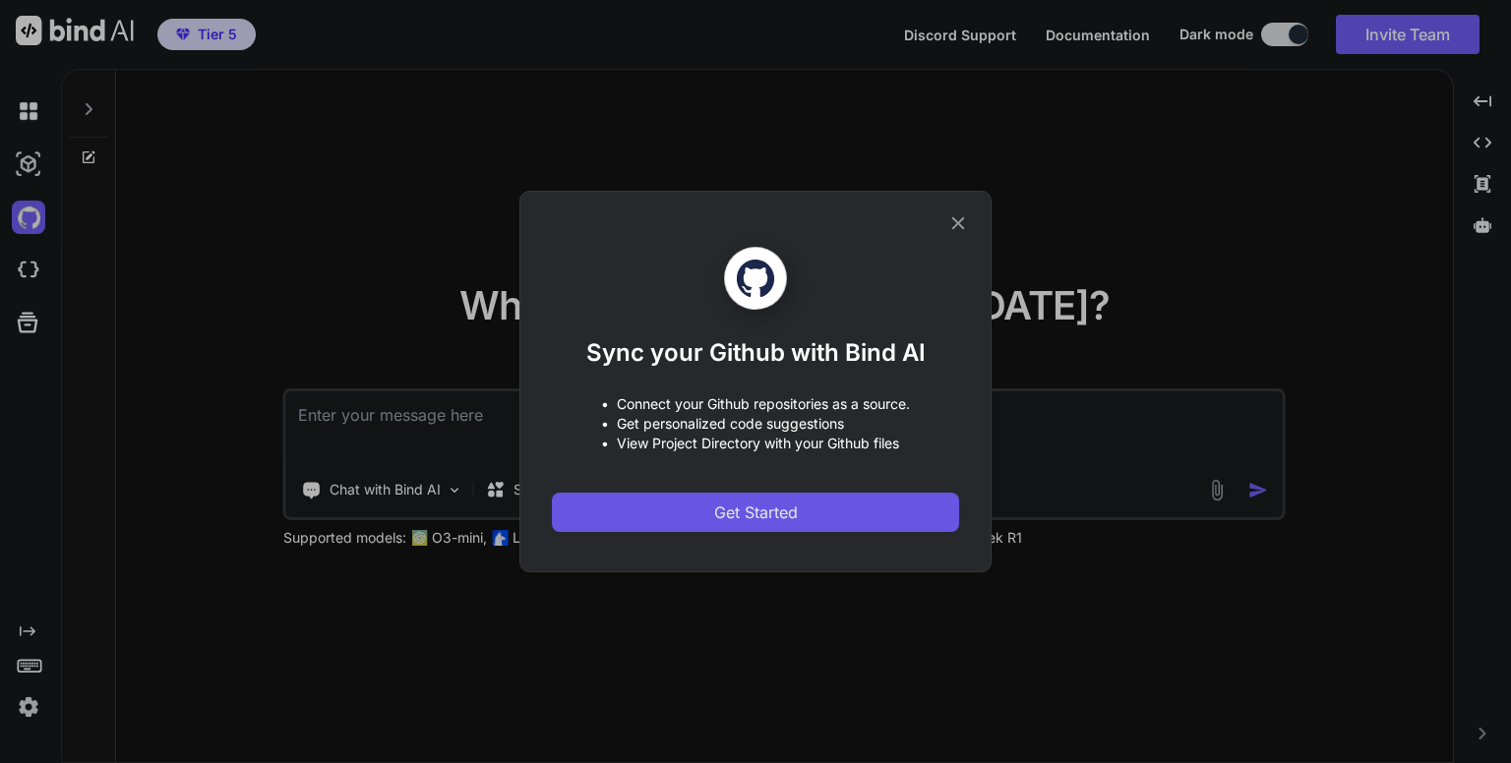
click at [742, 514] on span "Get Started" at bounding box center [756, 513] width 84 height 24
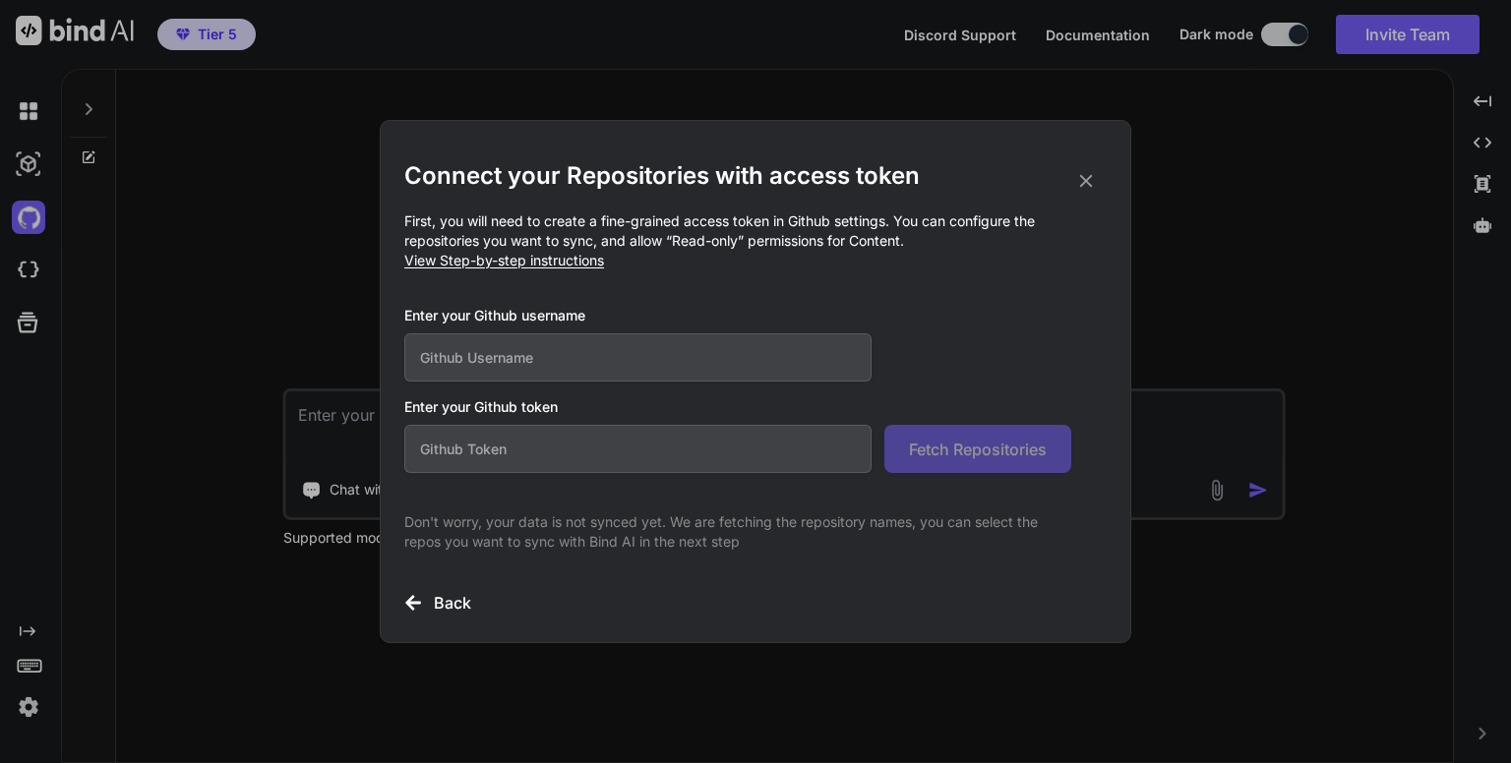
click at [722, 364] on input "text" at bounding box center [637, 357] width 467 height 48
type input "dannykissme"
click at [685, 461] on input "text" at bounding box center [637, 449] width 467 height 48
paste input "github_pat_11ADKEOIQ0sX1F04TkX7ng_owAP2XJkRTeT21uK7gAK0Zhe9Zsw3PKRMQILGdq5uvQC5…"
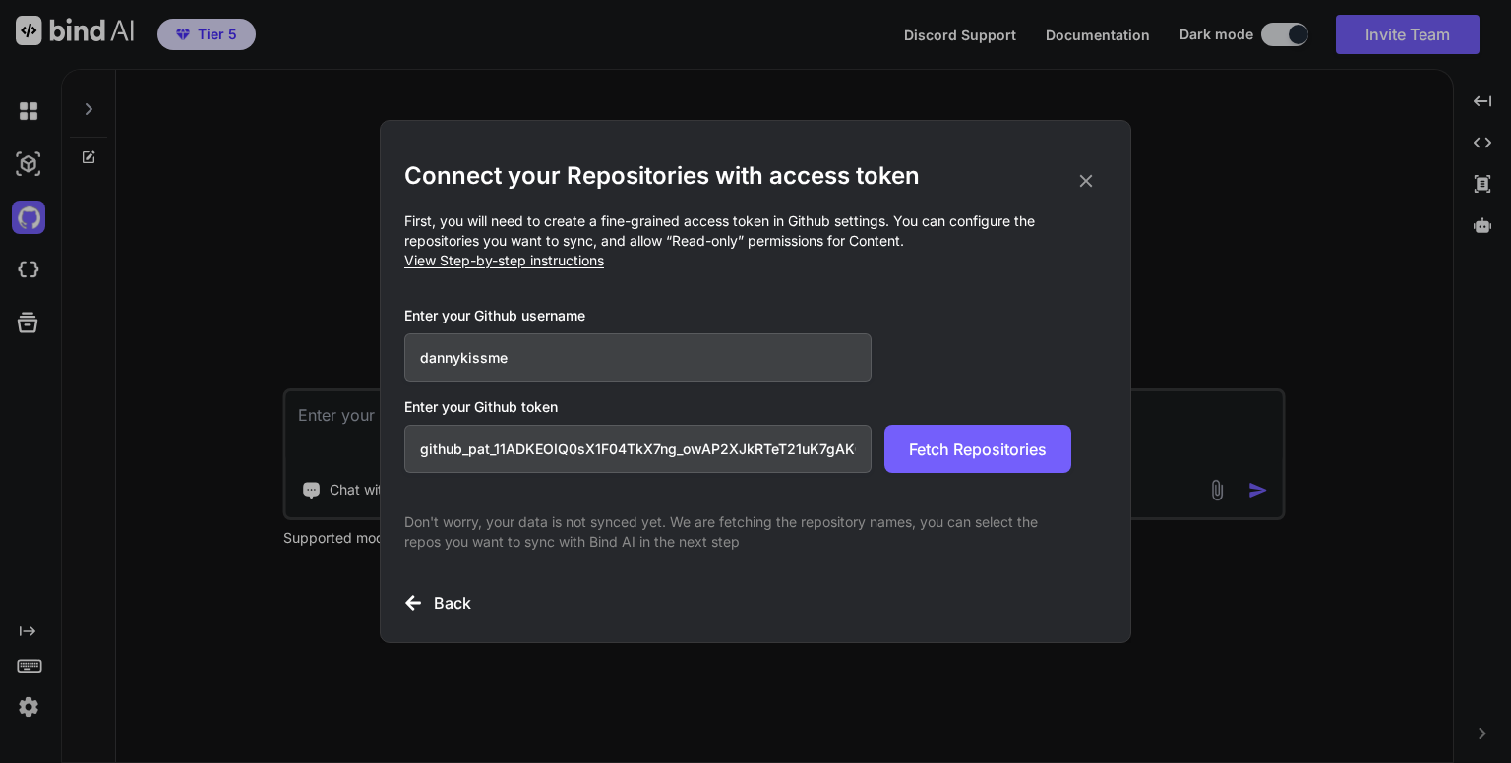
scroll to position [0, 336]
type input "github_pat_11ADKEOIQ0sX1F04TkX7ng_owAP2XJkRTeT21uK7gAK0Zhe9Zsw3PKRMQILGdq5uvQC5…"
click at [987, 443] on span "Fetch Repositories" at bounding box center [978, 450] width 138 height 24
click at [421, 363] on input "dannykissme" at bounding box center [637, 357] width 467 height 48
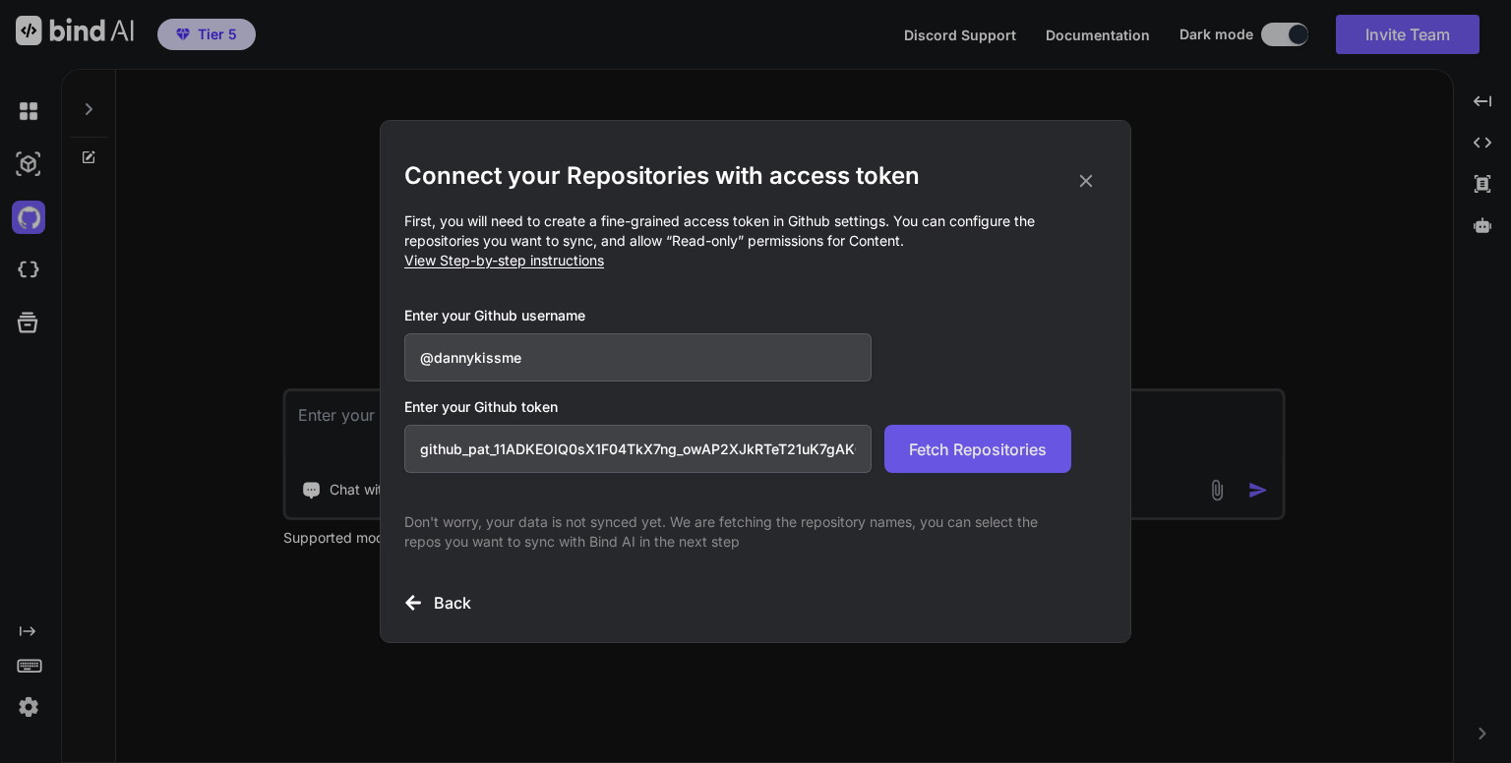
click at [953, 446] on span "Fetch Repositories" at bounding box center [978, 450] width 138 height 24
click at [433, 356] on input "@dannykissme" at bounding box center [637, 357] width 467 height 48
type input "dannykissme"
click at [952, 451] on span "Fetch Repositories" at bounding box center [978, 450] width 138 height 24
drag, startPoint x: 1383, startPoint y: 1, endPoint x: 1041, endPoint y: 91, distance: 354.0
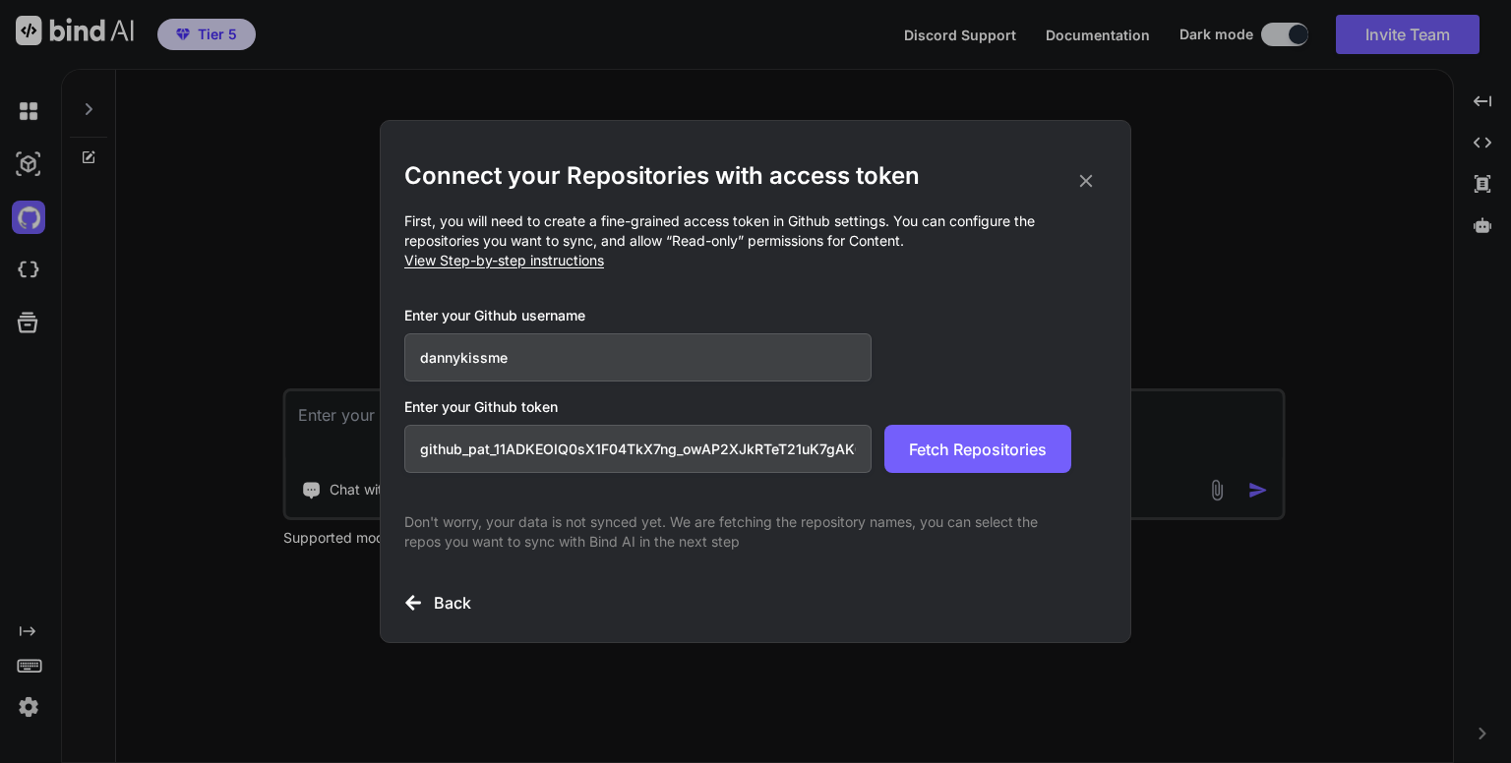
click at [1041, 91] on div "Connect your Repositories with access token First, you will need to create a fi…" at bounding box center [755, 381] width 1511 height 763
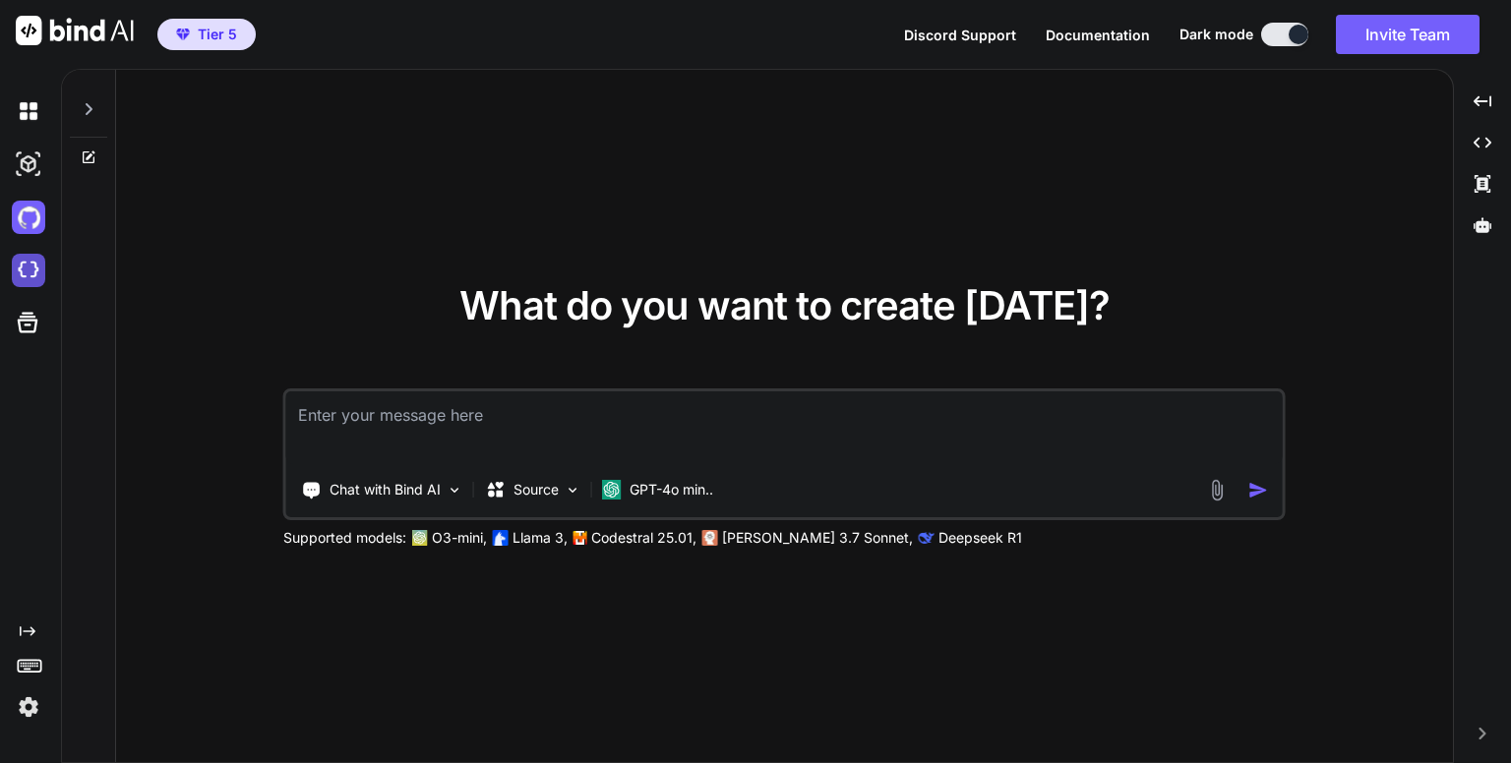
click at [25, 269] on img at bounding box center [28, 270] width 33 height 33
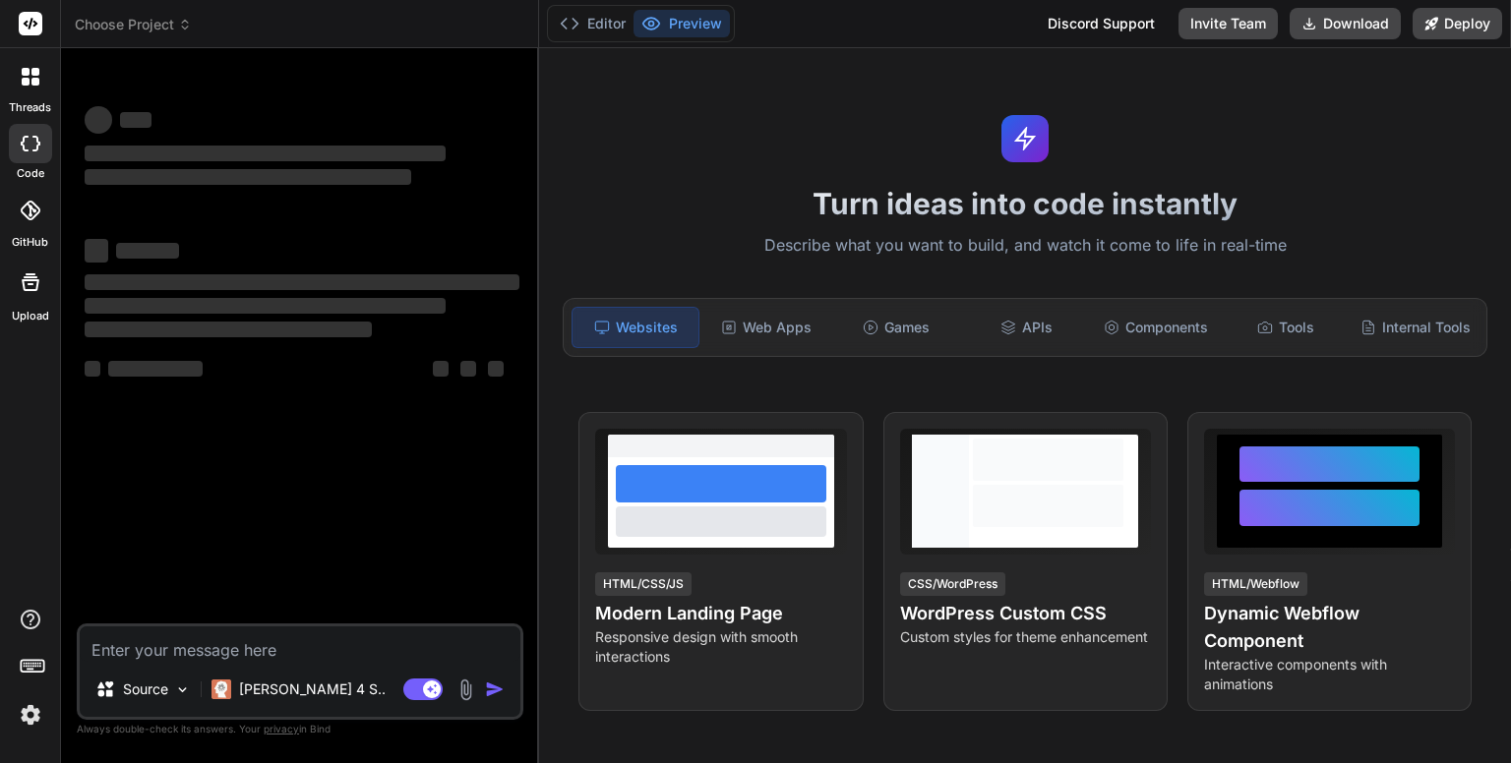
type textarea "x"
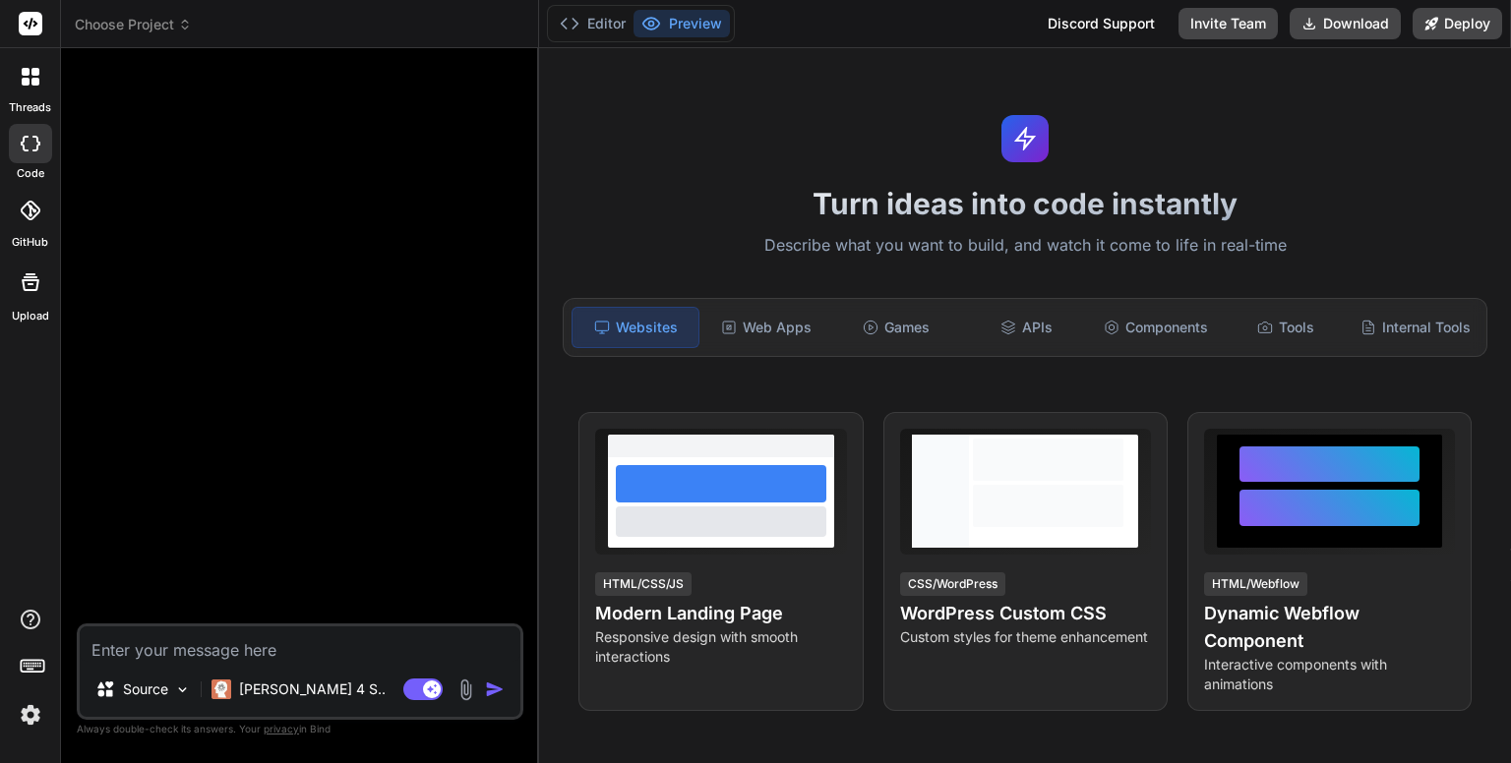
click at [645, 152] on div "Turn ideas into code instantly Describe what you want to build, and watch it co…" at bounding box center [1025, 405] width 972 height 715
click at [30, 213] on icon at bounding box center [30, 211] width 20 height 20
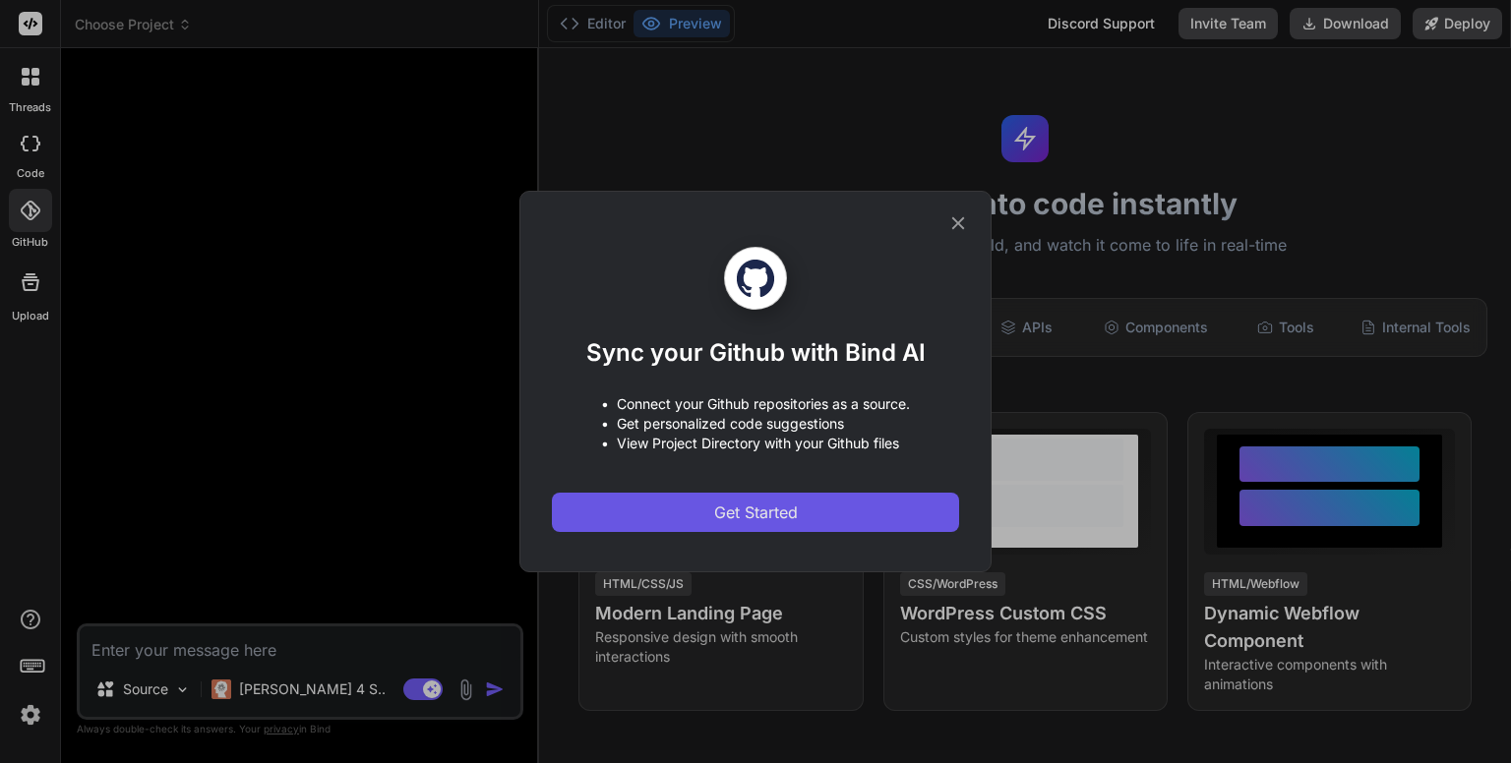
click at [747, 507] on span "Get Started" at bounding box center [756, 513] width 84 height 24
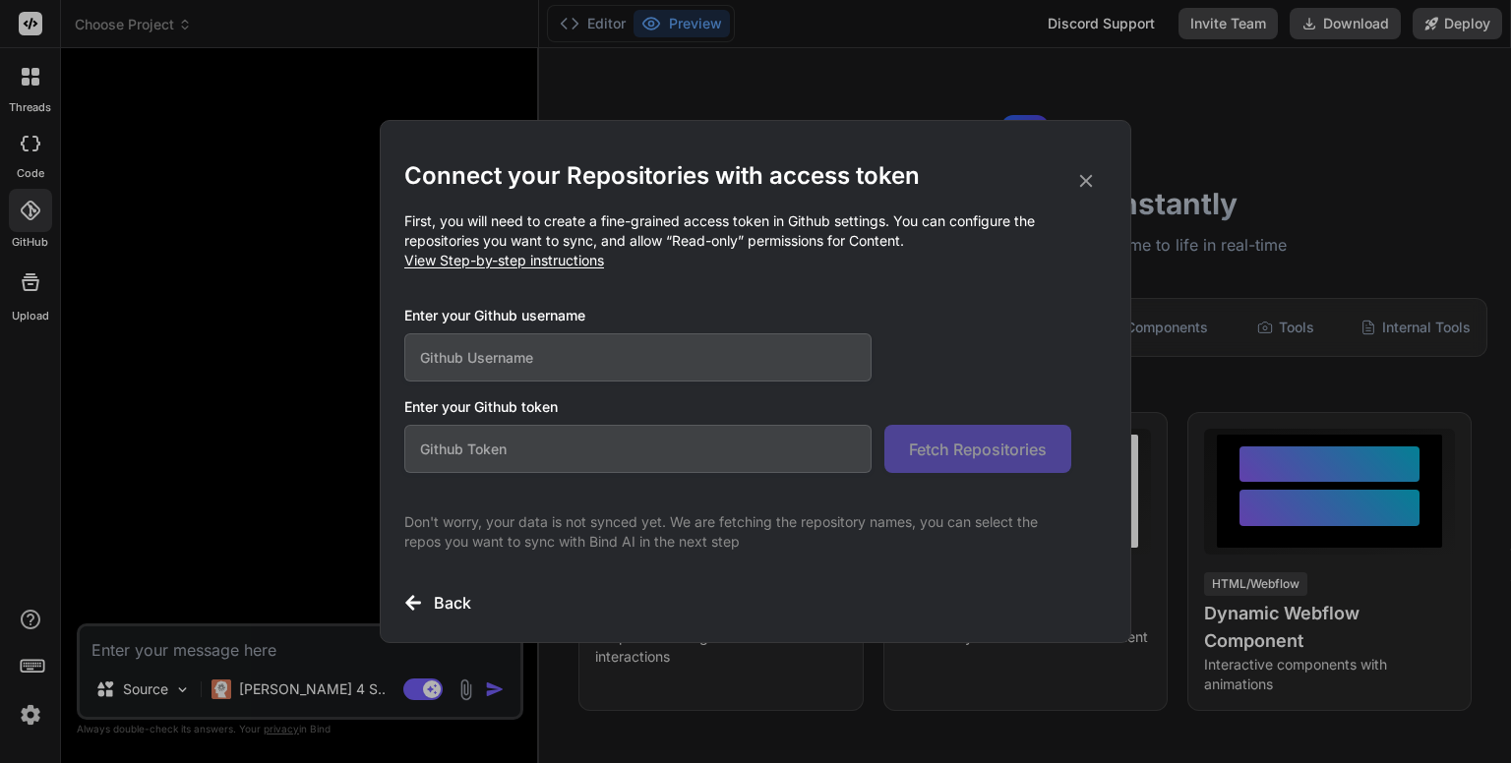
click at [712, 352] on input "text" at bounding box center [637, 357] width 467 height 48
type input "dannykissme"
click at [649, 448] on input "text" at bounding box center [637, 449] width 467 height 48
paste input "github_pat_11ADKEOIQ0sX1F04TkX7ng_owAP2XJkRTeT21uK7gAK0Zhe9Zsw3PKRMQILGdq5uvQC5…"
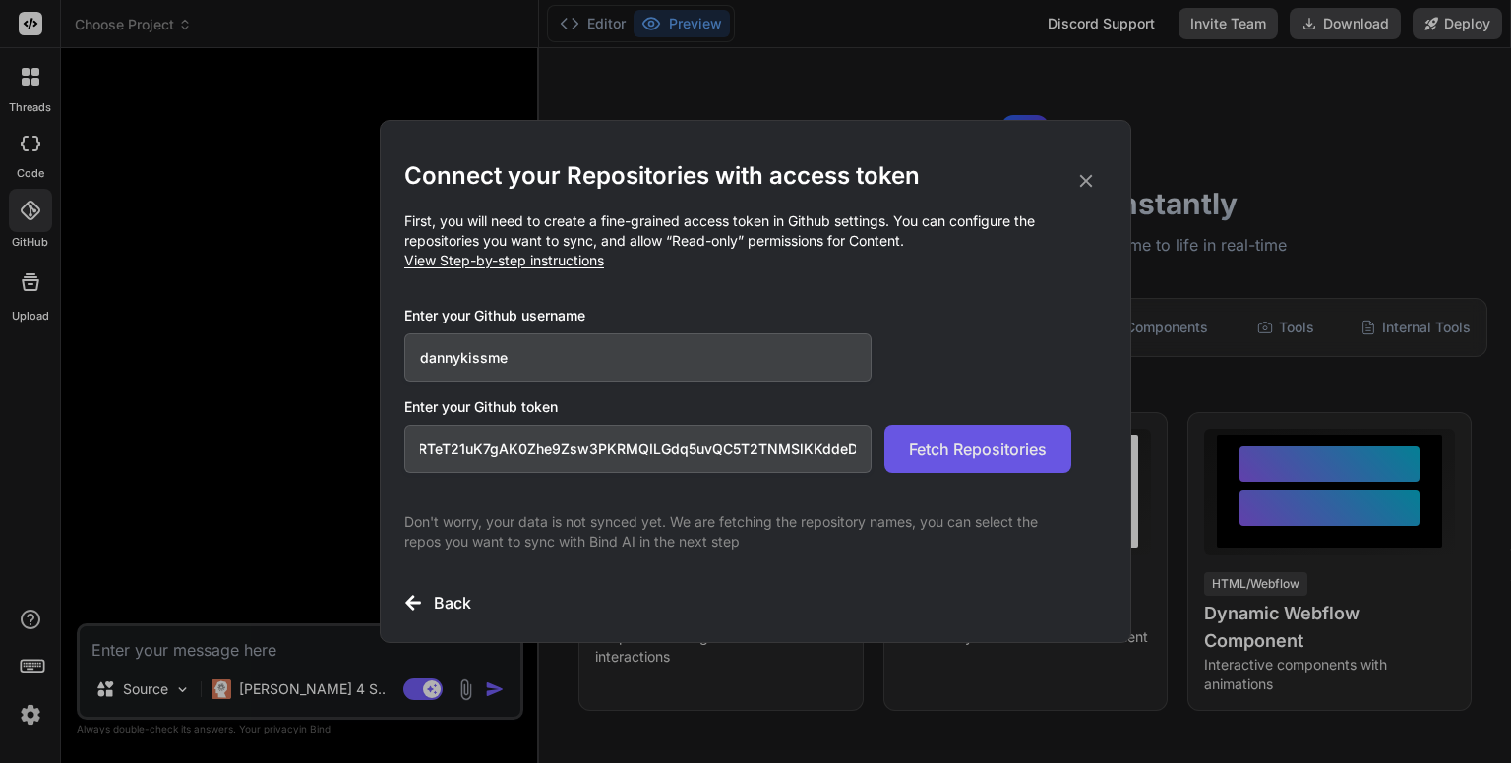
scroll to position [0, 337]
drag, startPoint x: 810, startPoint y: 456, endPoint x: 928, endPoint y: 459, distance: 118.1
click at [928, 459] on div "github_pat_11ADKEOIQ0sX1F04TkX7ng_owAP2XJkRTeT21uK7gAK0Zhe9Zsw3PKRMQILGdq5uvQC5…" at bounding box center [737, 449] width 667 height 48
type input "github_pat_11ADKEOIQ0sX1F04TkX7ng_owAP2XJkRTeT21uK7gAK0Zhe9Zsw3PKRMQILGdq5uvQC5…"
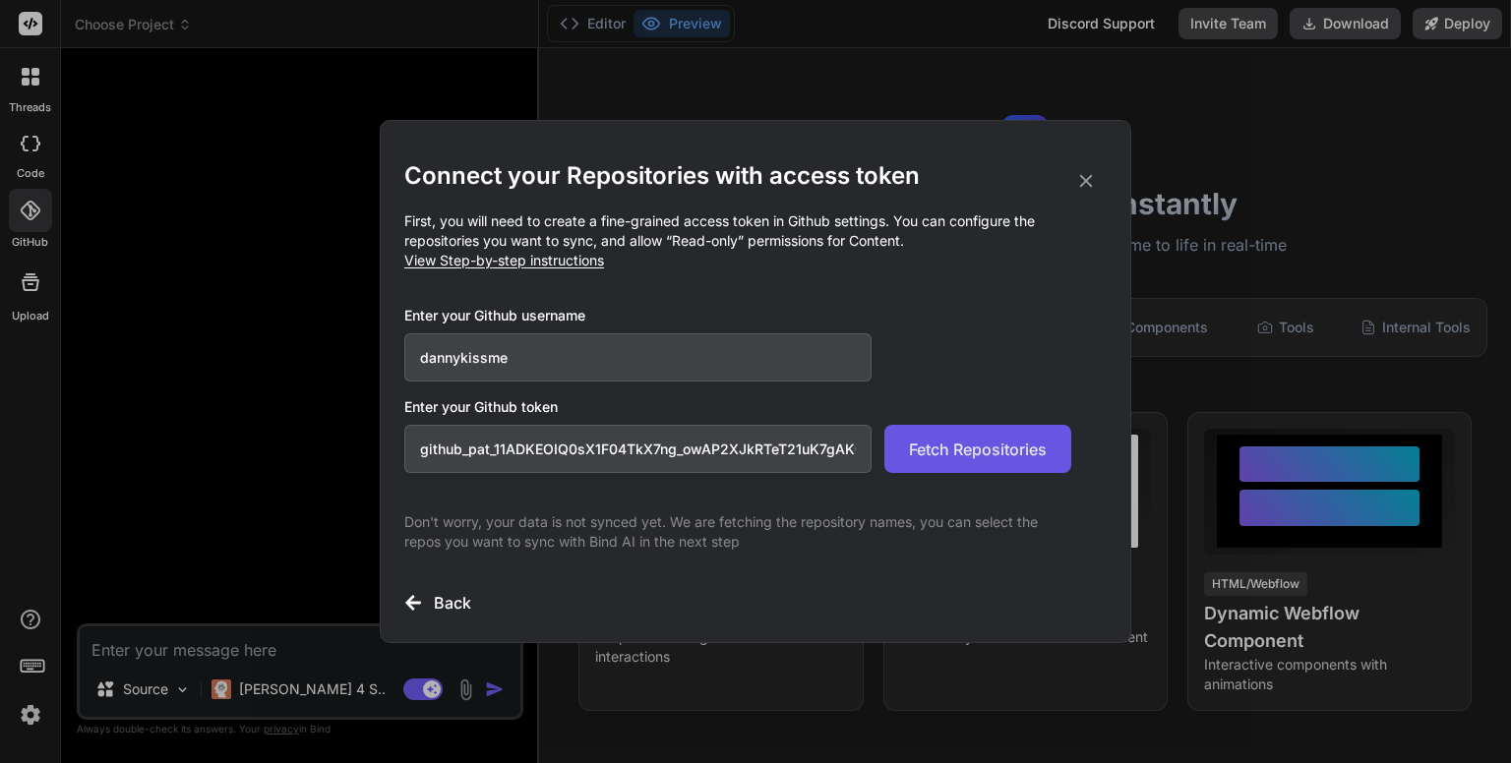
click at [950, 435] on button "Fetch Repositories" at bounding box center [977, 449] width 187 height 48
type textarea "x"
drag, startPoint x: 418, startPoint y: 449, endPoint x: 943, endPoint y: 472, distance: 525.7
click at [943, 472] on div "github_pat_11ADKEOIQ0sX1F04TkX7ng_owAP2XJkRTeT21uK7gAK0Zhe9Zsw3PKRMQILGdq5uvQC5…" at bounding box center [737, 449] width 667 height 48
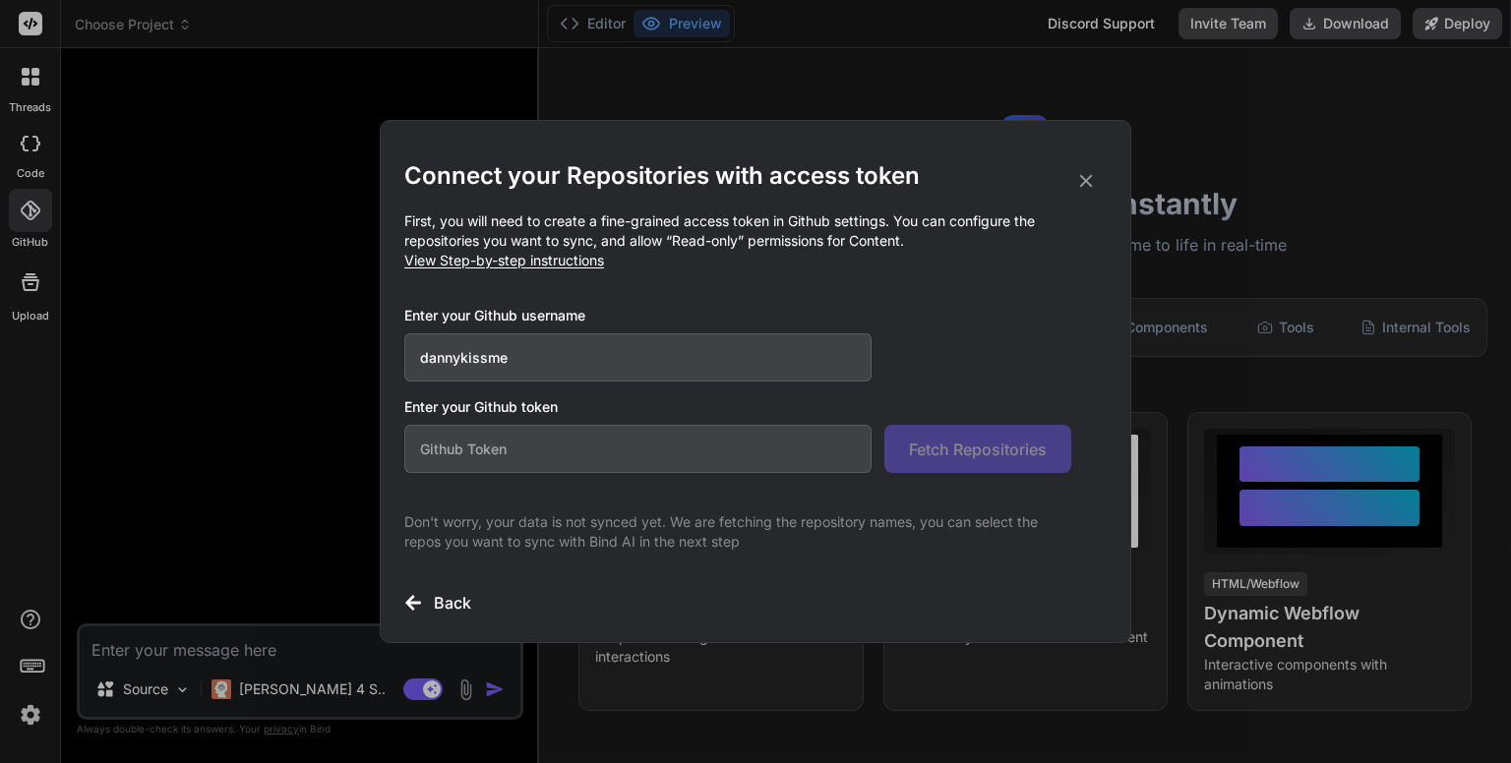
scroll to position [0, 0]
paste input "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"
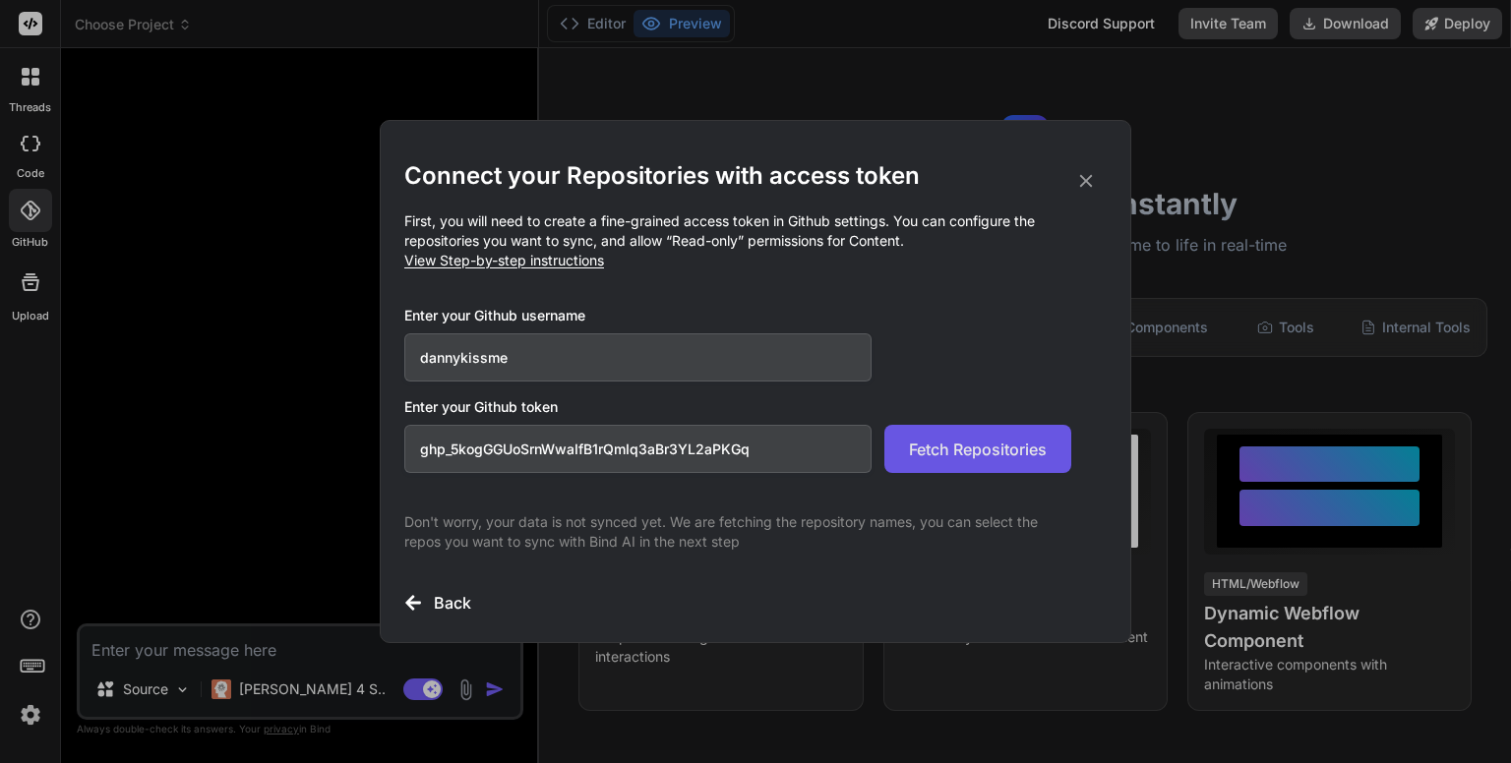
type input "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"
click at [995, 450] on span "Fetch Repositories" at bounding box center [978, 450] width 138 height 24
click at [1078, 183] on icon at bounding box center [1086, 181] width 22 height 22
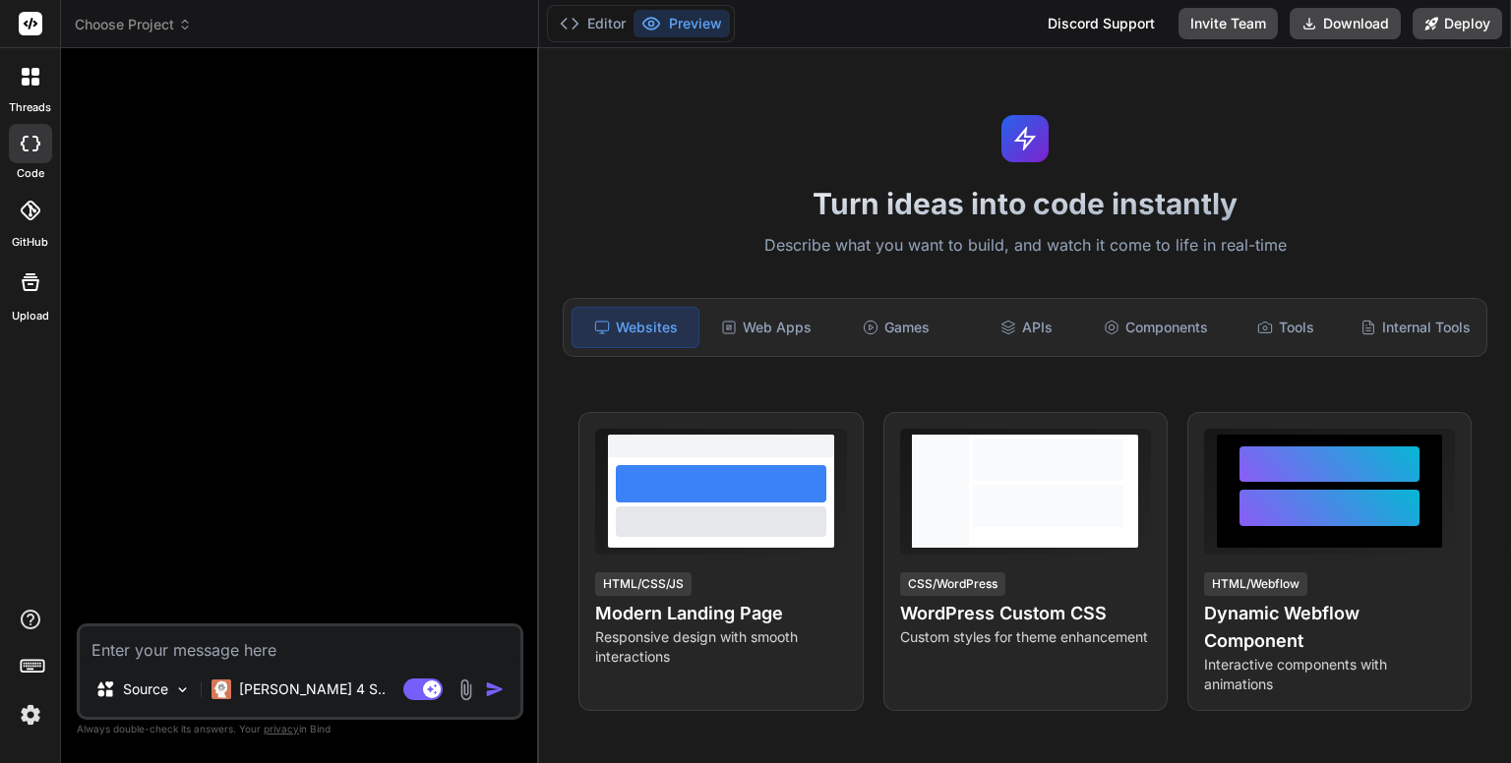
type textarea "x"
click at [685, 138] on div "Turn ideas into code instantly Describe what you want to build, and watch it co…" at bounding box center [1025, 405] width 972 height 715
type textarea "x"
click at [31, 210] on icon at bounding box center [31, 211] width 20 height 20
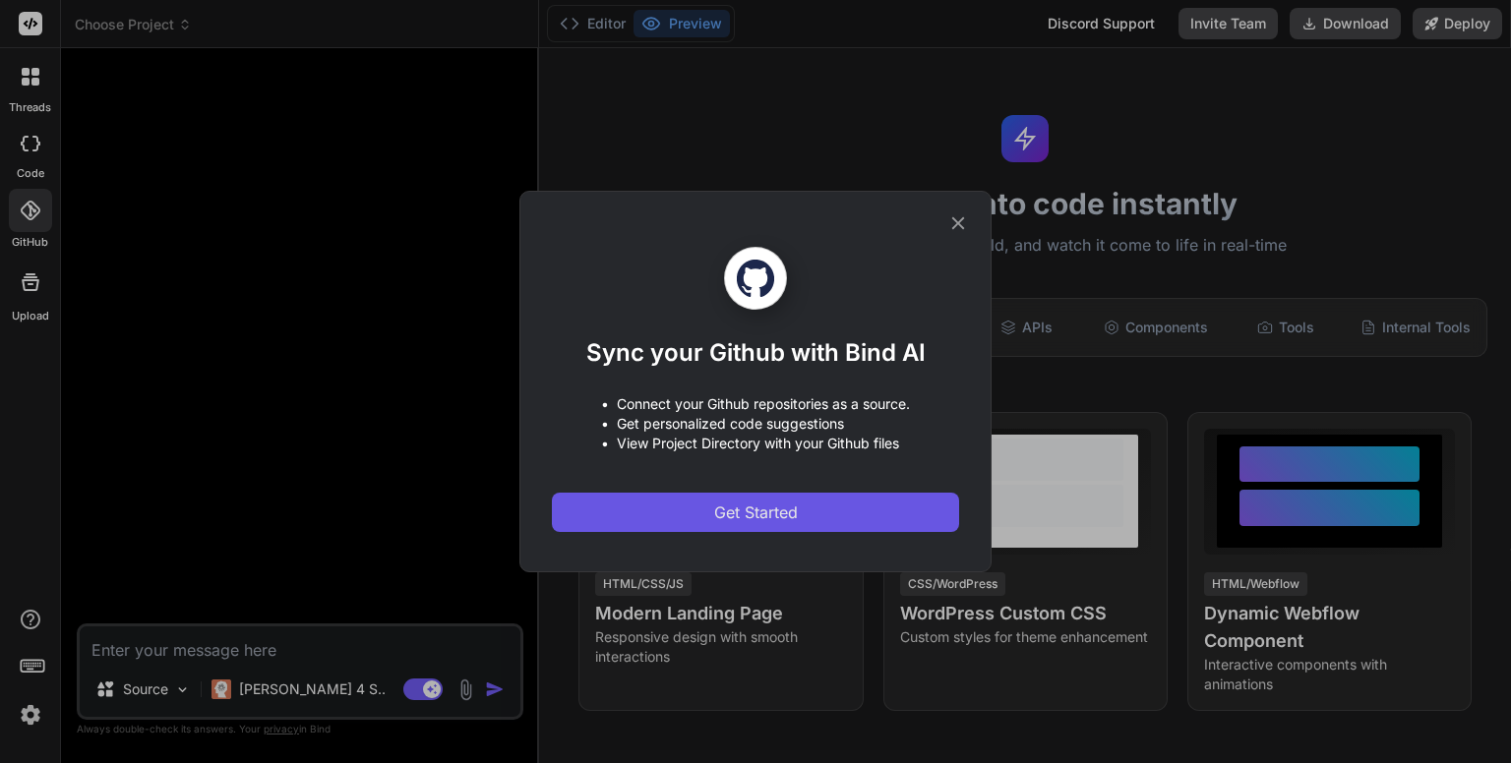
click at [732, 509] on span "Get Started" at bounding box center [756, 513] width 84 height 24
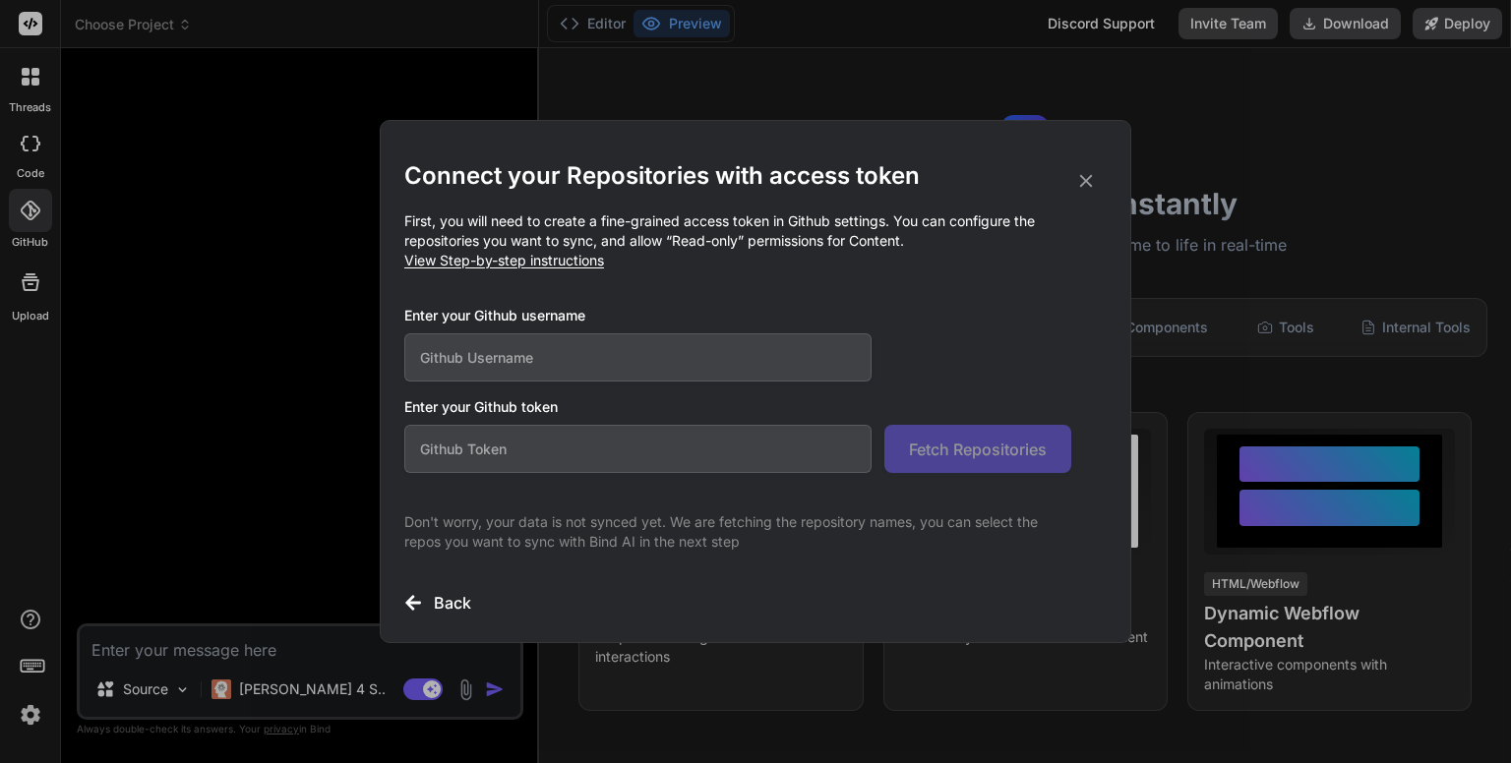
click at [630, 361] on input "text" at bounding box center [637, 357] width 467 height 48
type input "dannykissme"
paste input "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"
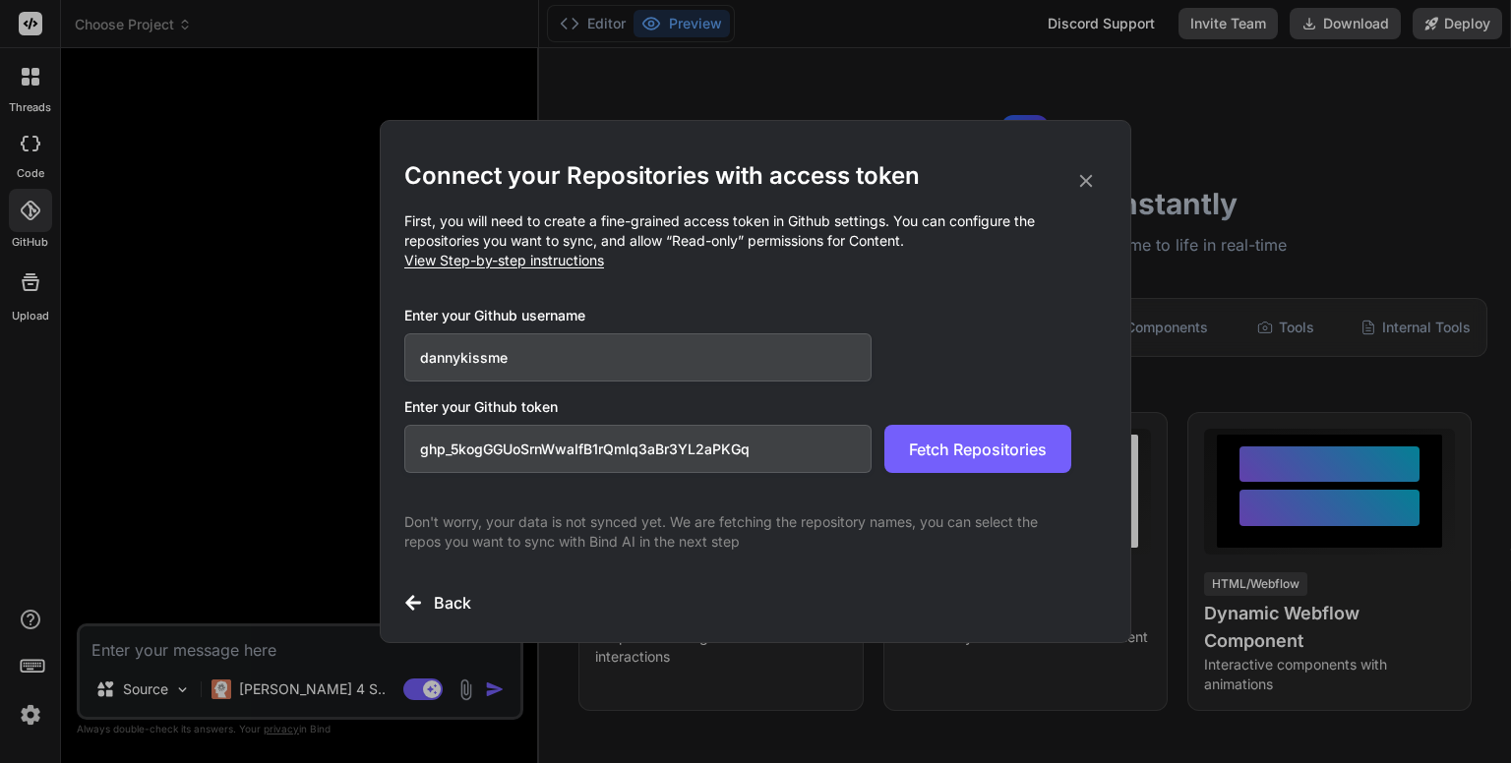
type input "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"
drag, startPoint x: 772, startPoint y: 453, endPoint x: 349, endPoint y: 472, distance: 423.3
click at [349, 472] on div "Connect your Repositories with access token First, you will need to create a fi…" at bounding box center [755, 381] width 1511 height 763
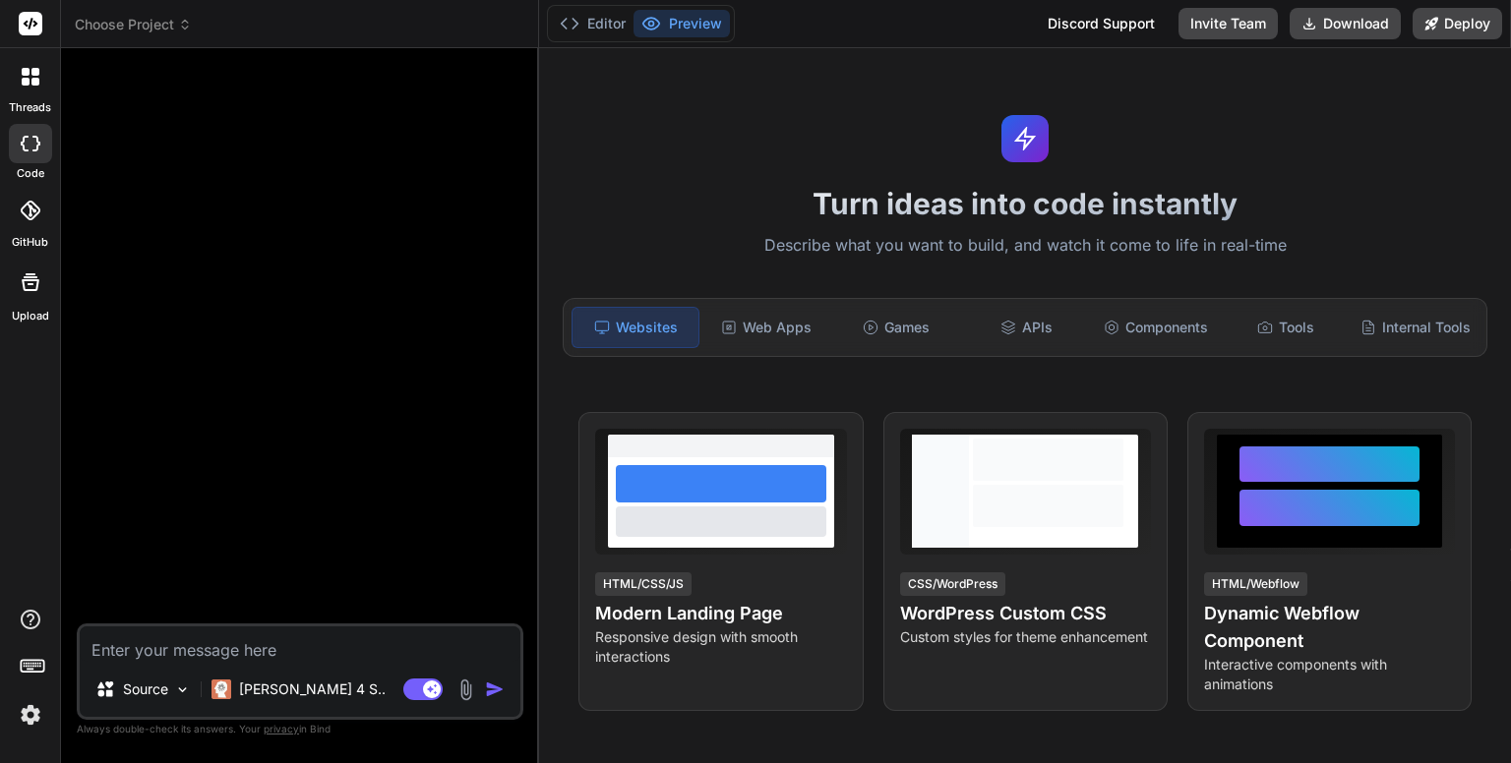
type textarea "x"
click at [31, 210] on icon at bounding box center [31, 211] width 20 height 20
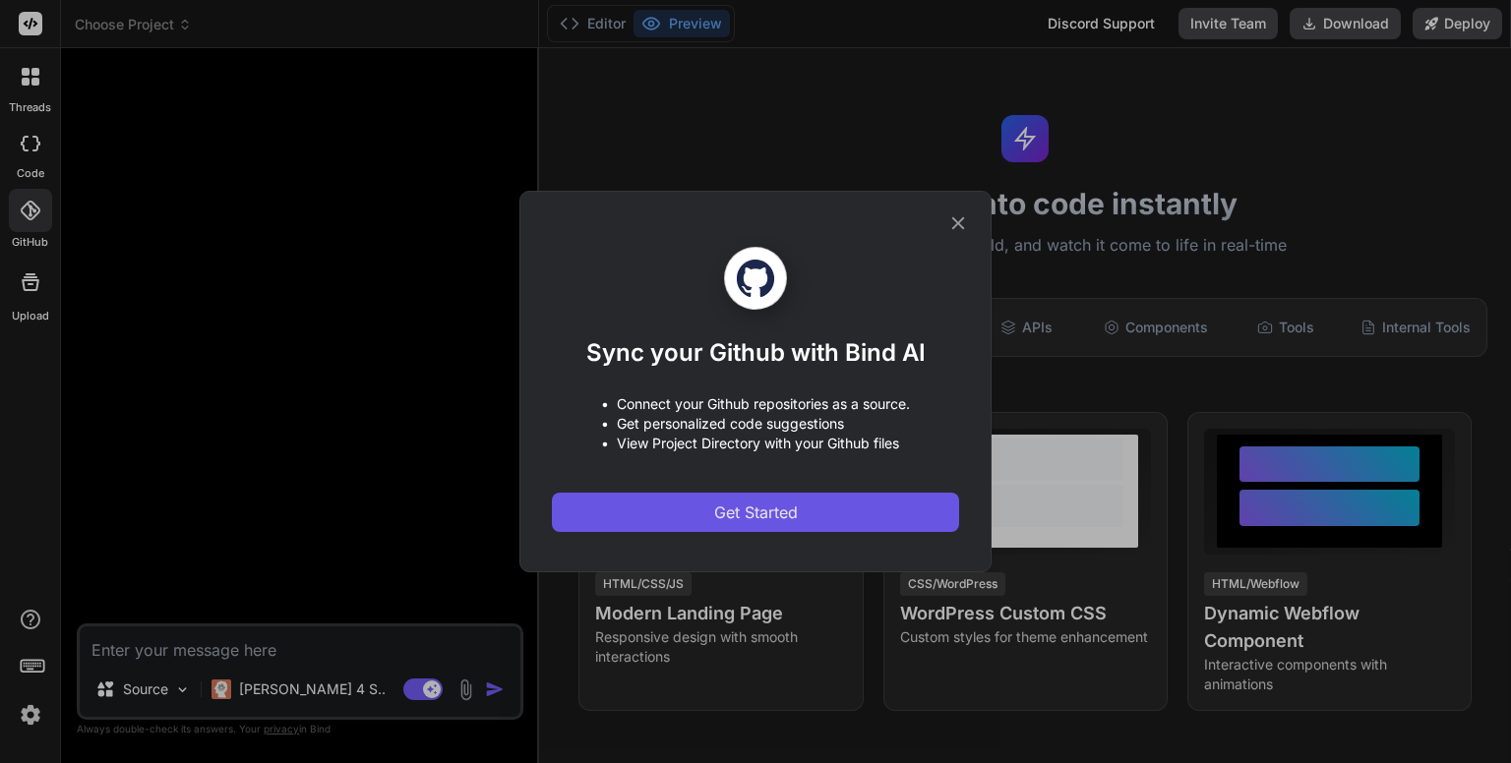
click at [805, 506] on button "Get Started" at bounding box center [755, 512] width 407 height 39
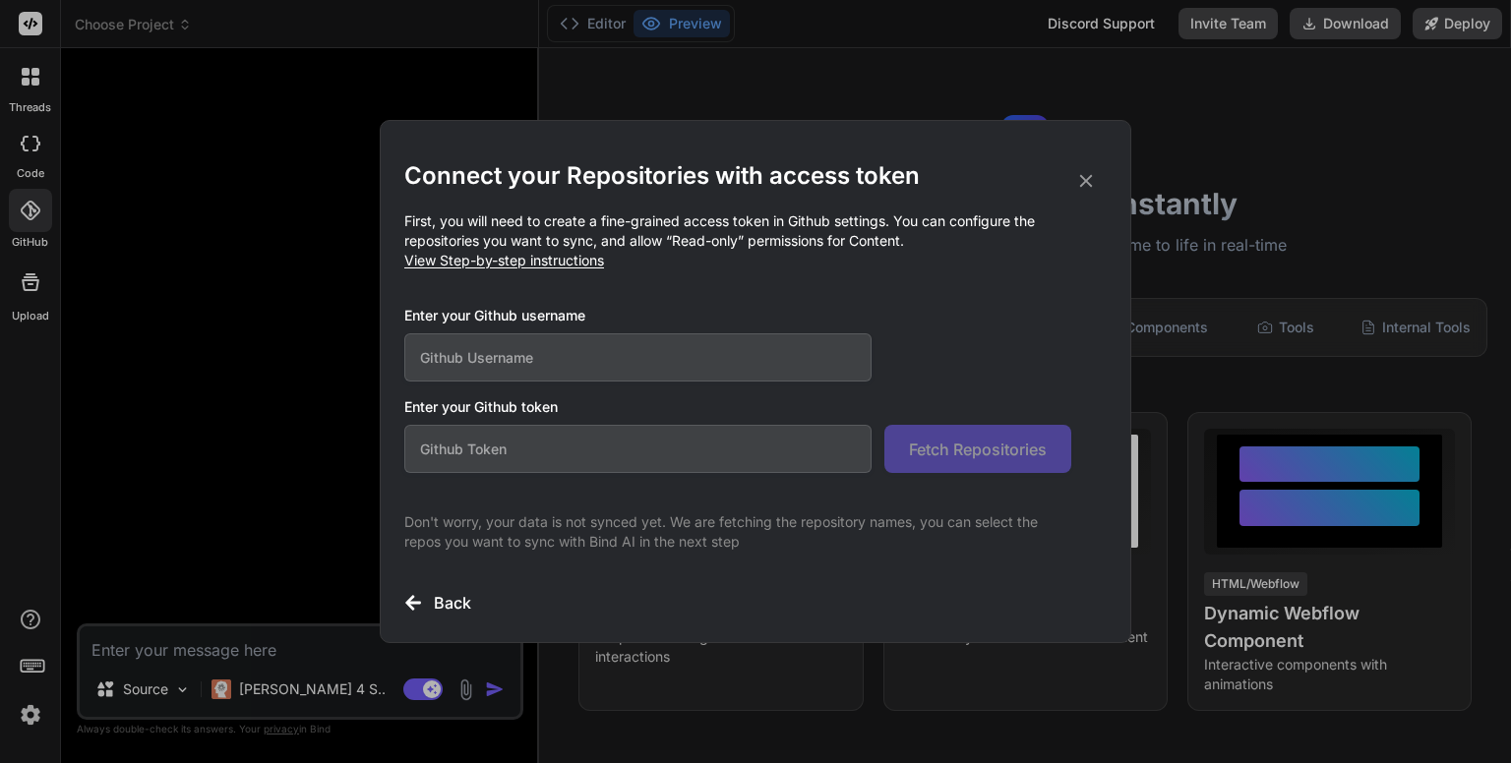
click at [729, 367] on input "text" at bounding box center [637, 357] width 467 height 48
type input "dannykissme"
click at [661, 449] on input "text" at bounding box center [637, 449] width 467 height 48
paste input "github_pat_11ADKEOIQ0bhKEQouvs7H0_fJZe42kSBRbAHva0EuXGVmVY4kTy0koSQvpFbJD6n3uLZ…"
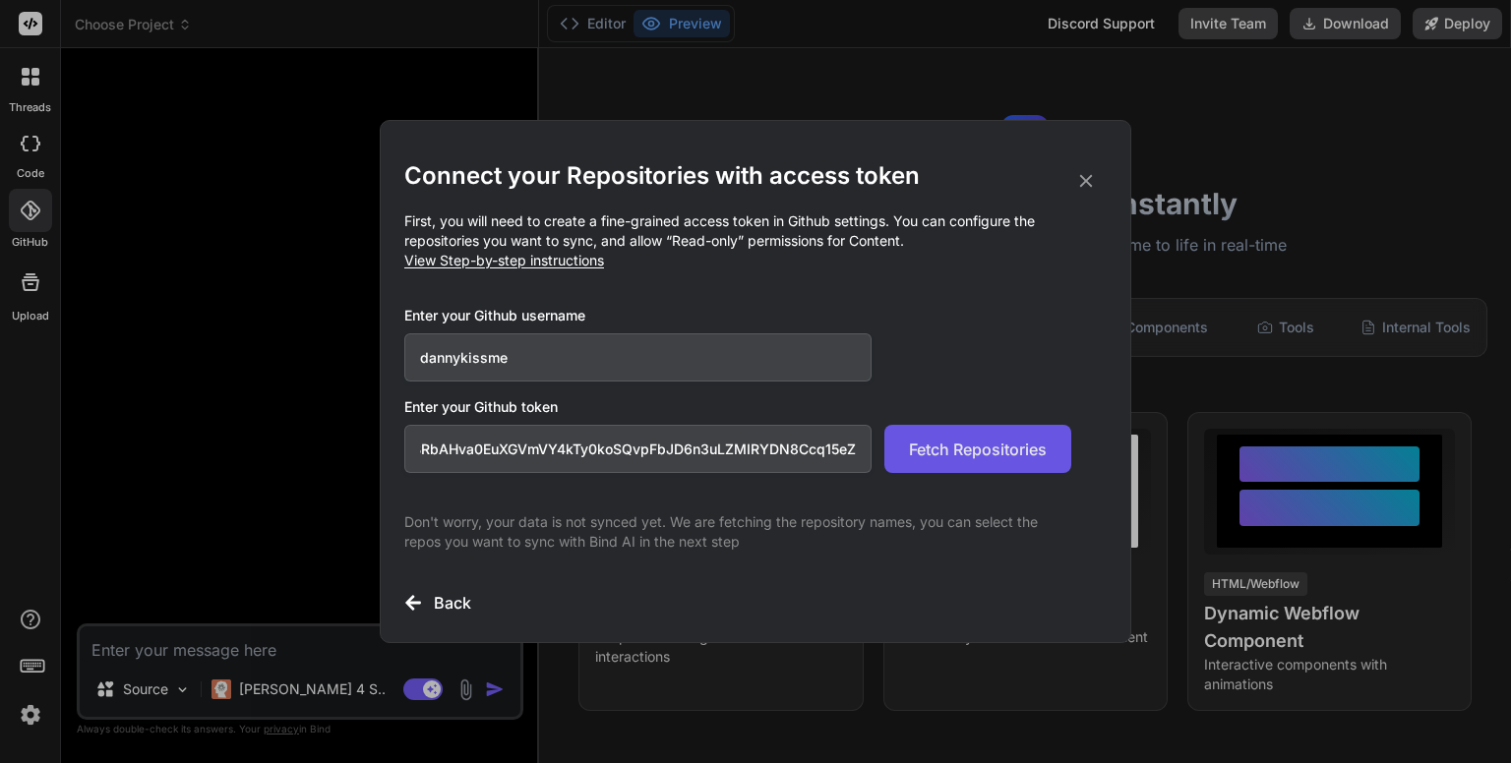
click at [940, 439] on span "Fetch Repositories" at bounding box center [978, 450] width 138 height 24
click at [955, 458] on span "Fetch Repositories" at bounding box center [978, 450] width 138 height 24
click at [555, 269] on p "First, you will need to create a fine-grained access token in Github settings. …" at bounding box center [755, 240] width 702 height 59
click at [557, 262] on span "View Step-by-step instructions" at bounding box center [504, 260] width 200 height 17
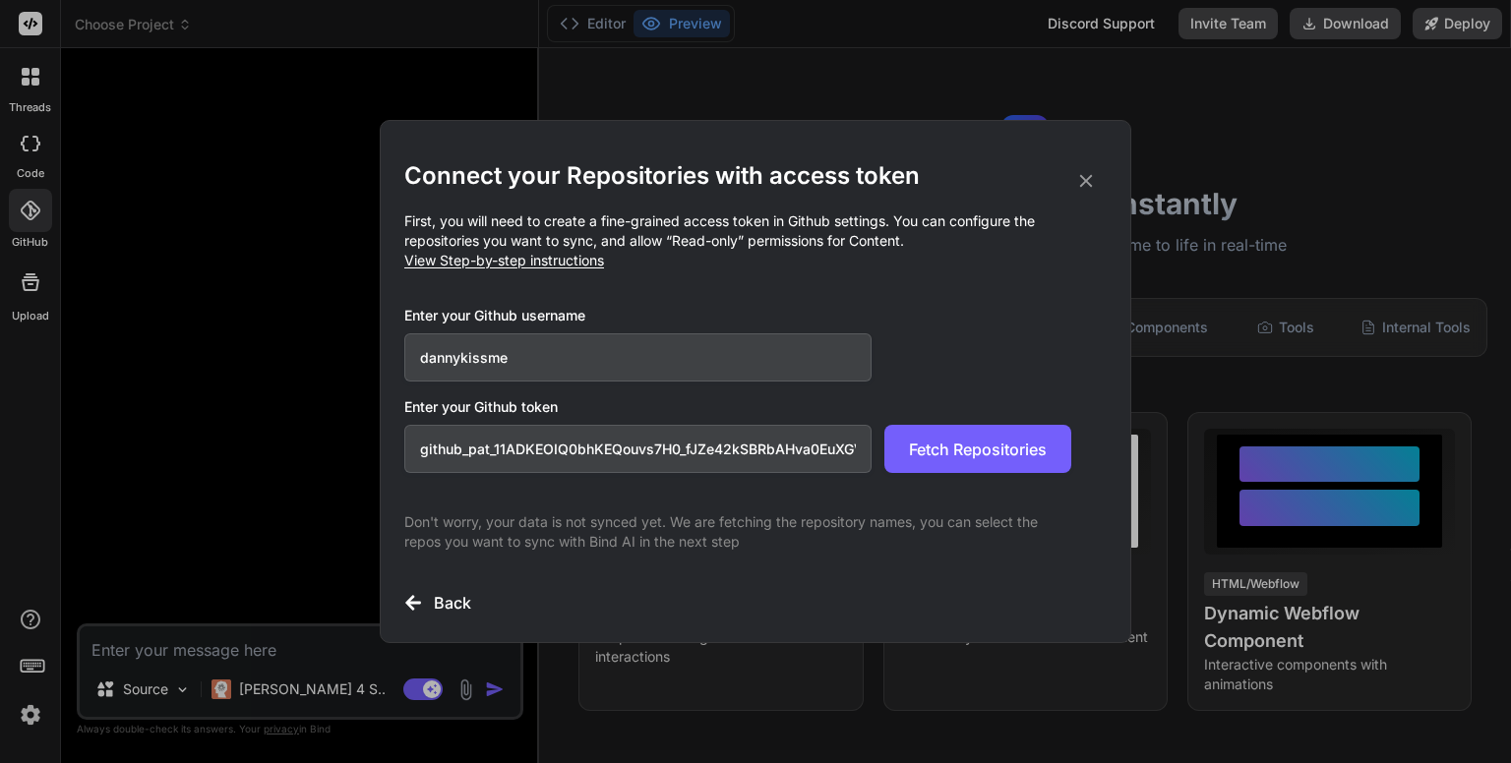
click at [498, 450] on input "github_pat_11ADKEOIQ0bhKEQouvs7H0_fJZe42kSBRbAHva0EuXGVmVY4kTy0koSQvpFbJD6n3uLZ…" at bounding box center [637, 449] width 467 height 48
click at [489, 449] on input "github_pat_11ADKEOIQ0bhKEQouvs7H0_fJZe42kSBRbAHva0EuXGVmVY4kTy0koSQvpFbJD6n3uLZ…" at bounding box center [637, 449] width 467 height 48
click at [500, 449] on input "github_pat_11ADKEOIQ0bhKEQouvs7H0_fJZe42kSBRbAHva0EuXGVmVY4kTy0koSQvpFbJD6n3uLZ…" at bounding box center [637, 449] width 467 height 48
type input "11ADKEOIQ0bhKEQouvs7H0_fJZe42kSBRbAHva0EuXGVmVY4kTy0koSQvpFbJD6n3uLZMIRYDN8Ccq1…"
click at [916, 453] on span "Fetch Repositories" at bounding box center [978, 450] width 138 height 24
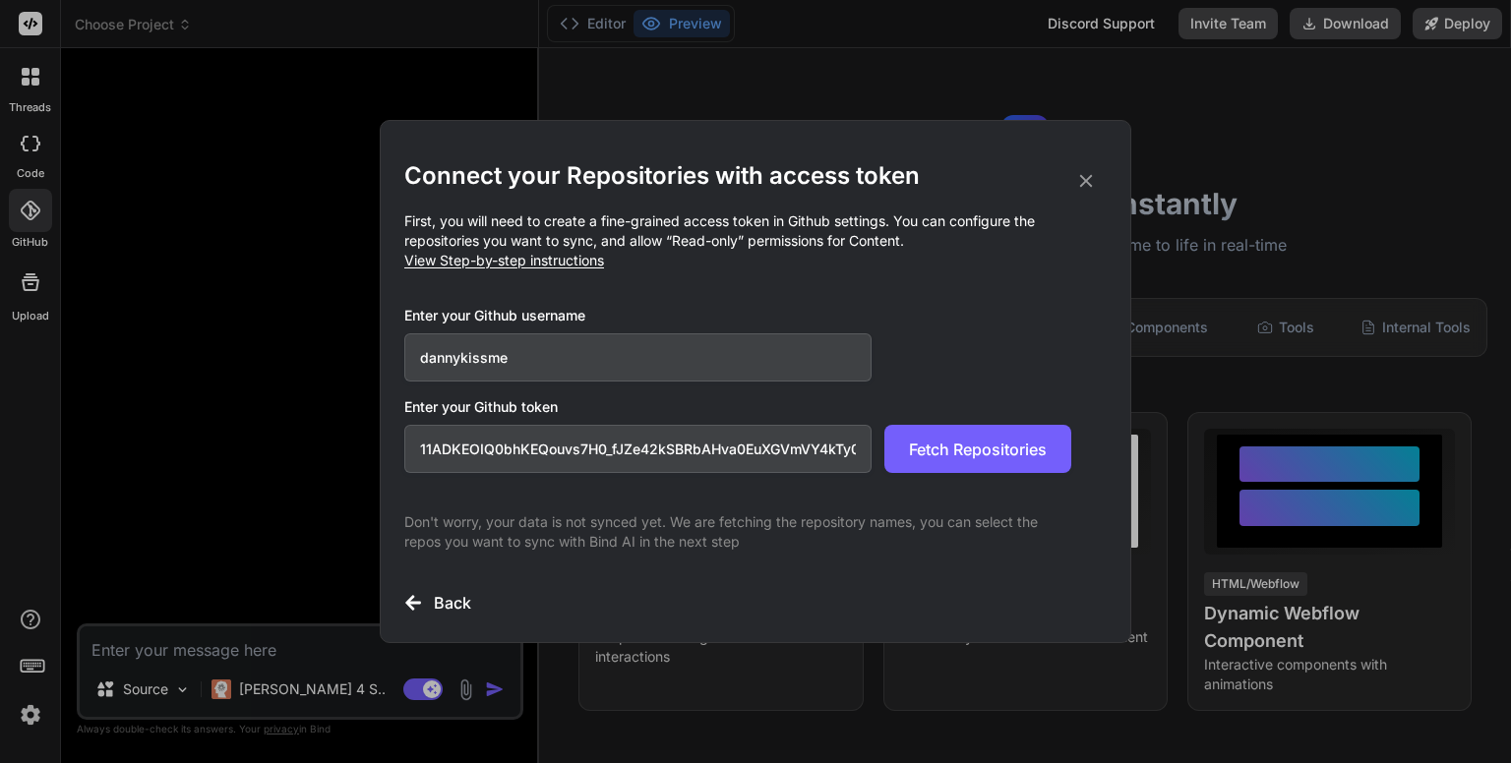
click at [413, 351] on input "dannykissme" at bounding box center [637, 357] width 467 height 48
click at [618, 369] on input "@dannykissme" at bounding box center [637, 357] width 467 height 48
type input "@dannykissme"
drag, startPoint x: 419, startPoint y: 452, endPoint x: 1013, endPoint y: 505, distance: 596.3
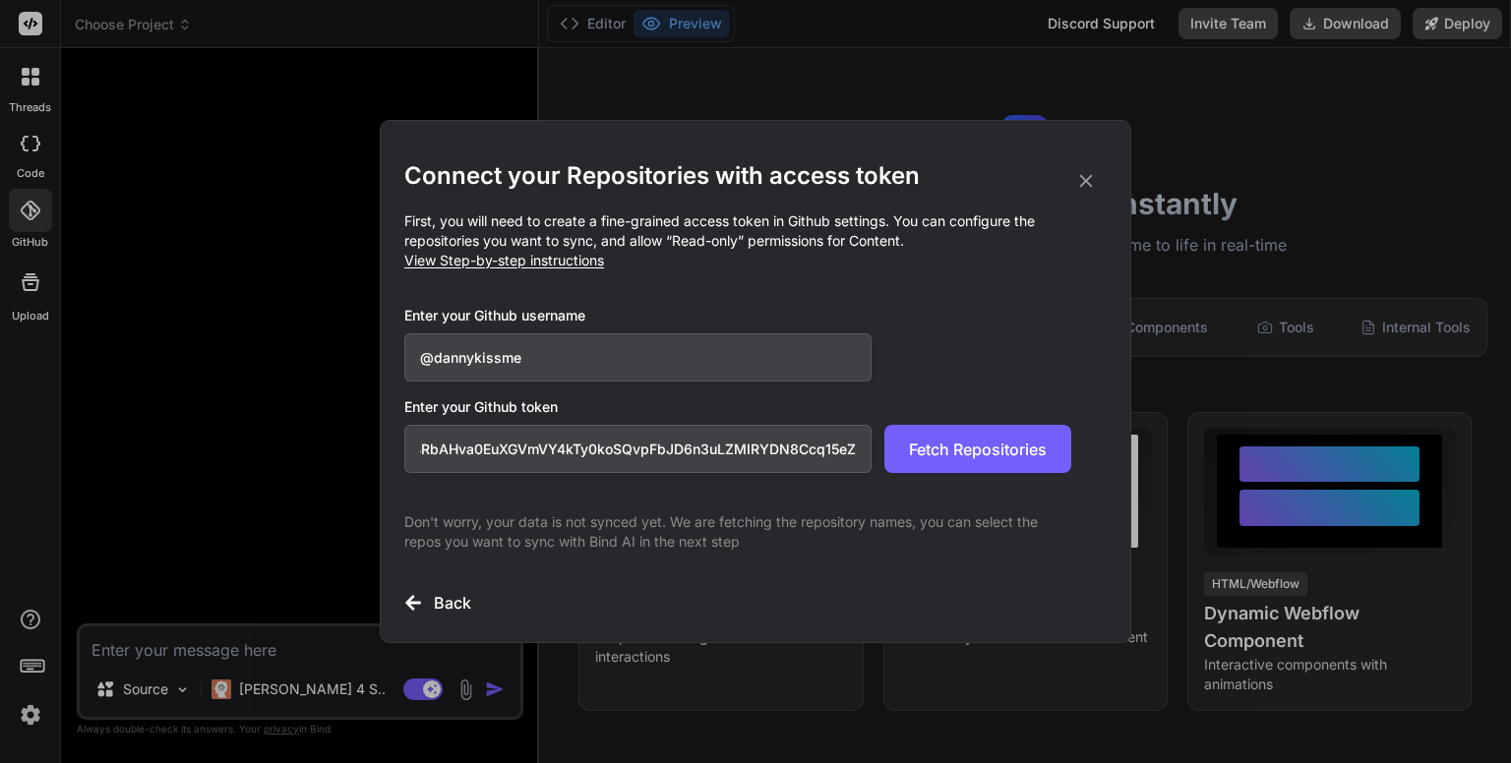
click at [1013, 505] on div "Connect your Repositories with access token First, you will need to create a fi…" at bounding box center [755, 387] width 702 height 454
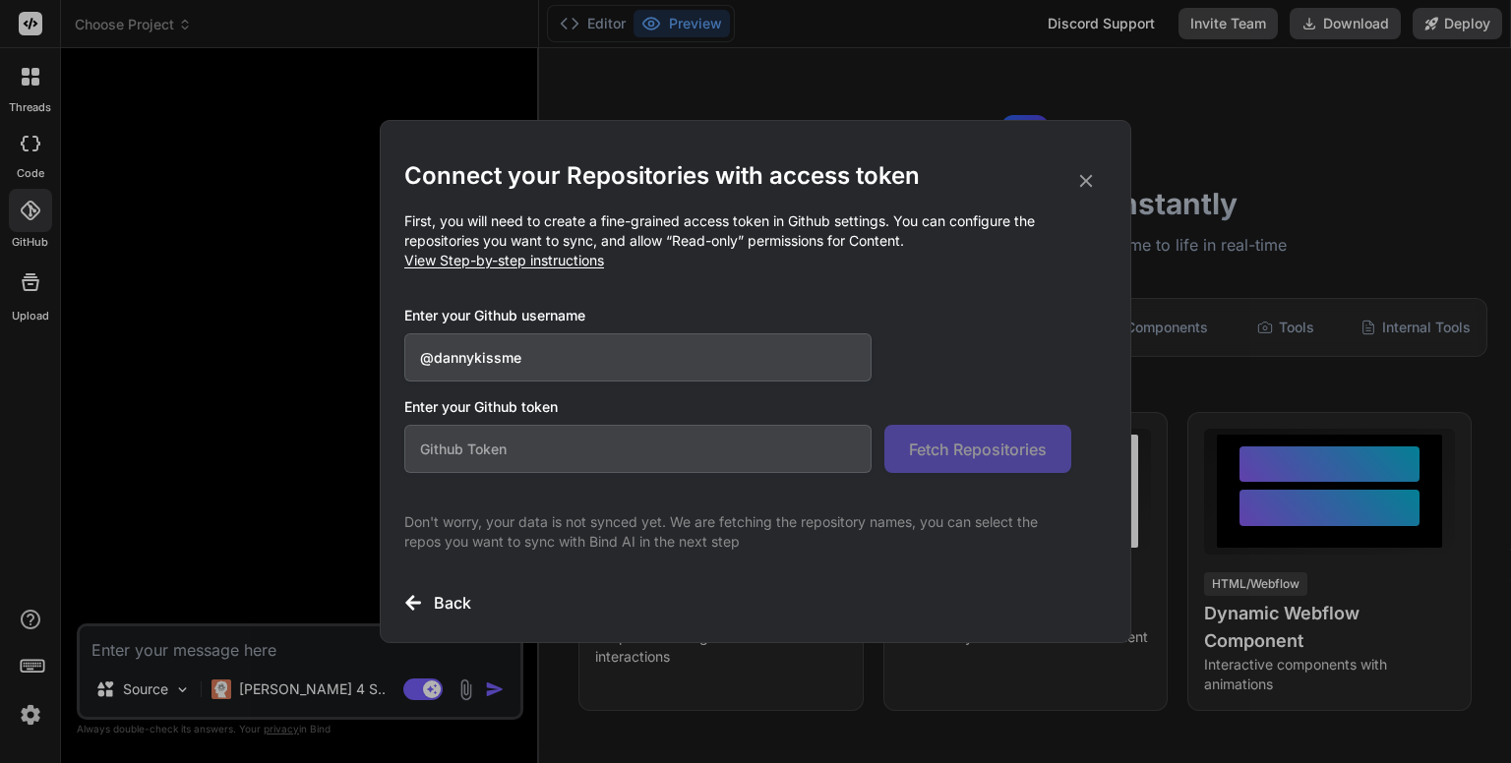
scroll to position [0, 0]
paste input "github_pat_11ADKEOIQ0bhKEQouvs7H0_fJZe42kSBRbAHva0EuXGVmVY4kTy0koSQvpFbJD6n3uLZ…"
type input "github_pat_11ADKEOIQ0bhKEQouvs7H0_fJZe42kSBRbAHva0EuXGVmVY4kTy0koSQvpFbJD6n3uLZ…"
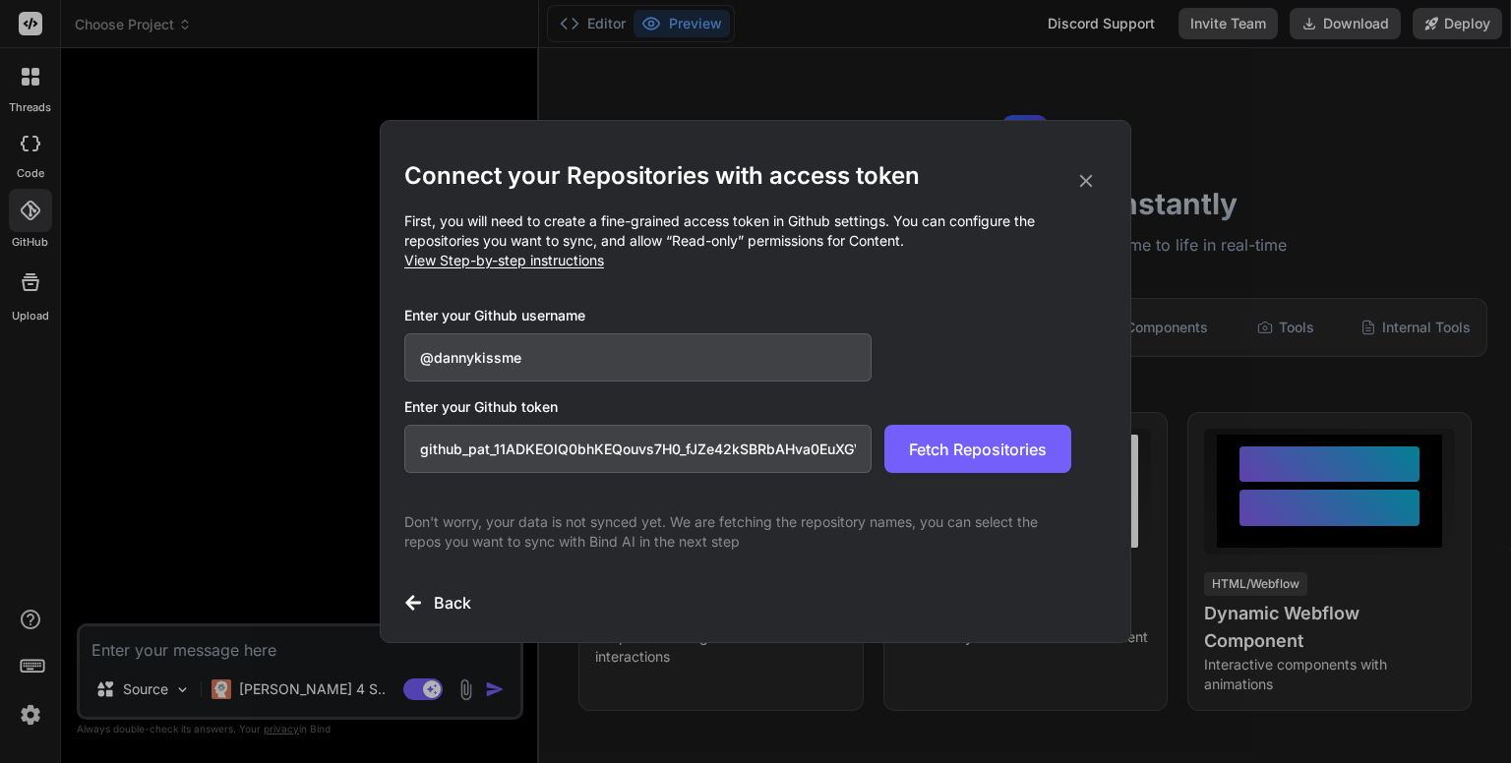
drag, startPoint x: 641, startPoint y: 452, endPoint x: 306, endPoint y: 448, distance: 335.4
click at [306, 448] on div "Connect your Repositories with access token First, you will need to create a fi…" at bounding box center [755, 381] width 1511 height 763
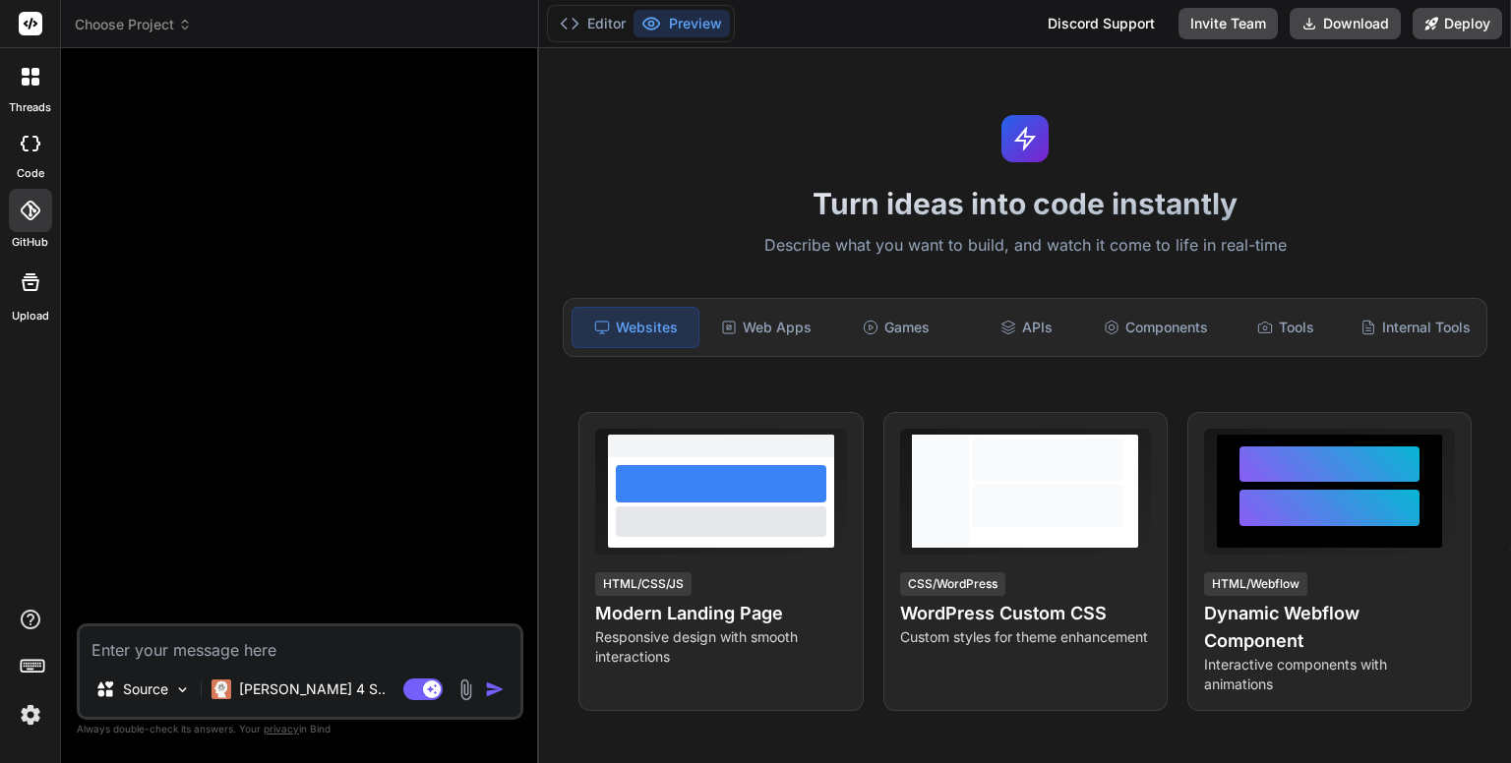
click at [28, 194] on div at bounding box center [30, 210] width 43 height 43
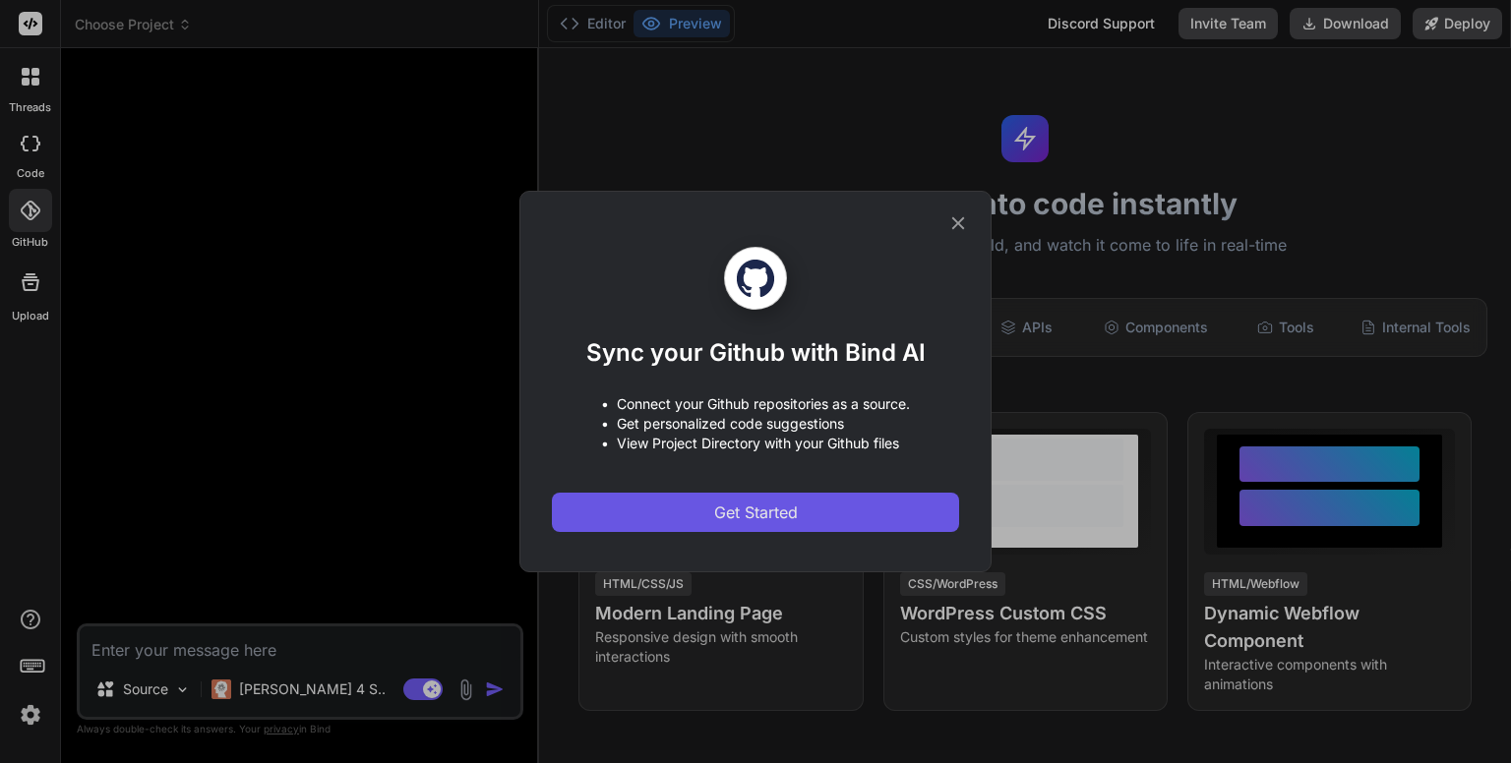
click at [732, 526] on button "Get Started" at bounding box center [755, 512] width 407 height 39
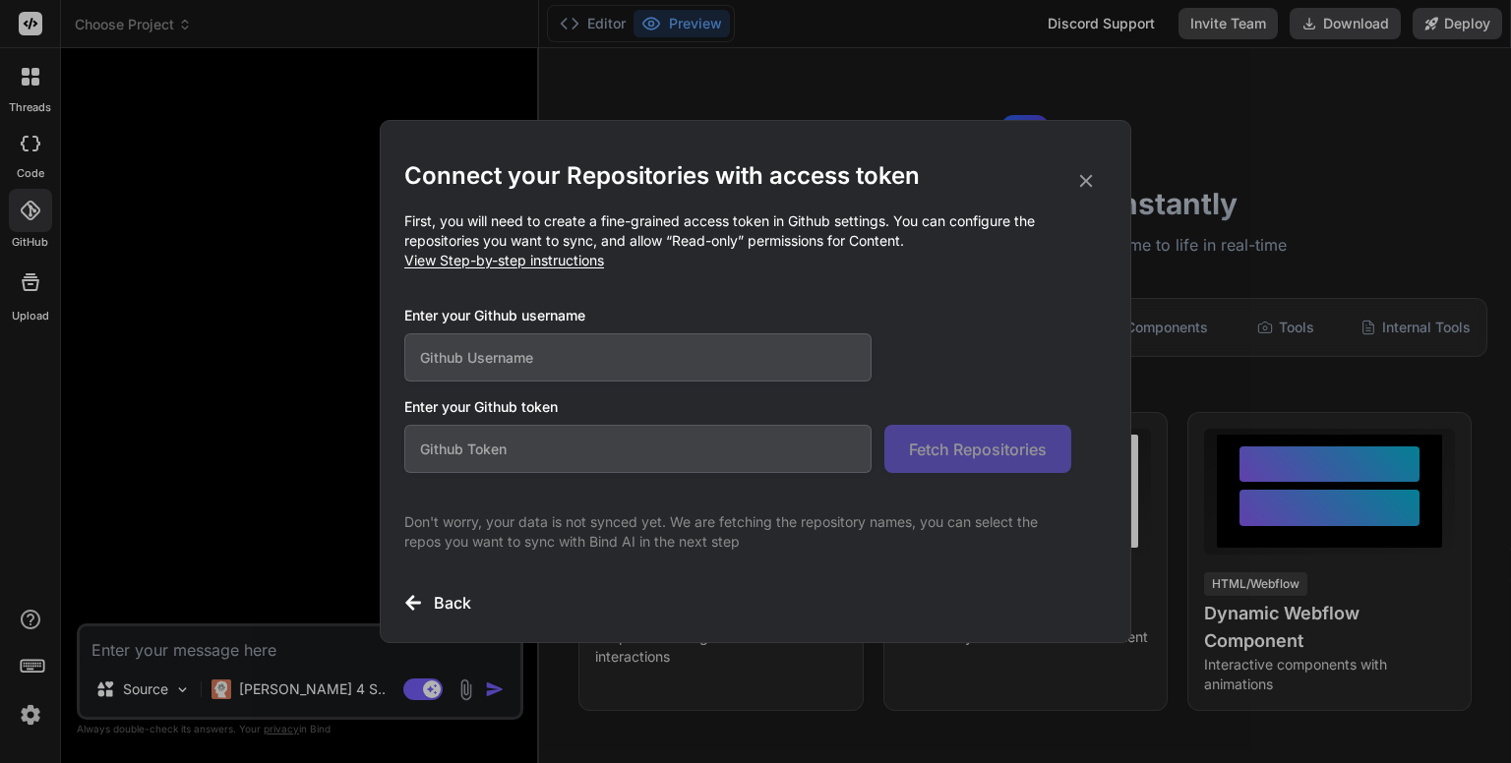
click at [622, 351] on input "text" at bounding box center [637, 357] width 467 height 48
type input "@dannykissme"
click at [599, 444] on input "text" at bounding box center [637, 449] width 467 height 48
paste input "github_pat_11ADKEOIQ0bhKEQouvs7H0_fJZe42kSBRbAHva0EuXGVmVY4kTy0koSQvpFbJD6n3uLZ…"
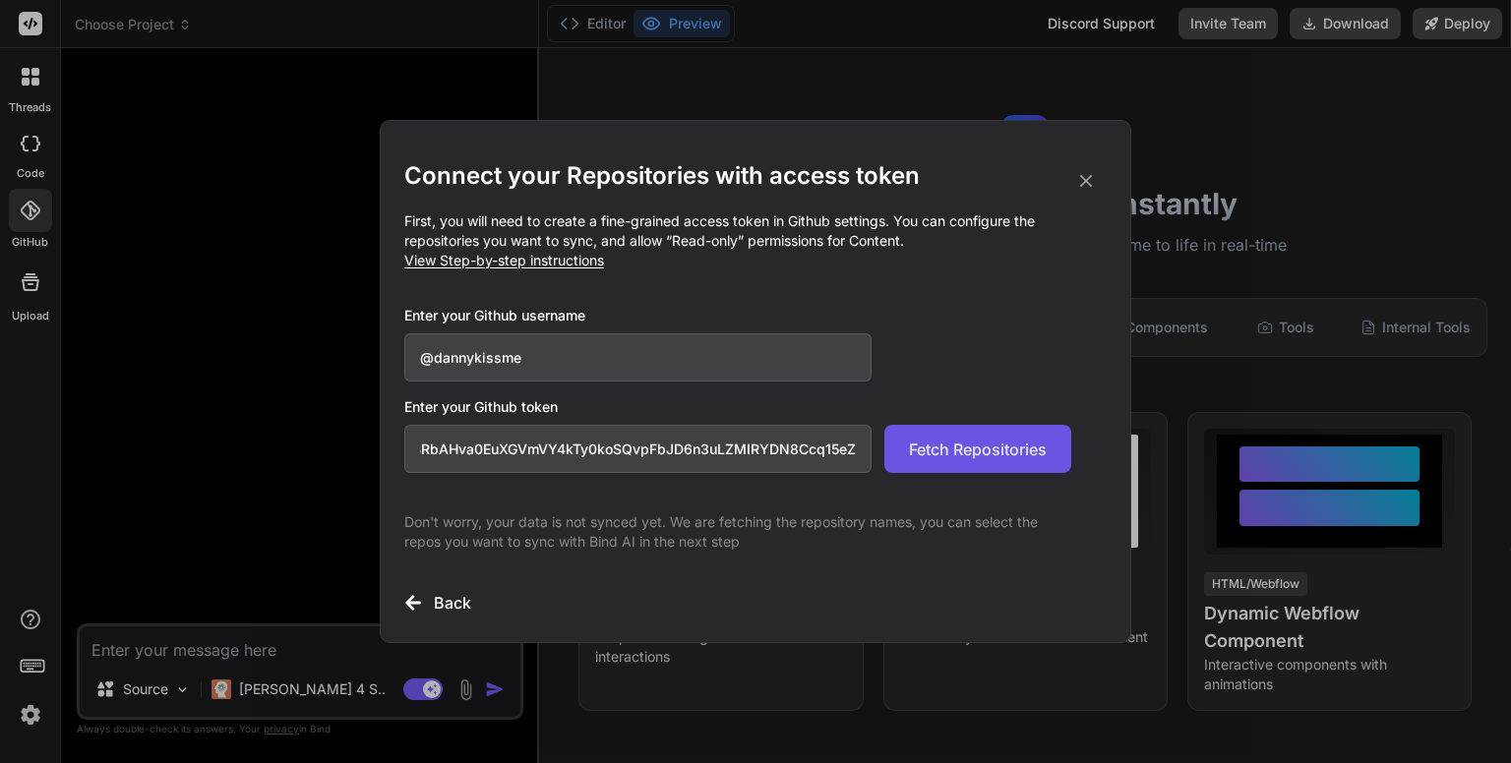
type input "github_pat_11ADKEOIQ0bhKEQouvs7H0_fJZe42kSBRbAHva0EuXGVmVY4kTy0koSQvpFbJD6n3uLZ…"
click at [915, 461] on button "Fetch Repositories" at bounding box center [977, 449] width 187 height 48
click at [1090, 182] on icon at bounding box center [1086, 181] width 22 height 22
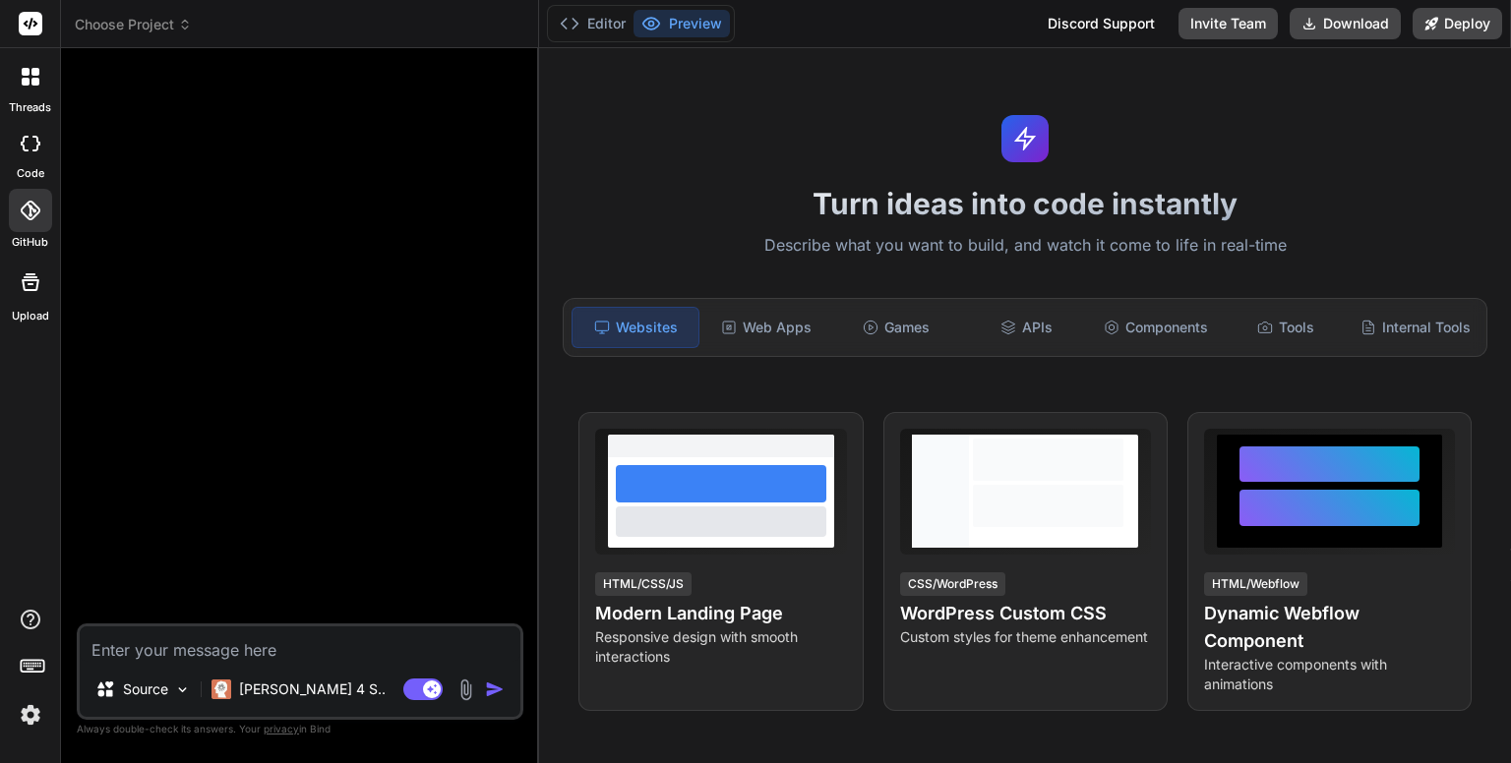
click at [363, 167] on div at bounding box center [302, 344] width 443 height 560
click at [169, 29] on span "Choose Project" at bounding box center [133, 25] width 117 height 20
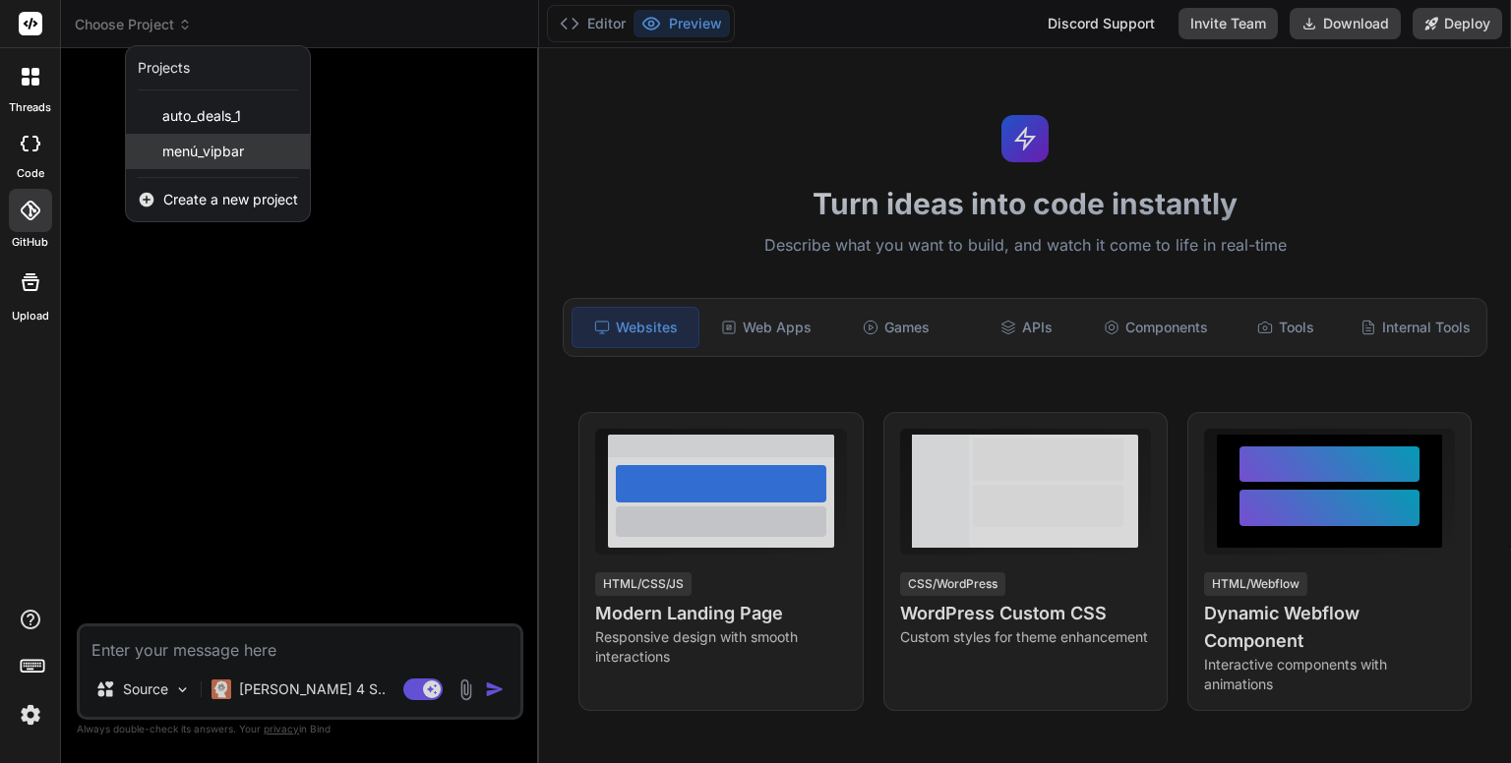
click at [227, 155] on span "menú_vipbar" at bounding box center [203, 152] width 82 height 20
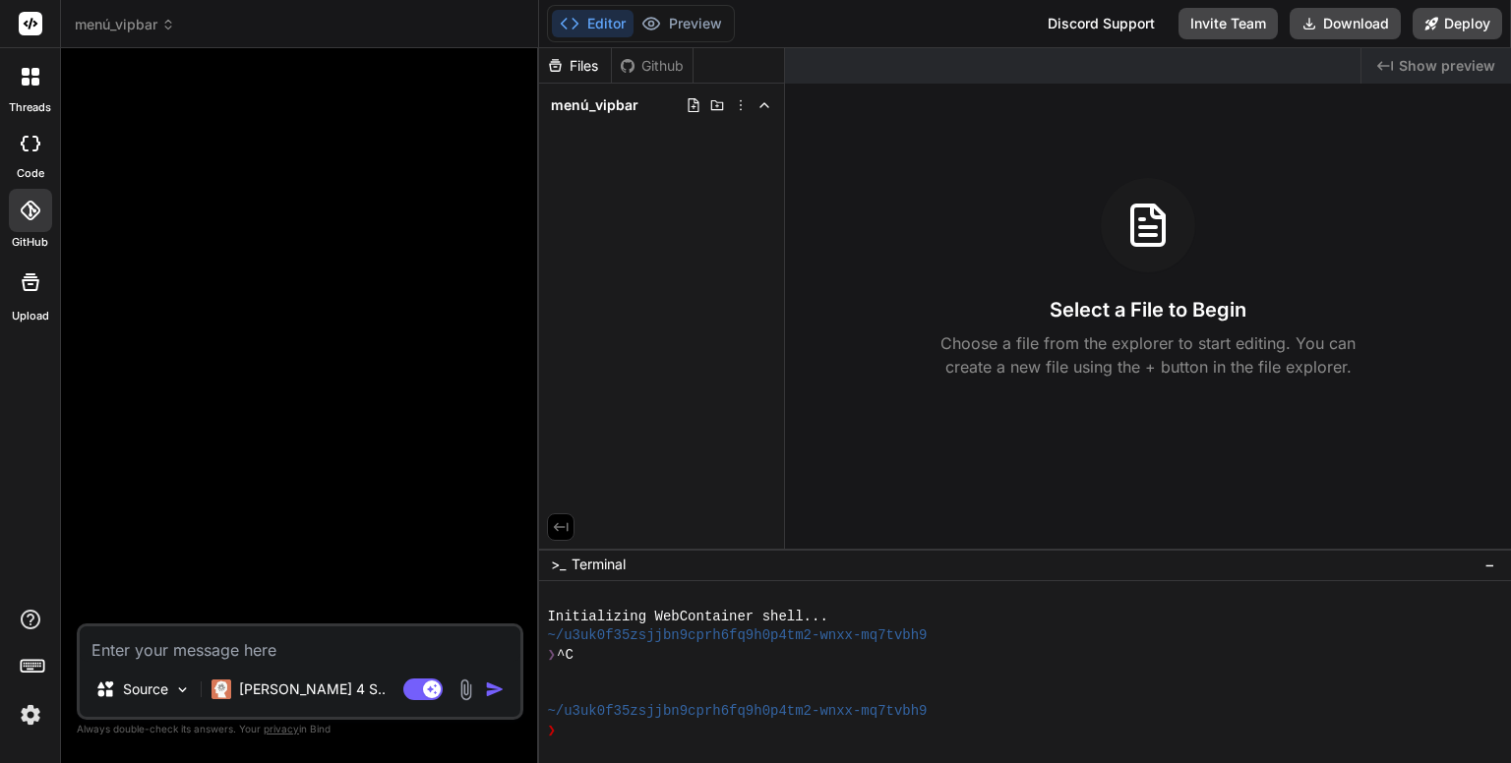
click at [150, 30] on span "menú_vipbar" at bounding box center [125, 25] width 100 height 20
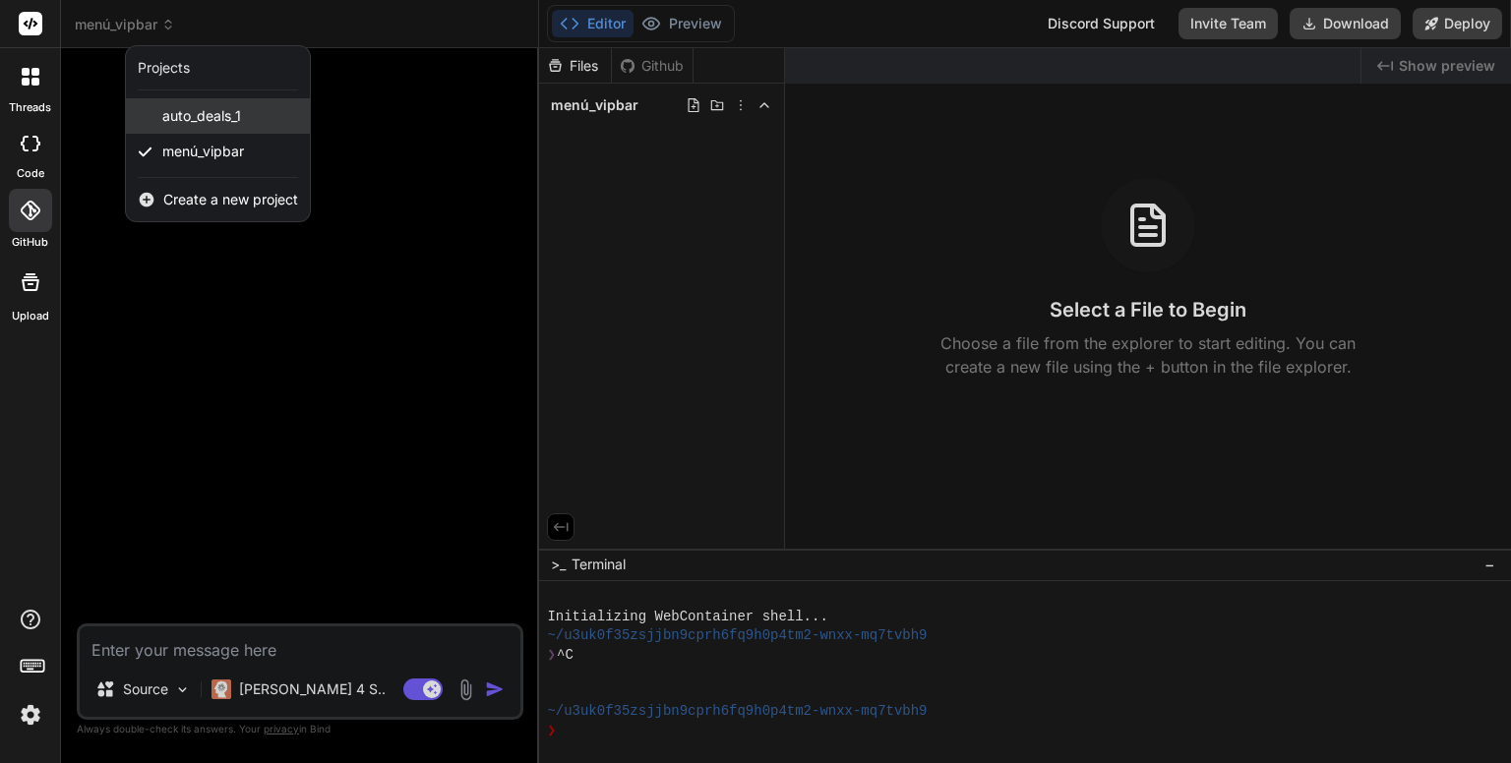
click at [192, 118] on span "auto_deals_1" at bounding box center [201, 116] width 79 height 20
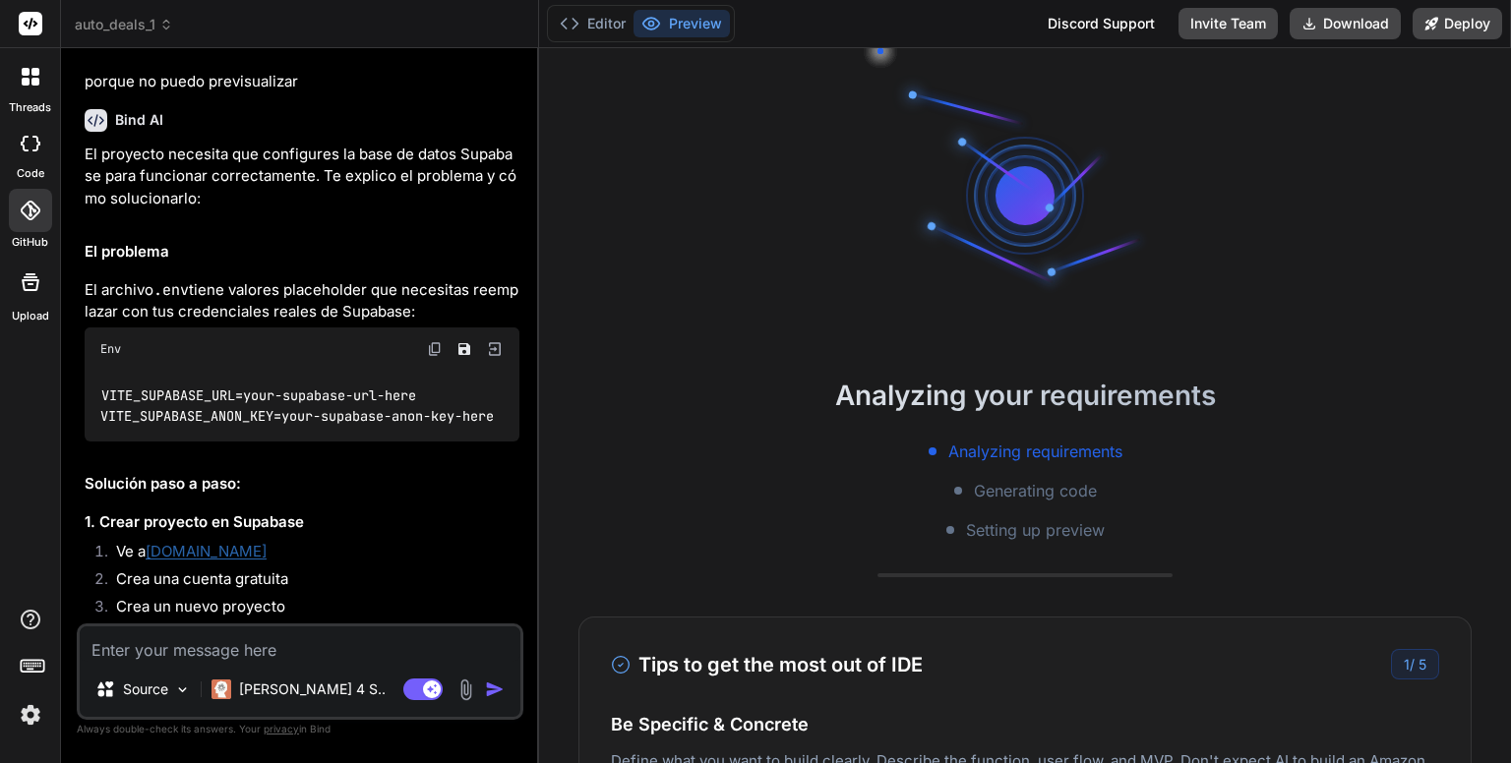
scroll to position [1078, 0]
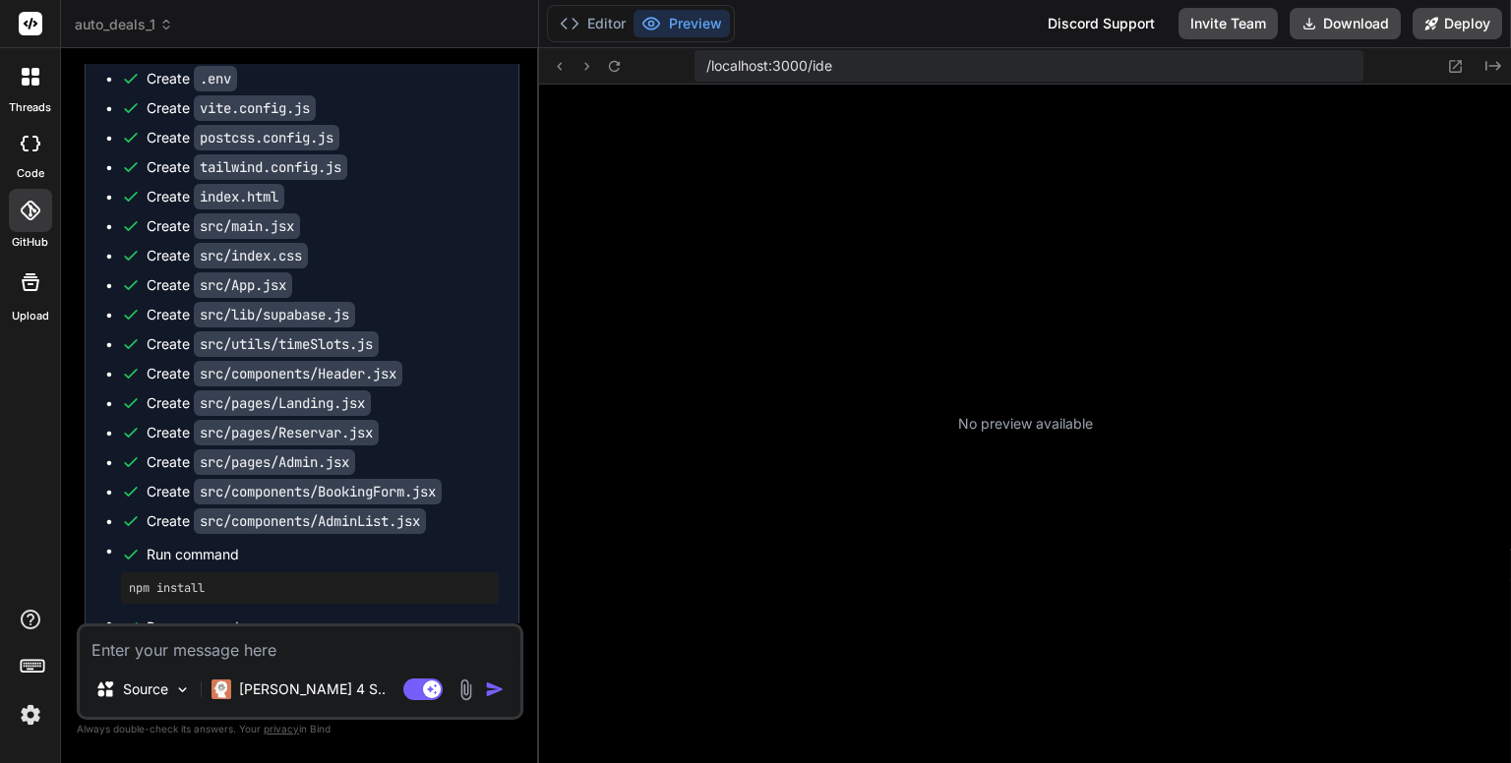
type textarea "x"
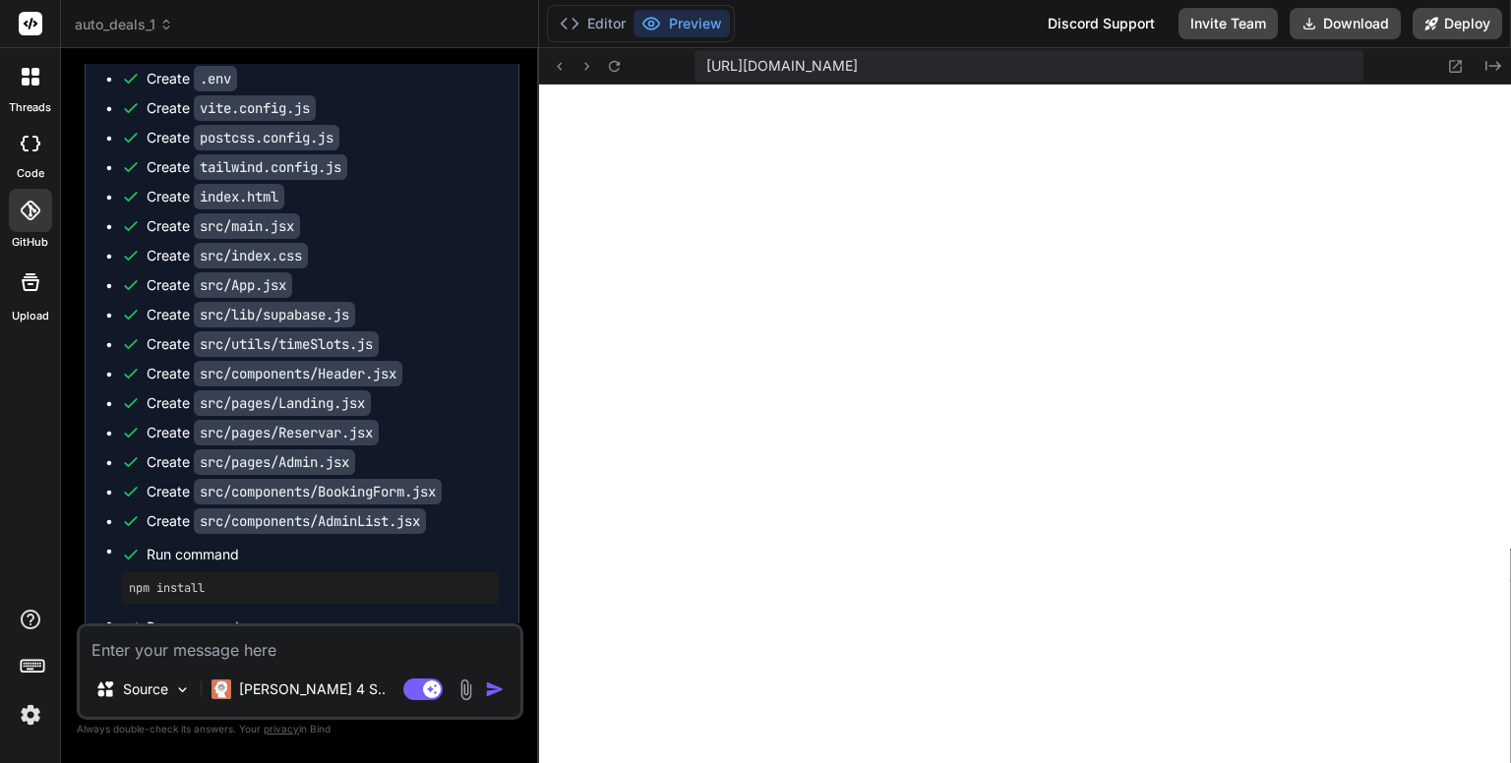
scroll to position [680, 0]
click at [598, 26] on button "Editor" at bounding box center [593, 24] width 82 height 28
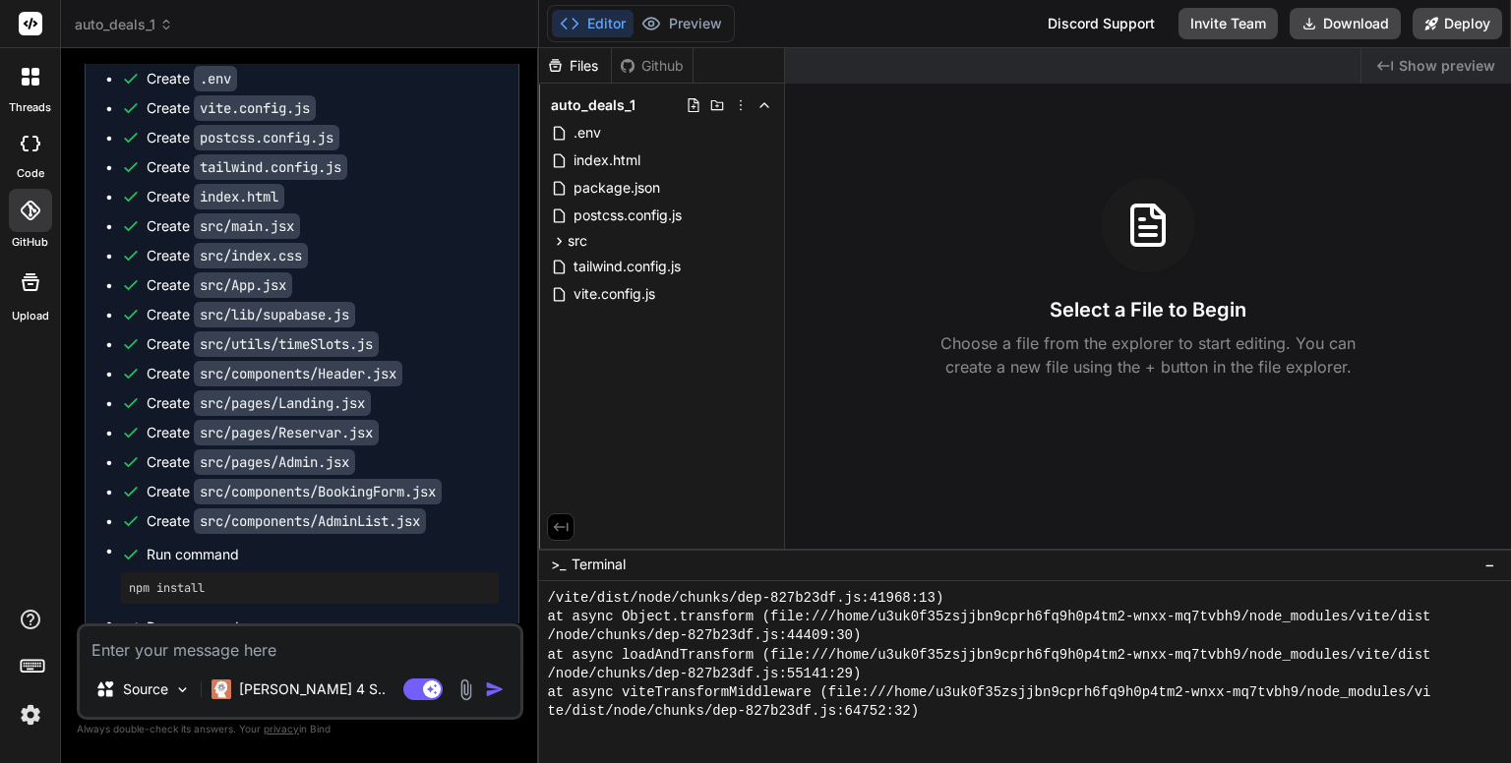
scroll to position [2209, 0]
click at [709, 23] on button "Preview" at bounding box center [681, 24] width 96 height 28
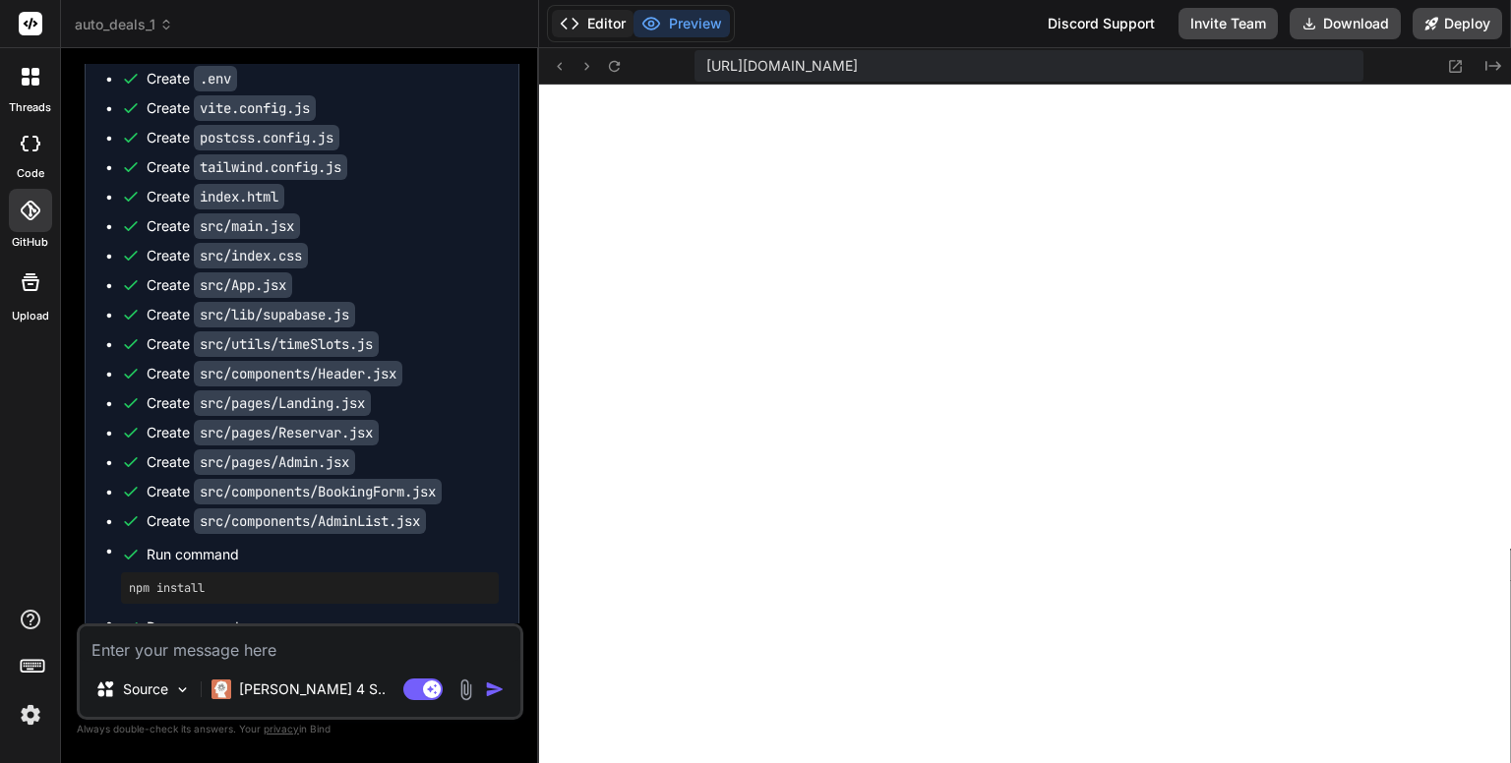
click at [598, 18] on button "Editor" at bounding box center [593, 24] width 82 height 28
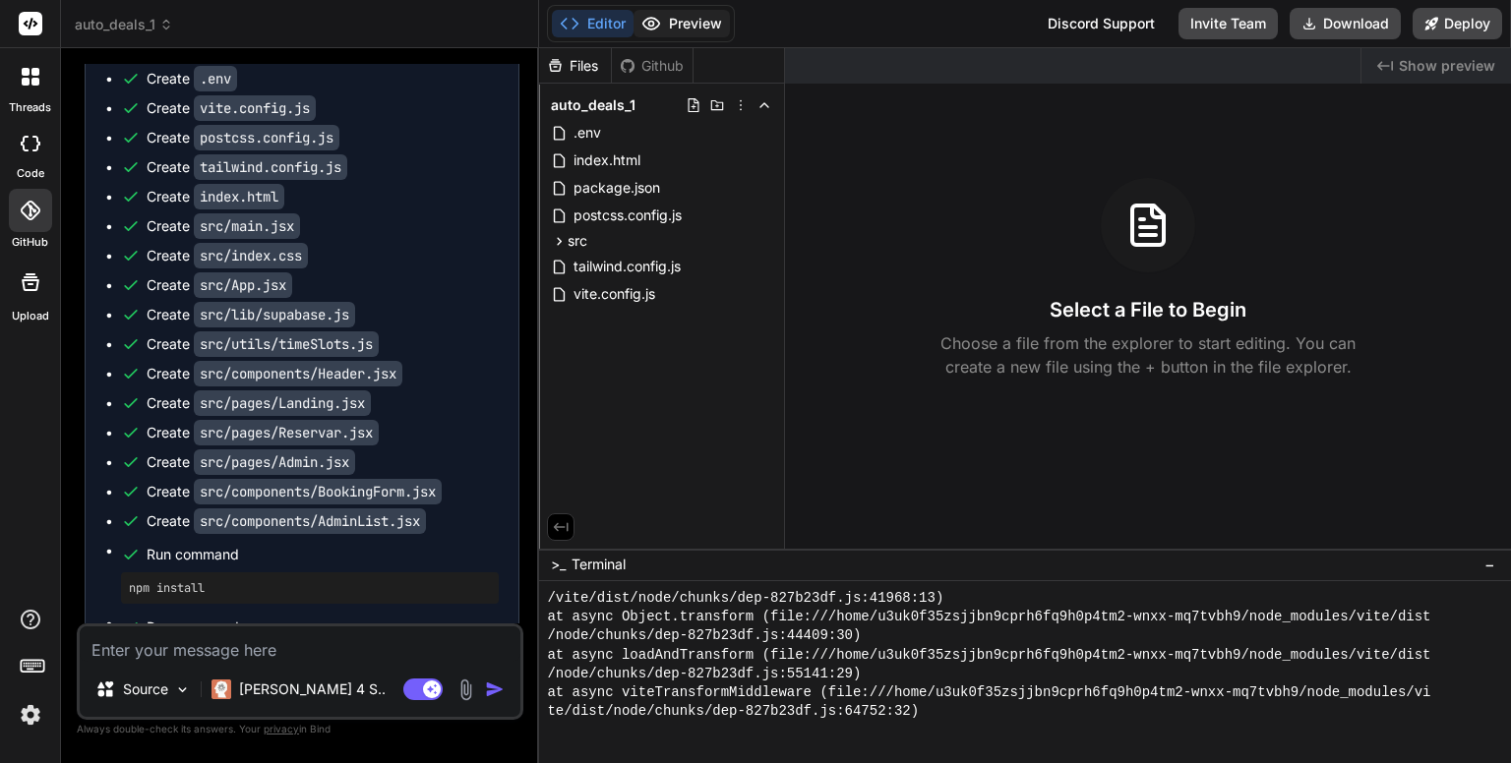
click at [695, 24] on button "Preview" at bounding box center [681, 24] width 96 height 28
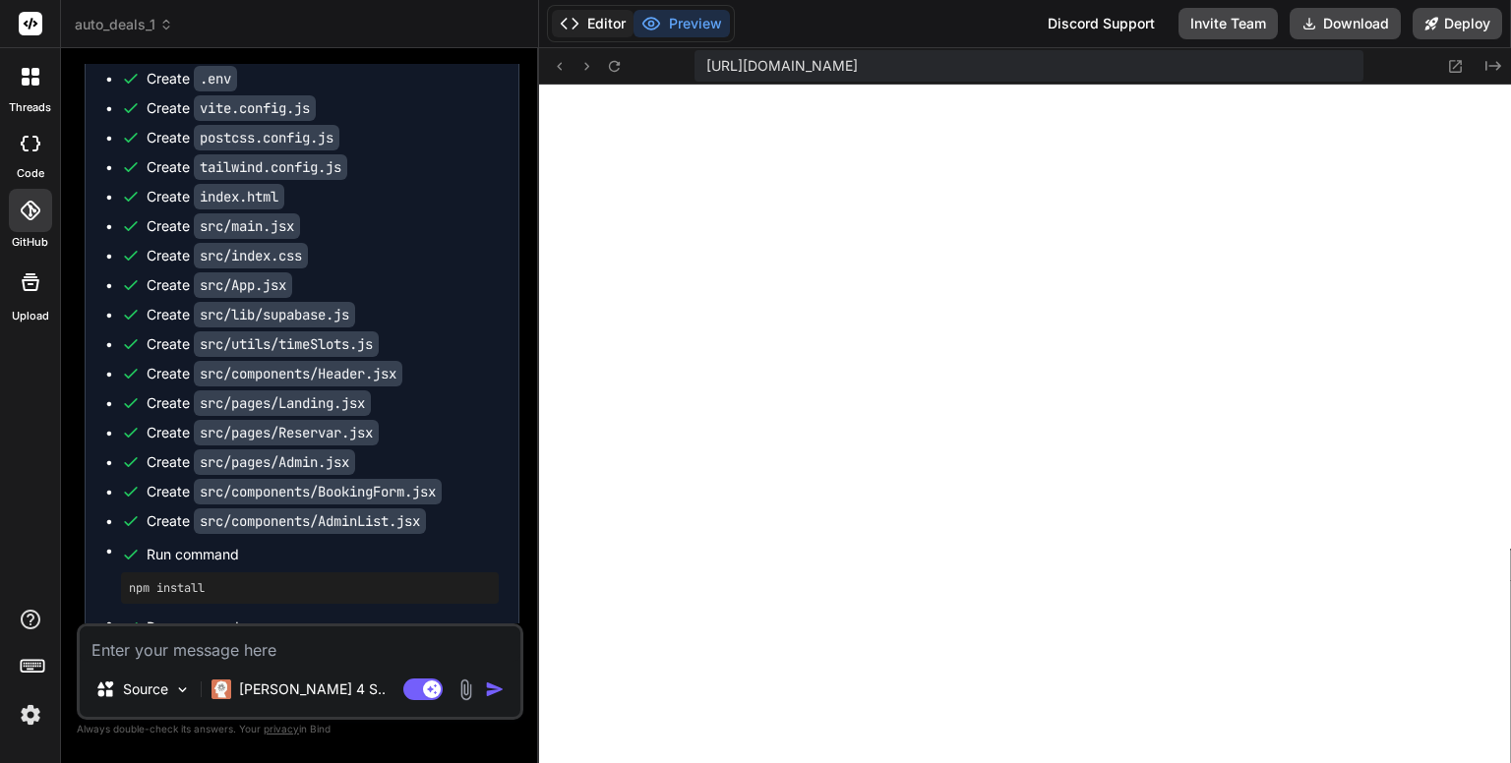
click at [597, 21] on button "Editor" at bounding box center [593, 24] width 82 height 28
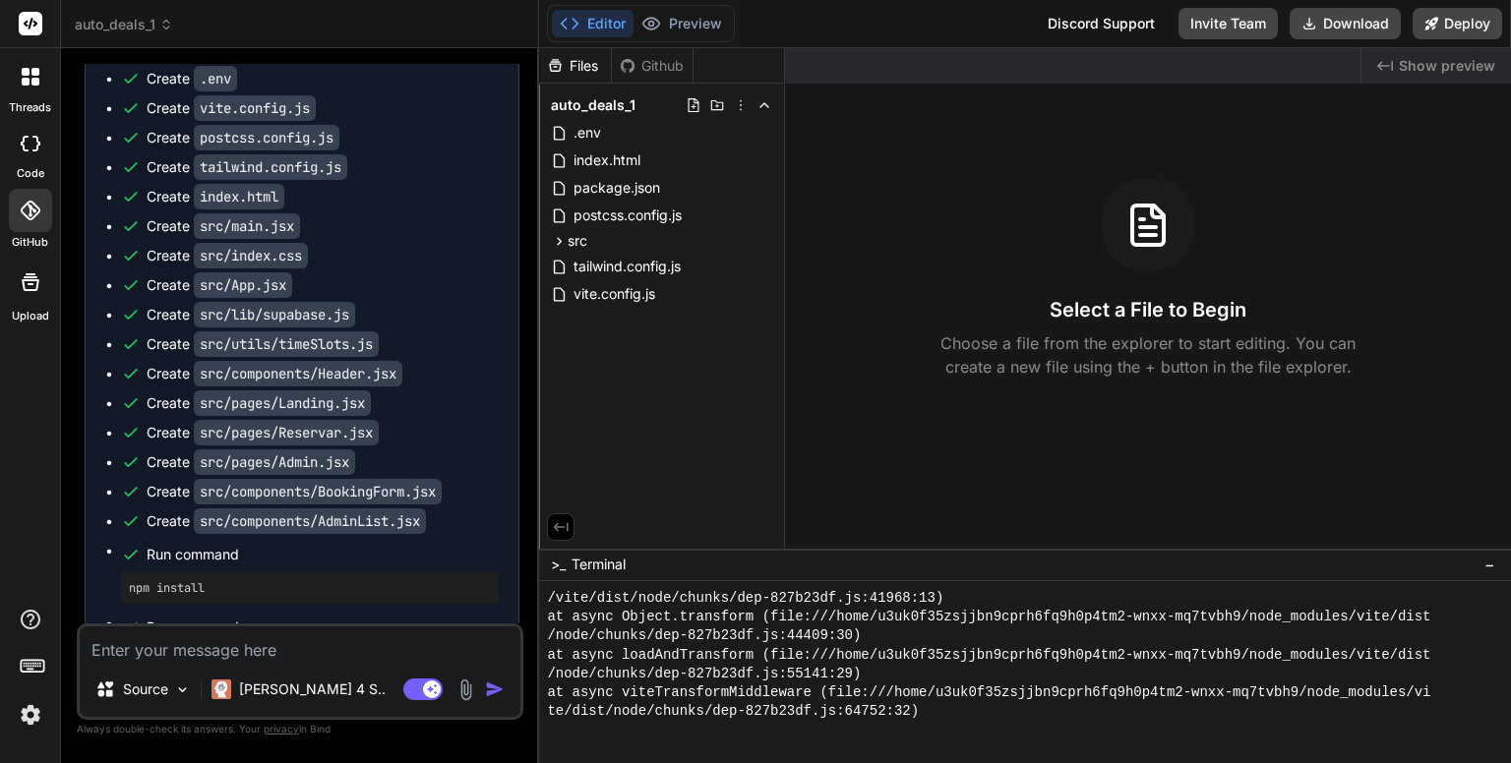
click at [635, 401] on div "Files Github auto_deals_1 .env index.html package.json postcss.config.js src Ap…" at bounding box center [662, 298] width 246 height 501
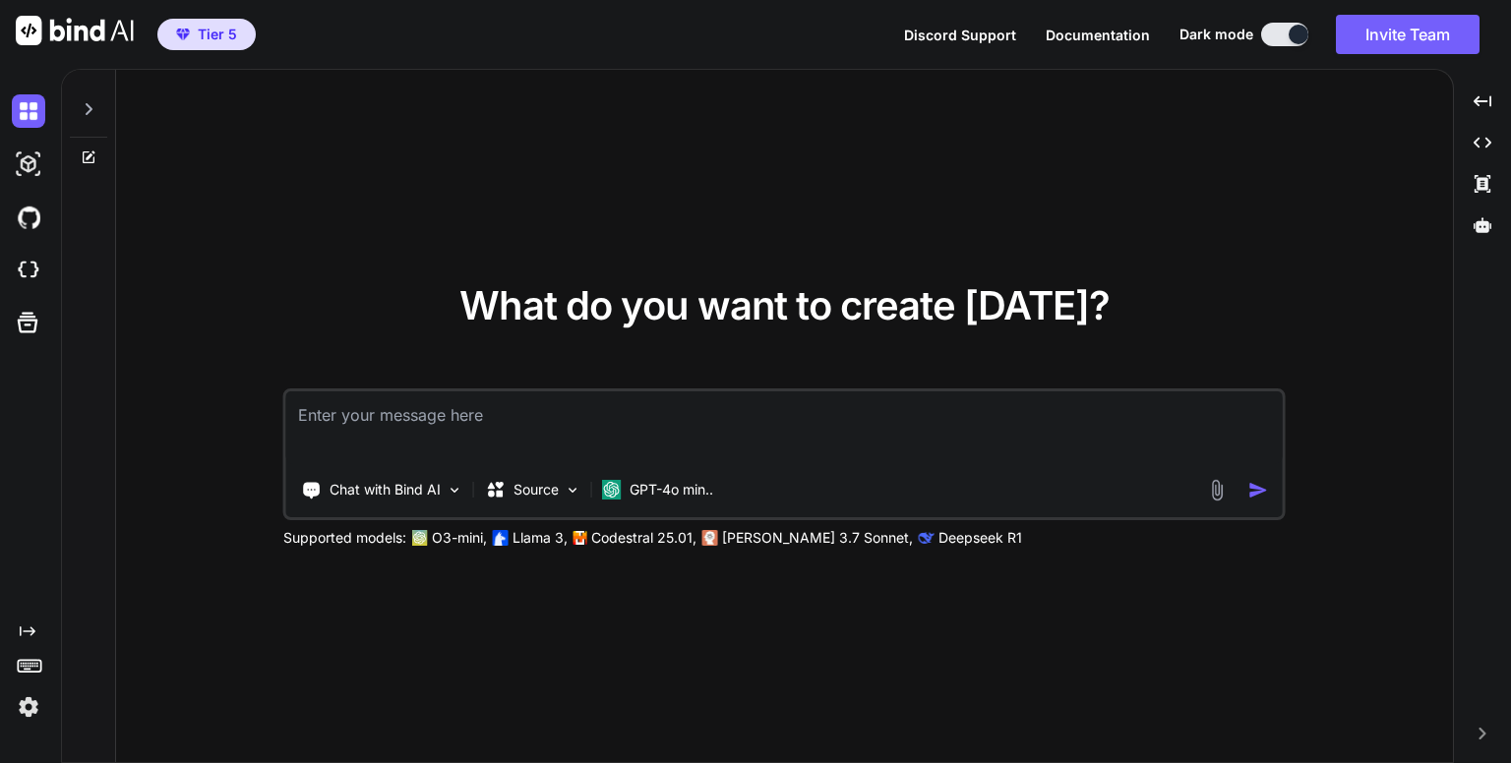
type textarea "x"
click at [829, 146] on div "What do you want to create [DATE]? Chat with Bind AI Source GPT-4o min.. Suppor…" at bounding box center [784, 417] width 1337 height 694
click at [33, 222] on img at bounding box center [28, 217] width 33 height 33
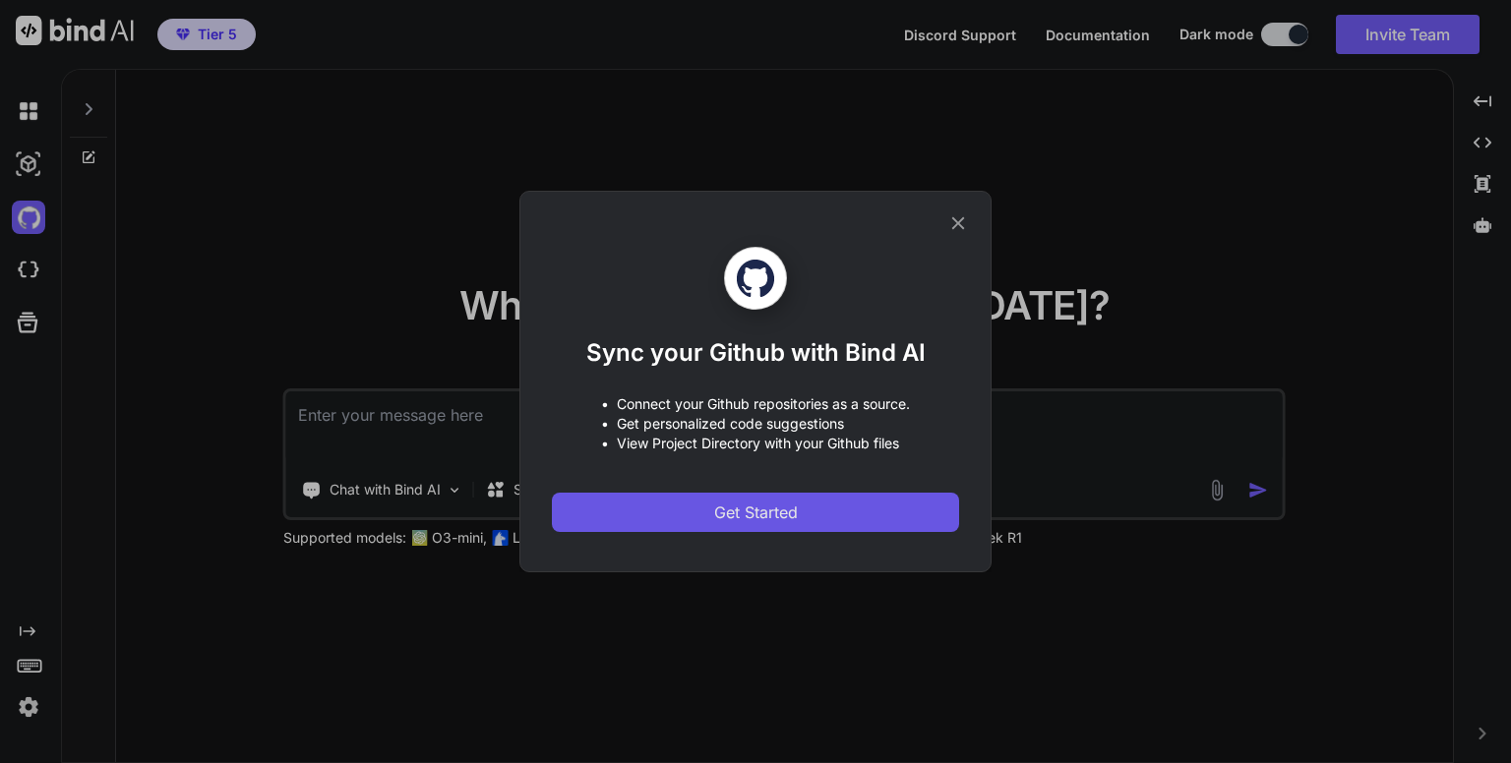
click at [754, 505] on span "Get Started" at bounding box center [756, 513] width 84 height 24
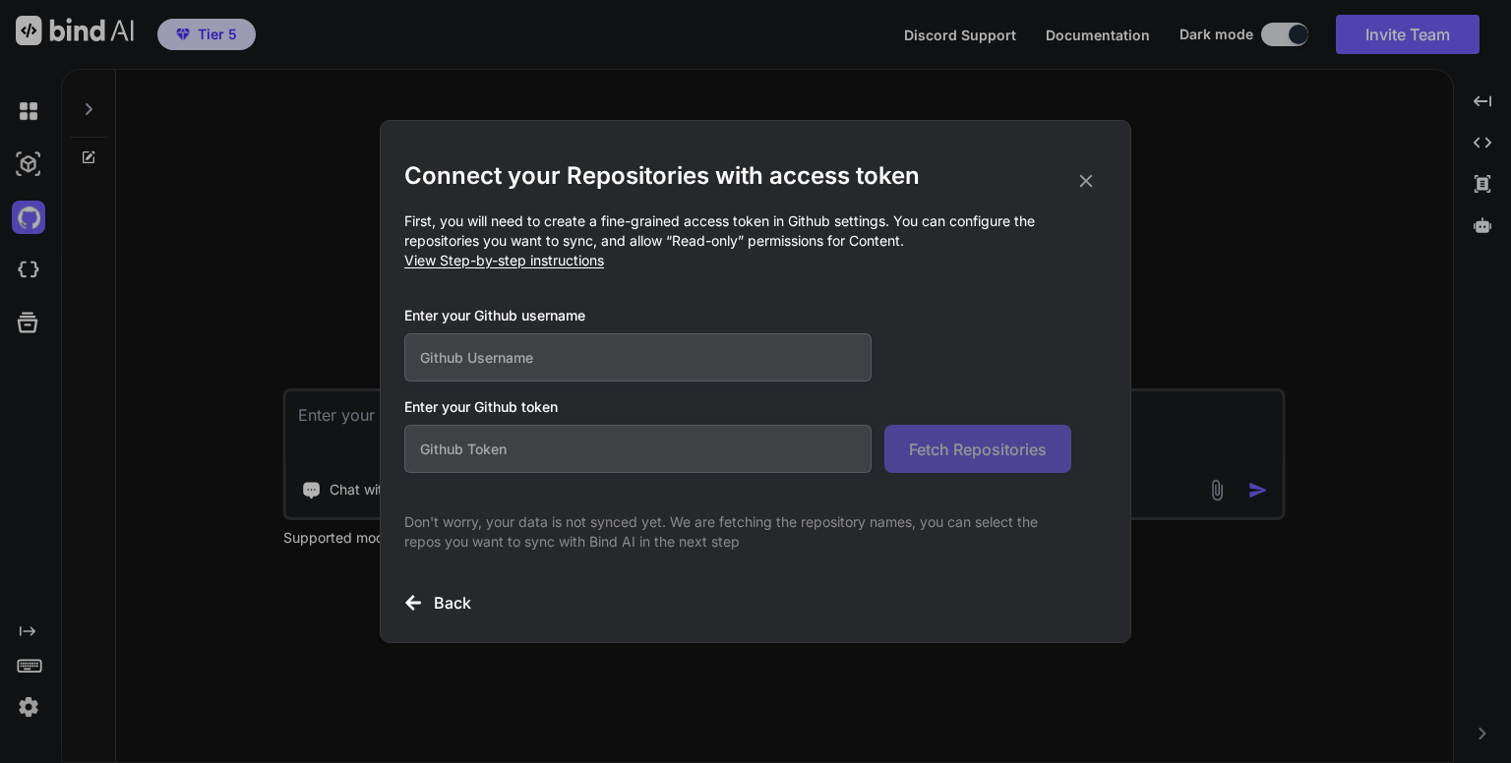
click at [603, 443] on input "text" at bounding box center [637, 449] width 467 height 48
click at [620, 363] on input "text" at bounding box center [637, 357] width 467 height 48
type input "dannykissme"
click at [572, 450] on input "text" at bounding box center [637, 449] width 467 height 48
paste input "github_pat_11ADKEOIQ0bhKEQouvs7H0_fJZe42kSBRbAHva0EuXGVmVY4kTy0koSQvpFbJD6n3uLZ…"
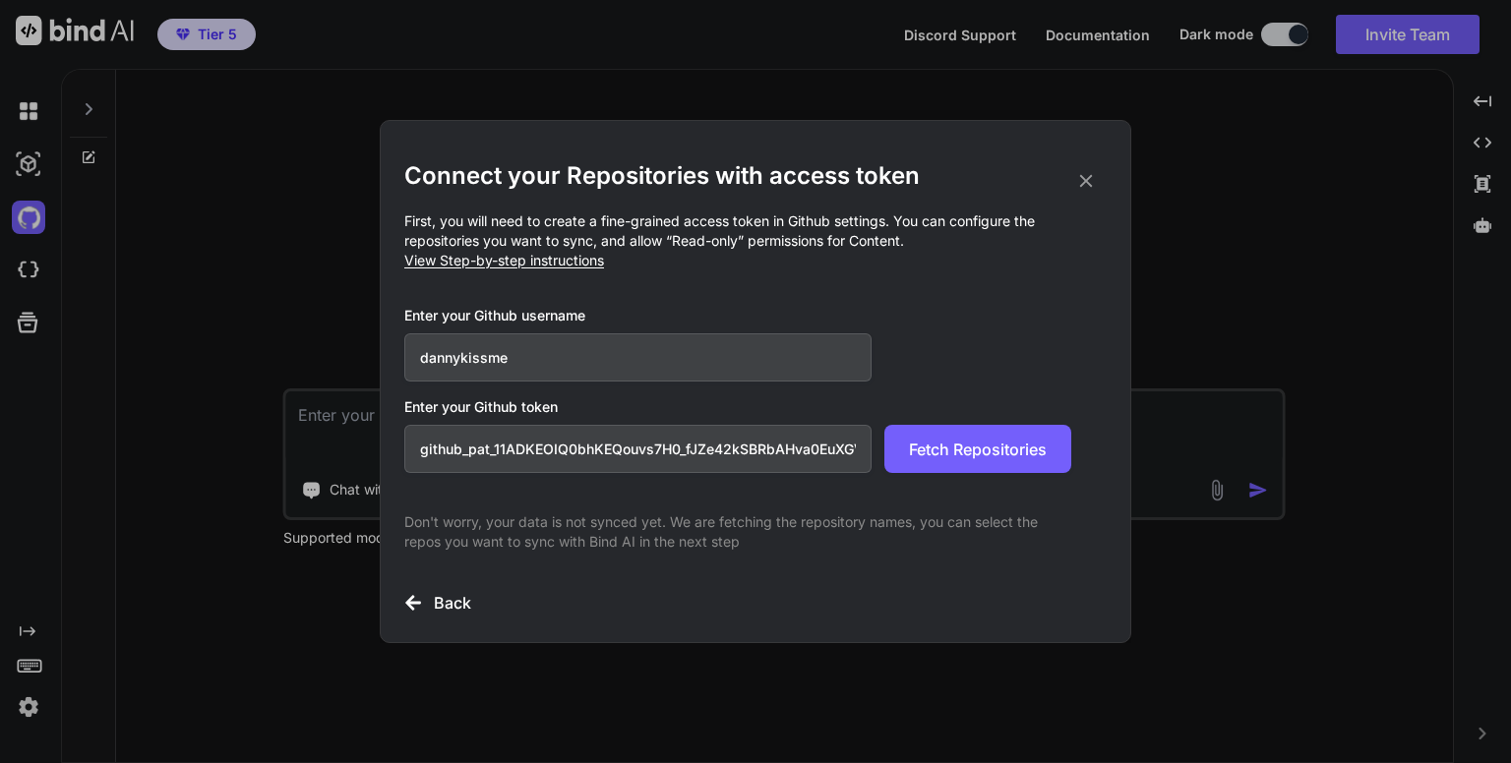
scroll to position [0, 338]
type input "github_pat_11ADKEOIQ0bhKEQouvs7H0_fJZe42kSBRbAHva0EuXGVmVY4kTy0koSQvpFbJD6n3uLZ…"
click at [912, 468] on button "Fetch Repositories" at bounding box center [977, 449] width 187 height 48
click at [1088, 181] on icon at bounding box center [1086, 181] width 22 height 22
